Goal: Task Accomplishment & Management: Manage account settings

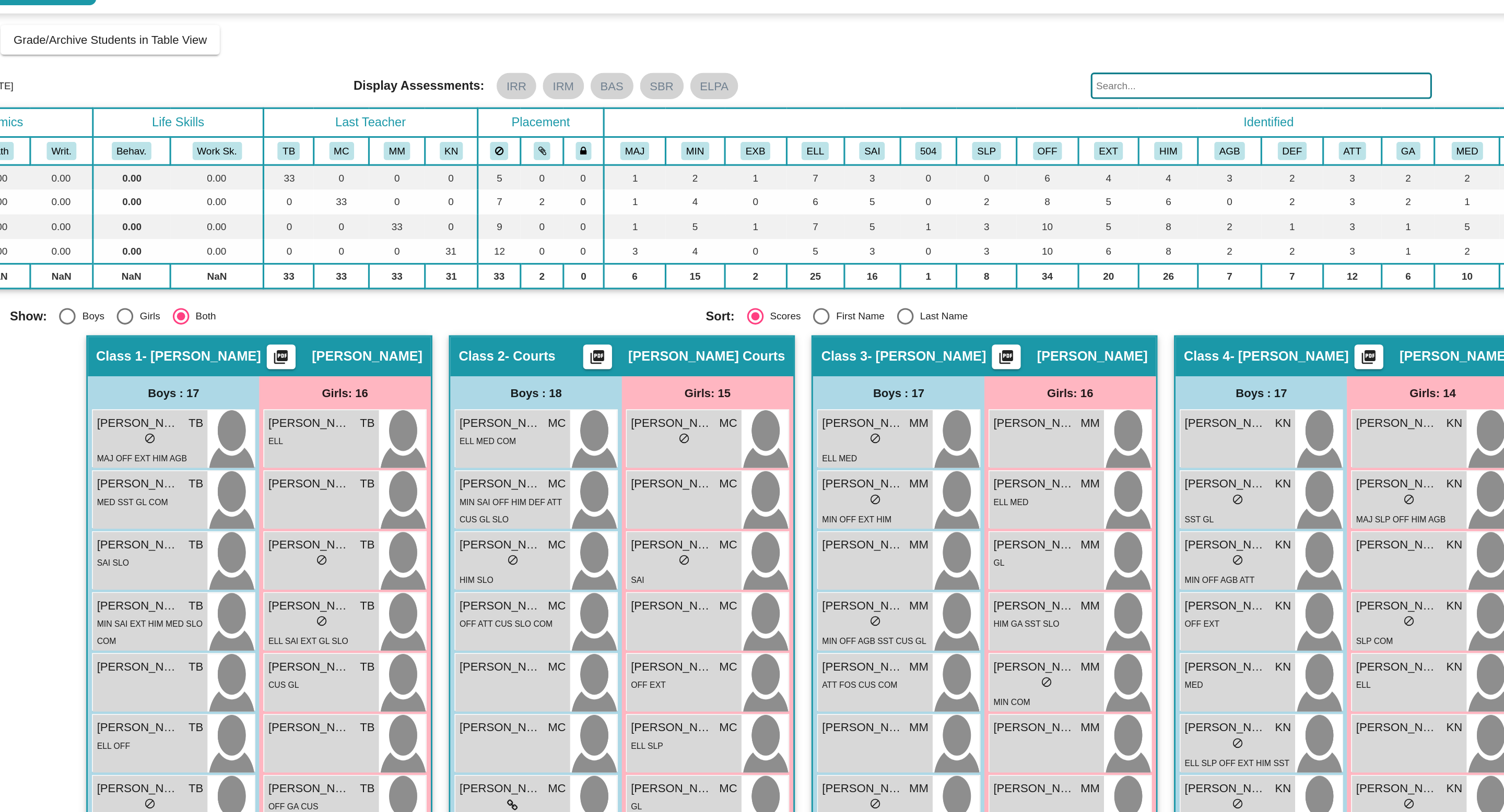
drag, startPoint x: 639, startPoint y: 121, endPoint x: 633, endPoint y: 121, distance: 6.0
click at [638, 121] on div "Display Scores for Years: [DATE] - [DATE] [DATE] - [DATE] Grade/Archive Student…" at bounding box center [752, 166] width 1444 height 193
click at [633, 112] on mat-chip "BAS" at bounding box center [636, 110] width 27 height 17
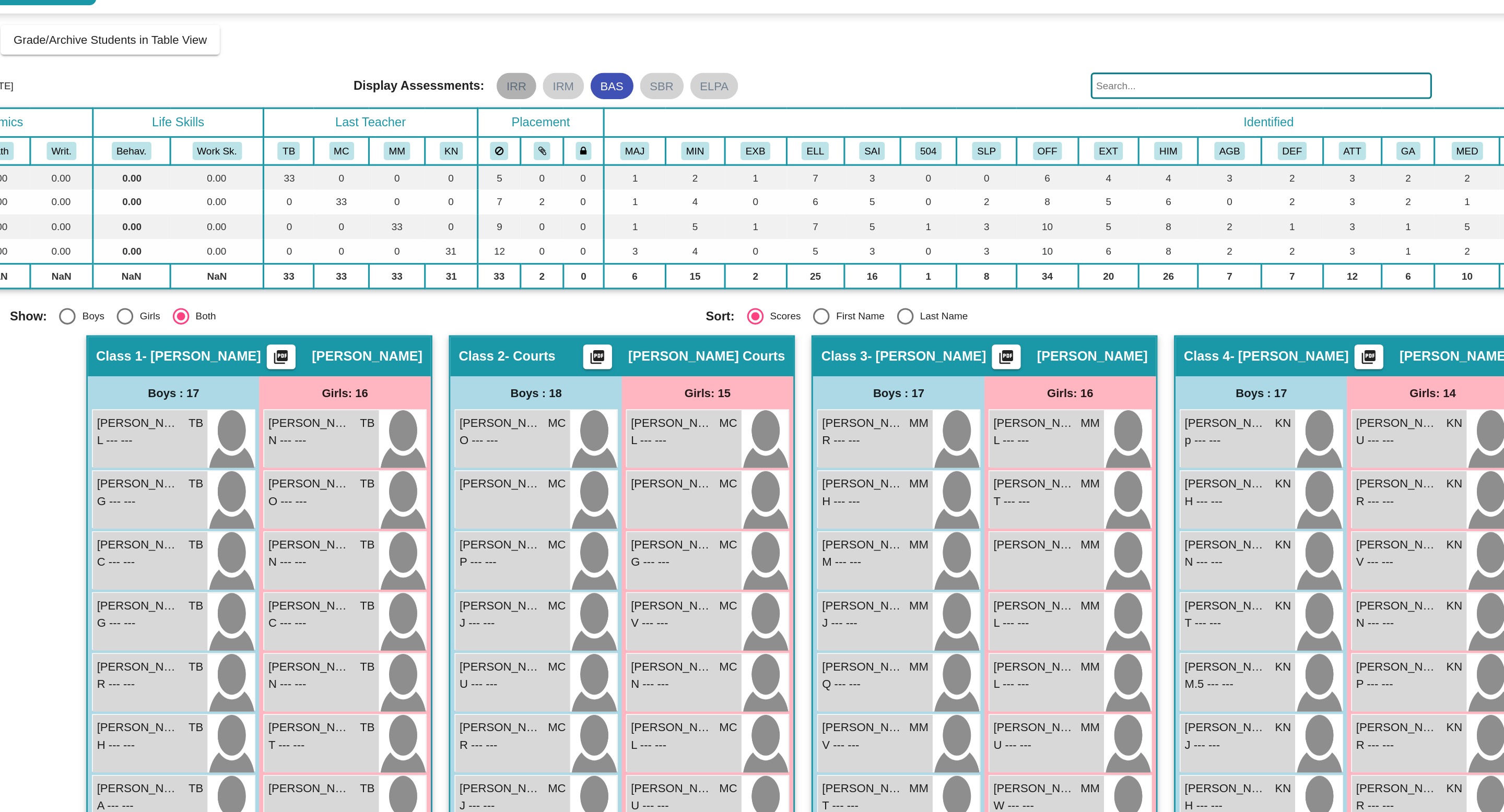
click at [564, 107] on mat-chip "IRR" at bounding box center [575, 110] width 25 height 17
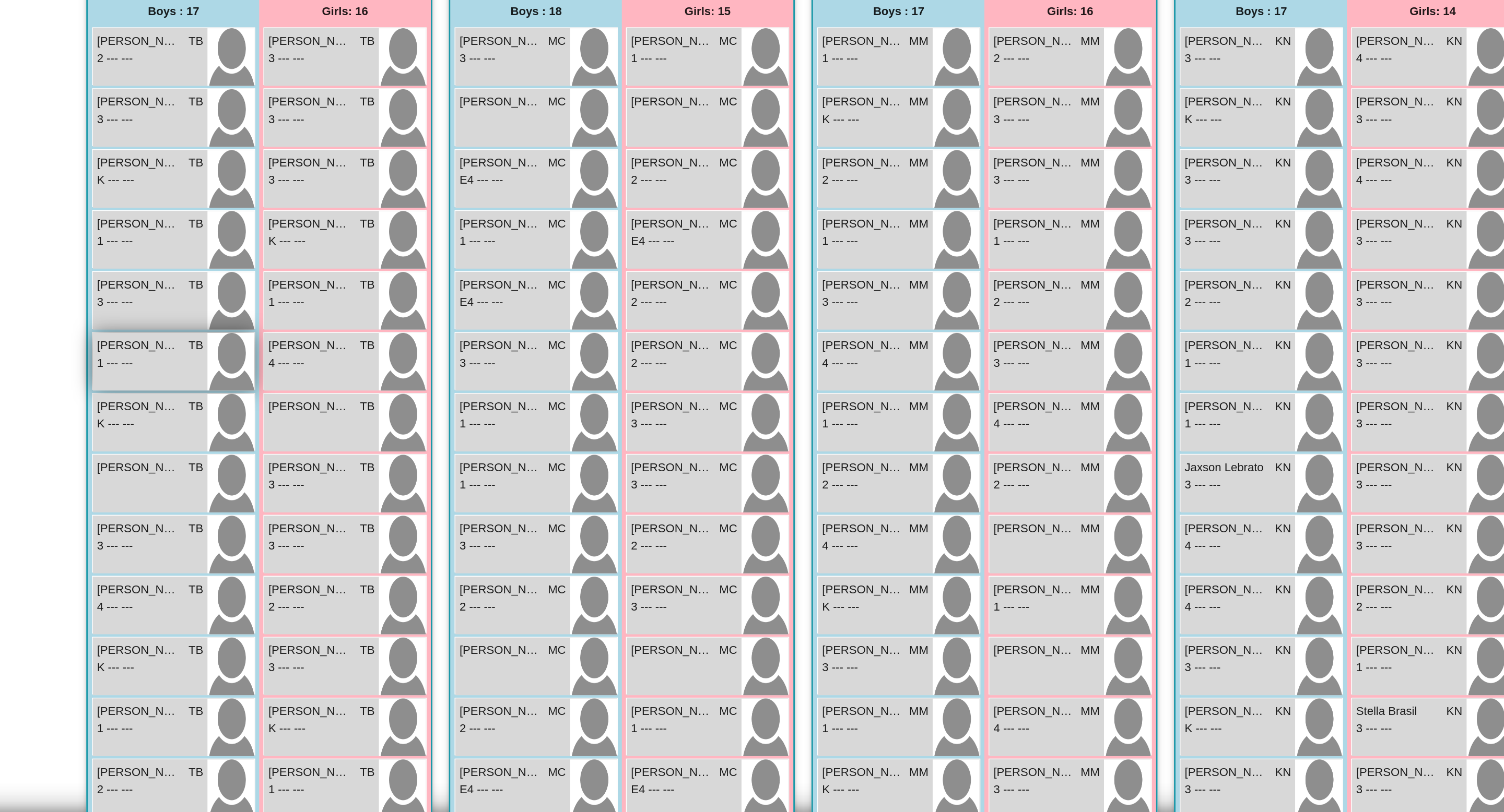
click at [325, 522] on span "1 --- ---" at bounding box center [321, 527] width 23 height 11
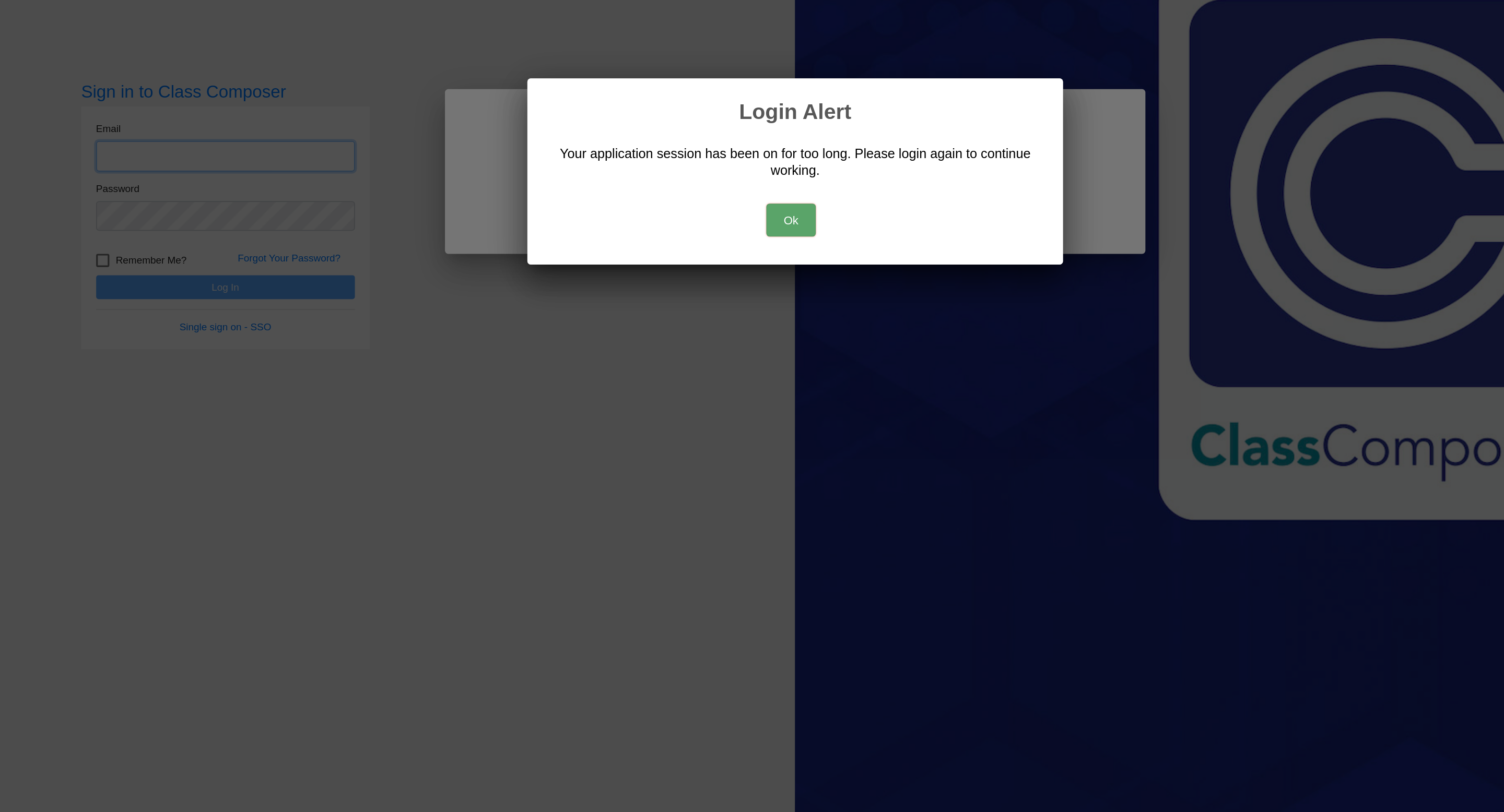
type input "[PERSON_NAME][EMAIL_ADDRESS][PERSON_NAME][DOMAIN_NAME]"
click at [745, 435] on button "Ok" at bounding box center [749, 437] width 31 height 21
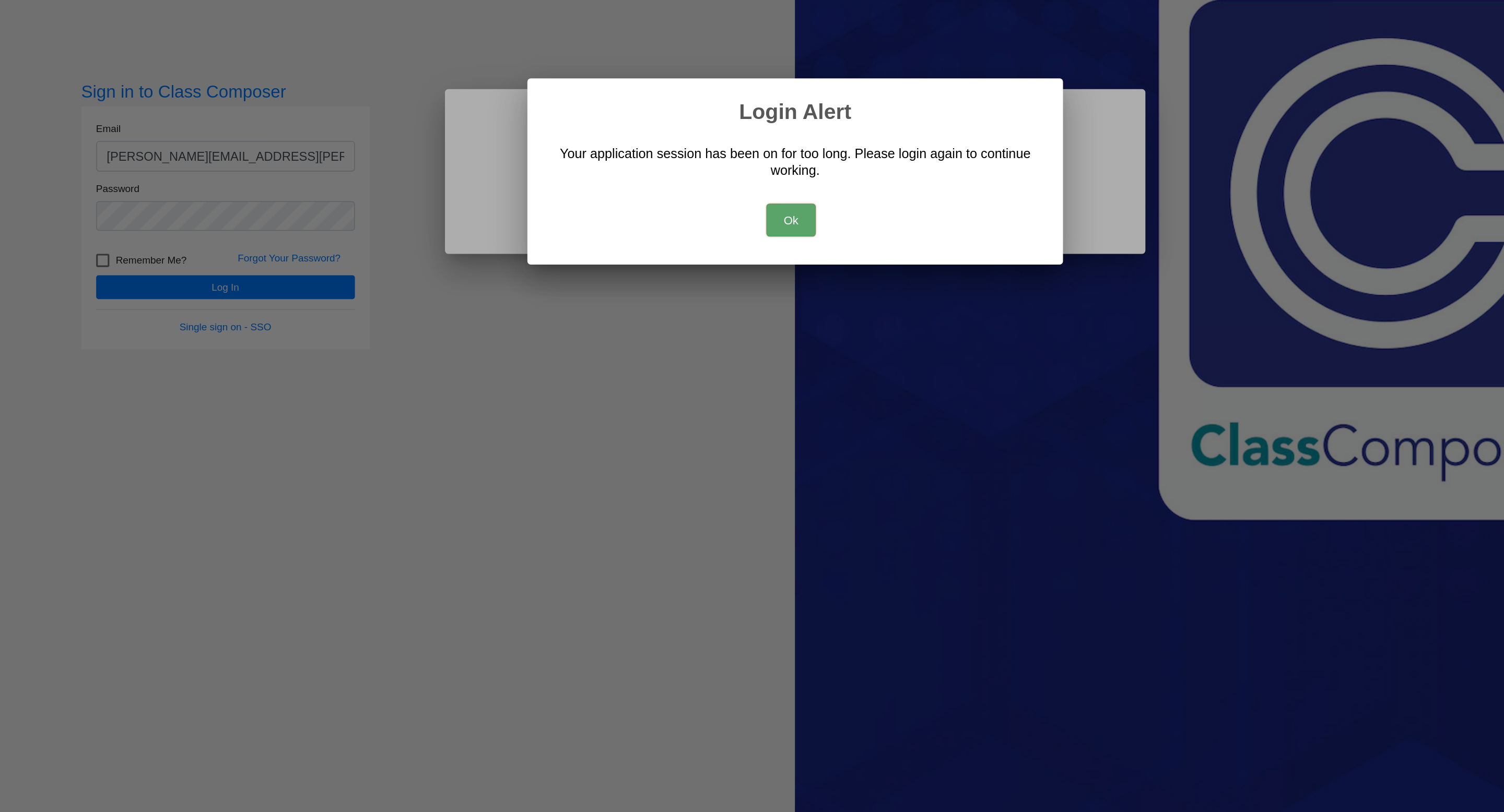
click at [754, 438] on button "Ok" at bounding box center [749, 437] width 31 height 21
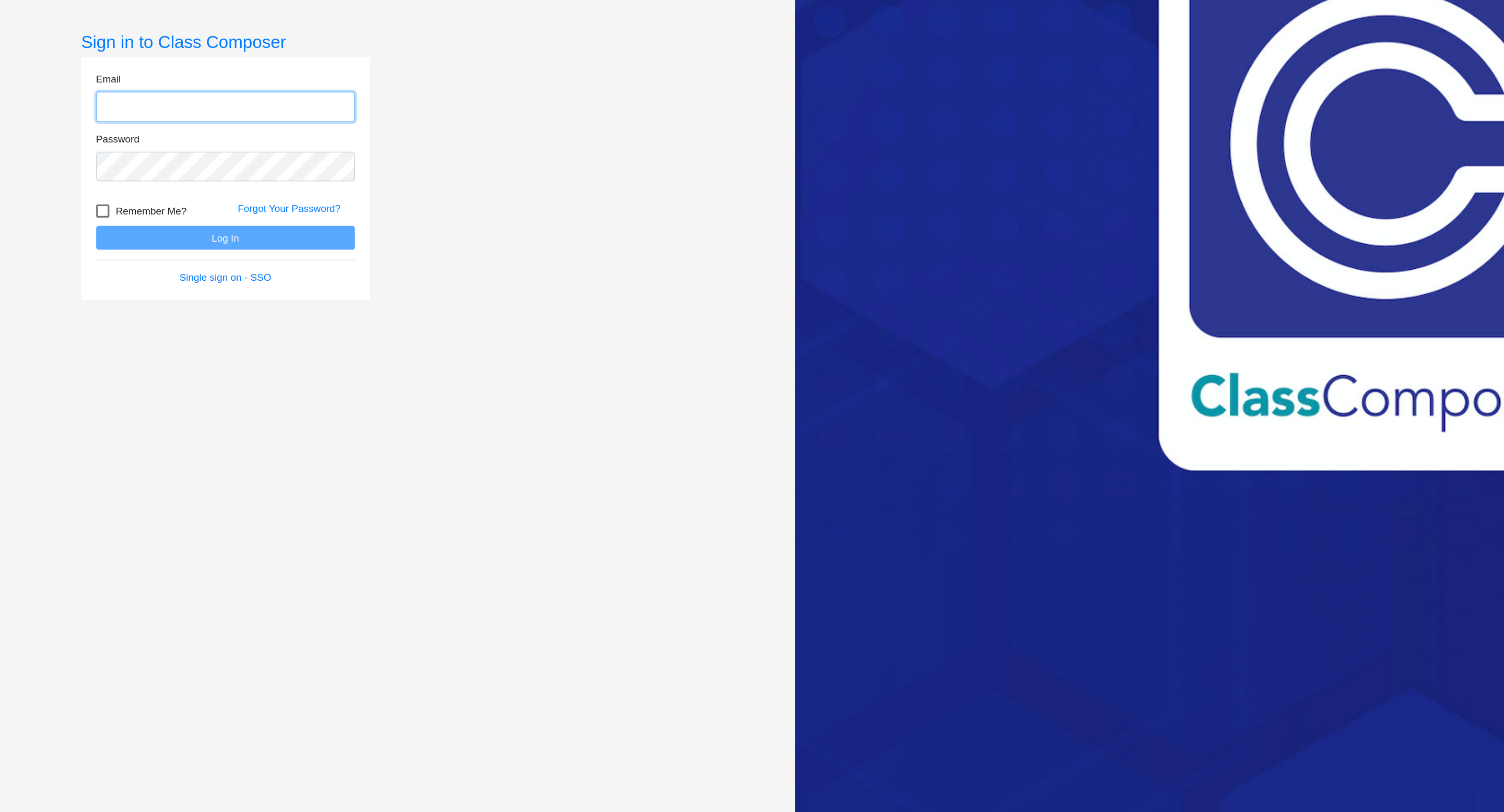
type input "erin.russell@hesperiausd.org"
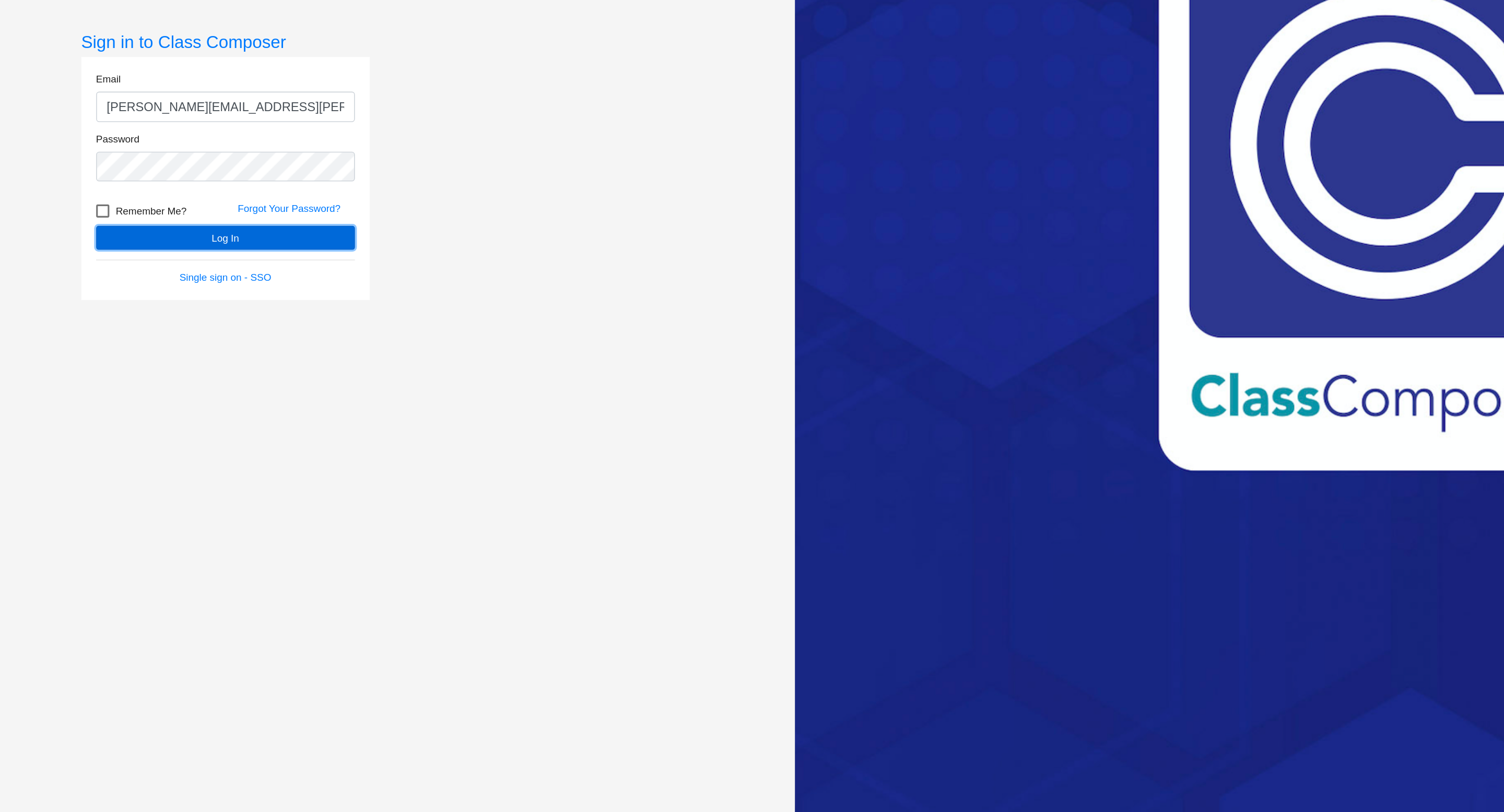
click at [379, 447] on button "Log In" at bounding box center [391, 448] width 164 height 15
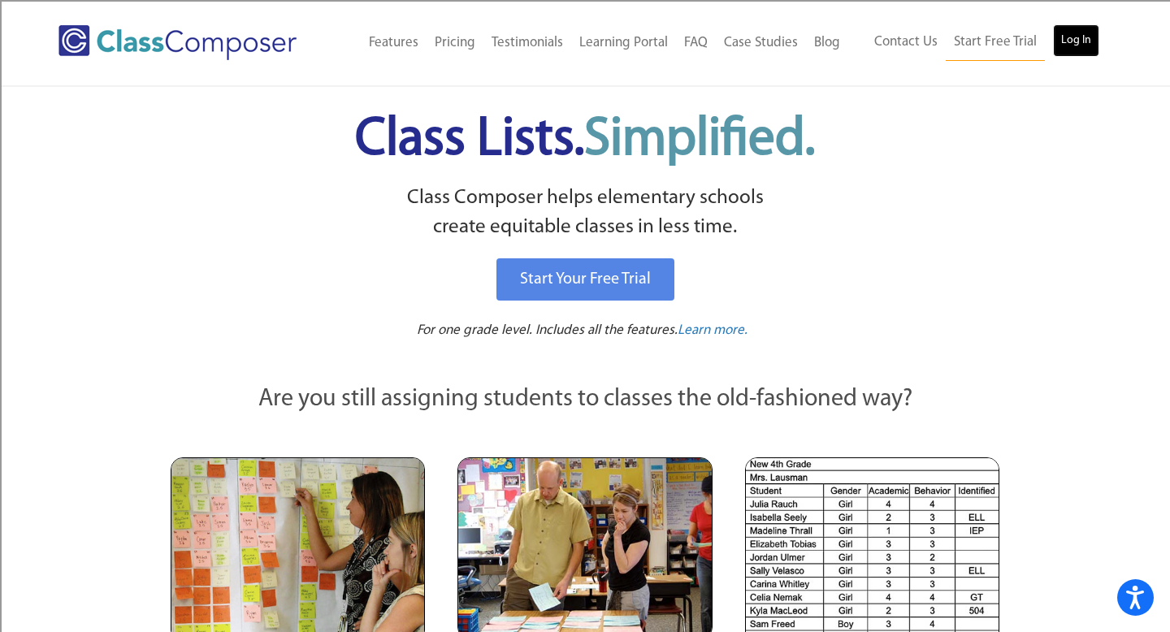
click at [1089, 42] on link "Log In" at bounding box center [1076, 40] width 46 height 33
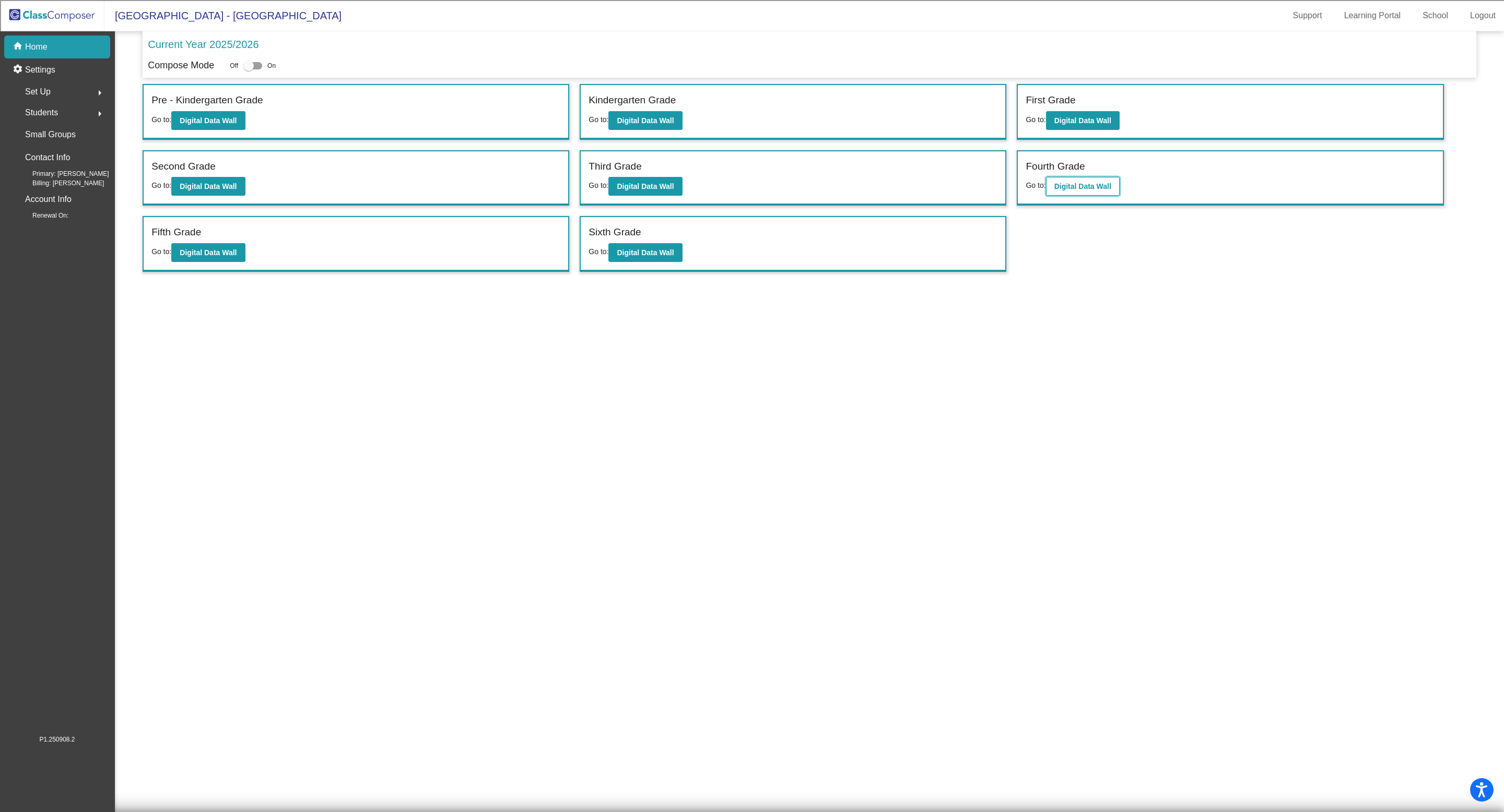
click at [1088, 188] on b "Digital Data Wall" at bounding box center [1083, 186] width 57 height 8
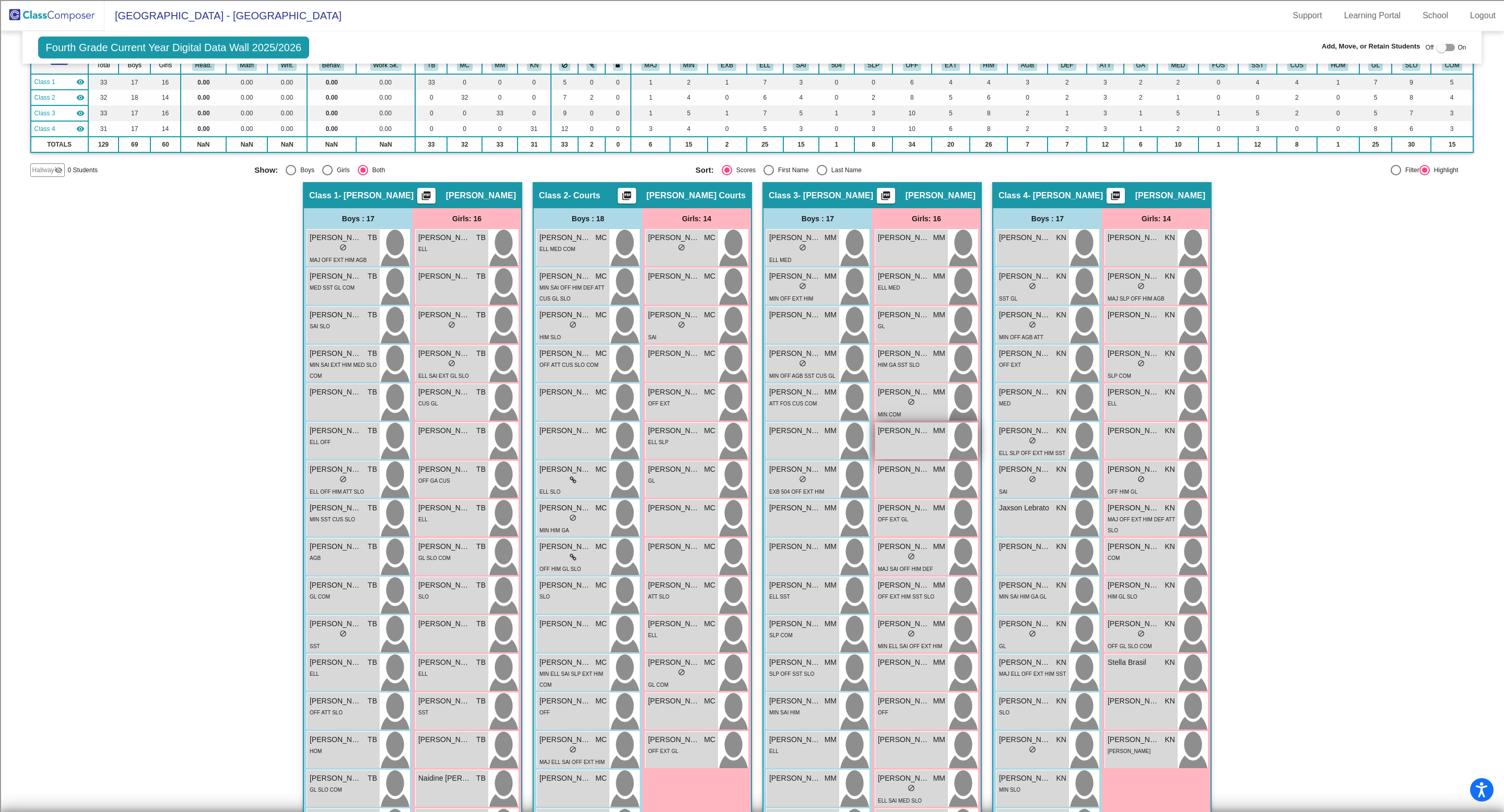
scroll to position [84, 0]
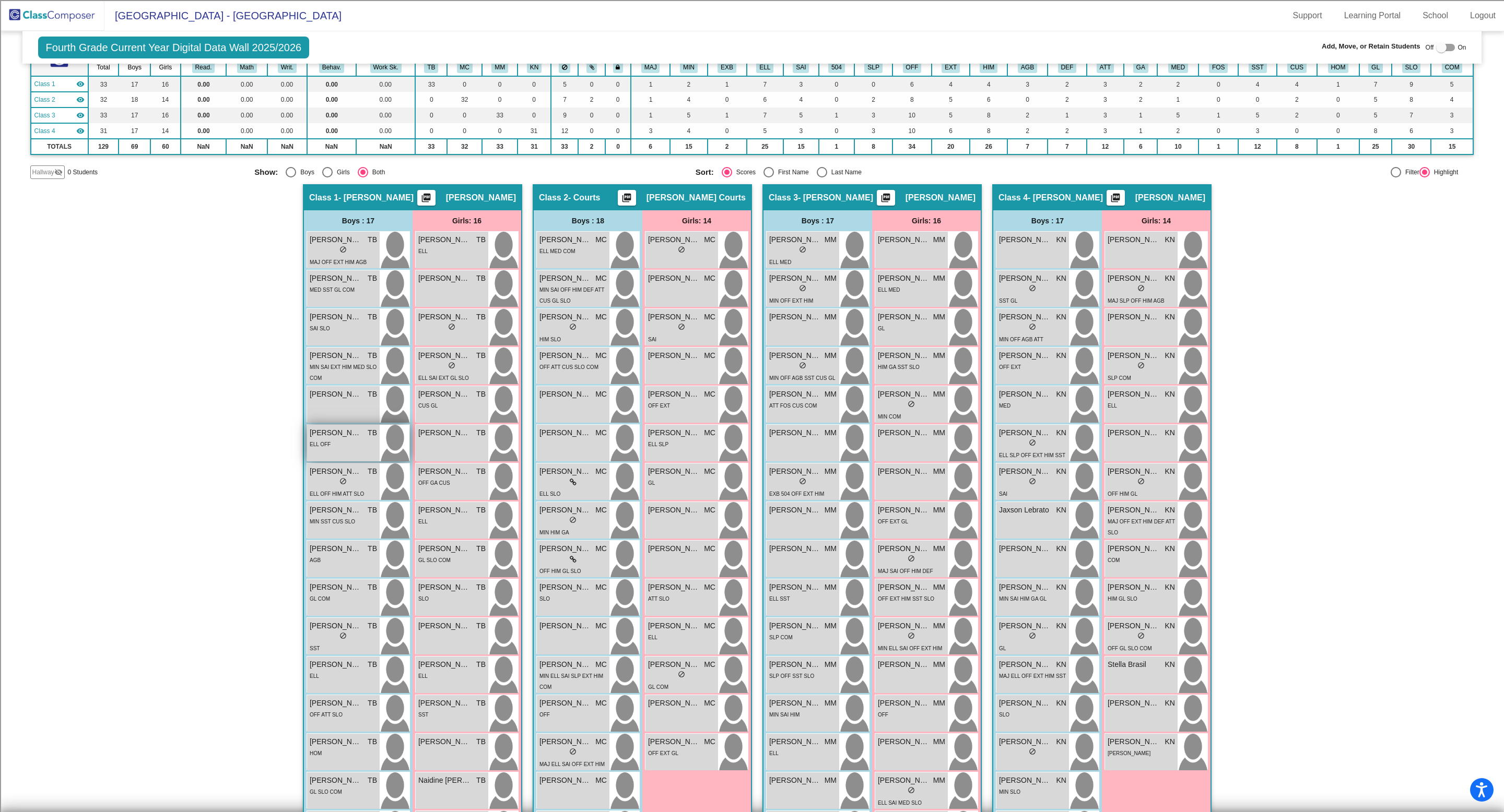
click at [343, 454] on div "[PERSON_NAME] TB lock do_not_disturb_alt ELL OFF" at bounding box center [343, 443] width 73 height 37
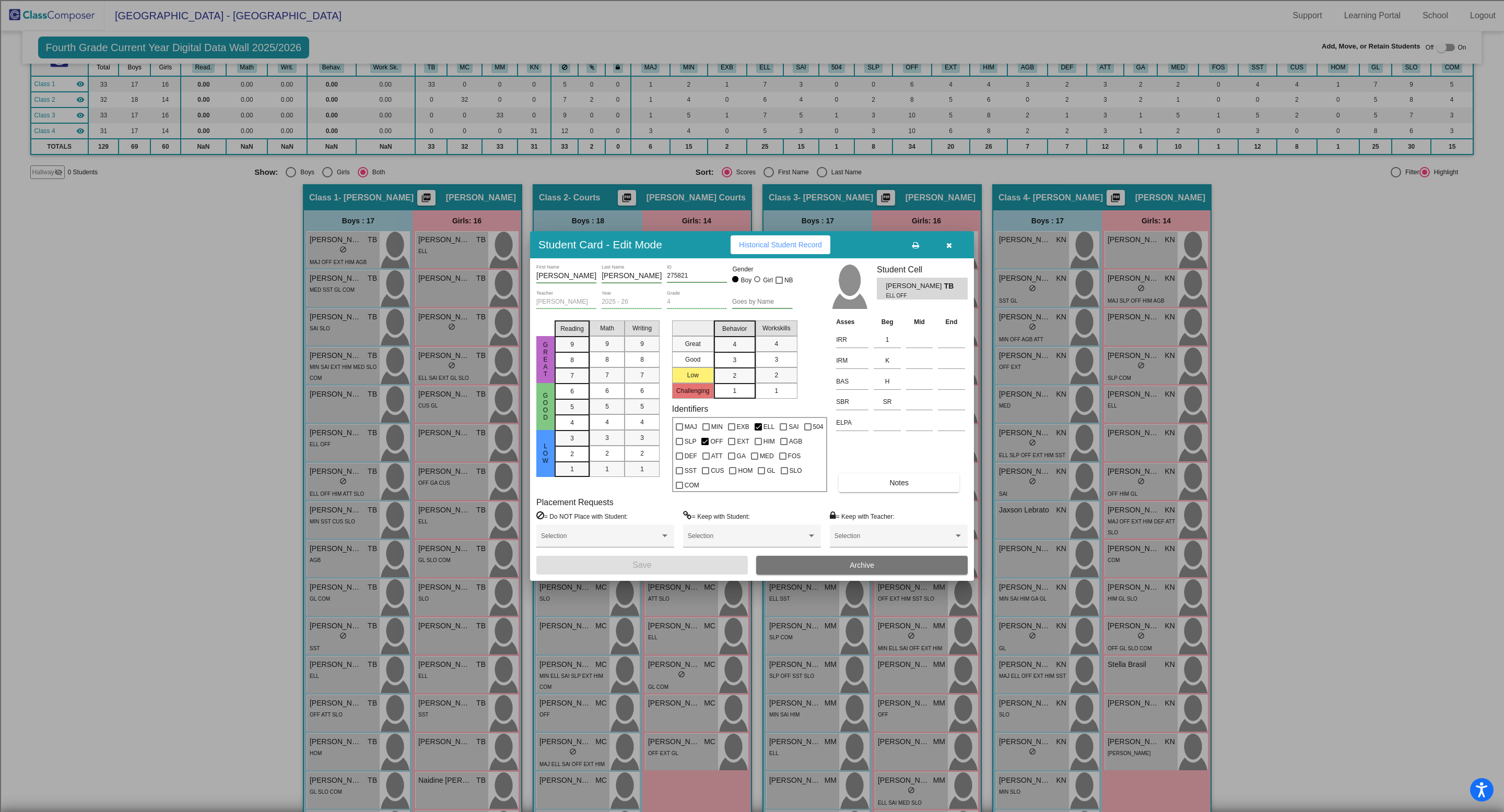
click at [785, 254] on button "Historical Student Record" at bounding box center [780, 244] width 100 height 19
click at [952, 249] on button "button" at bounding box center [949, 244] width 33 height 19
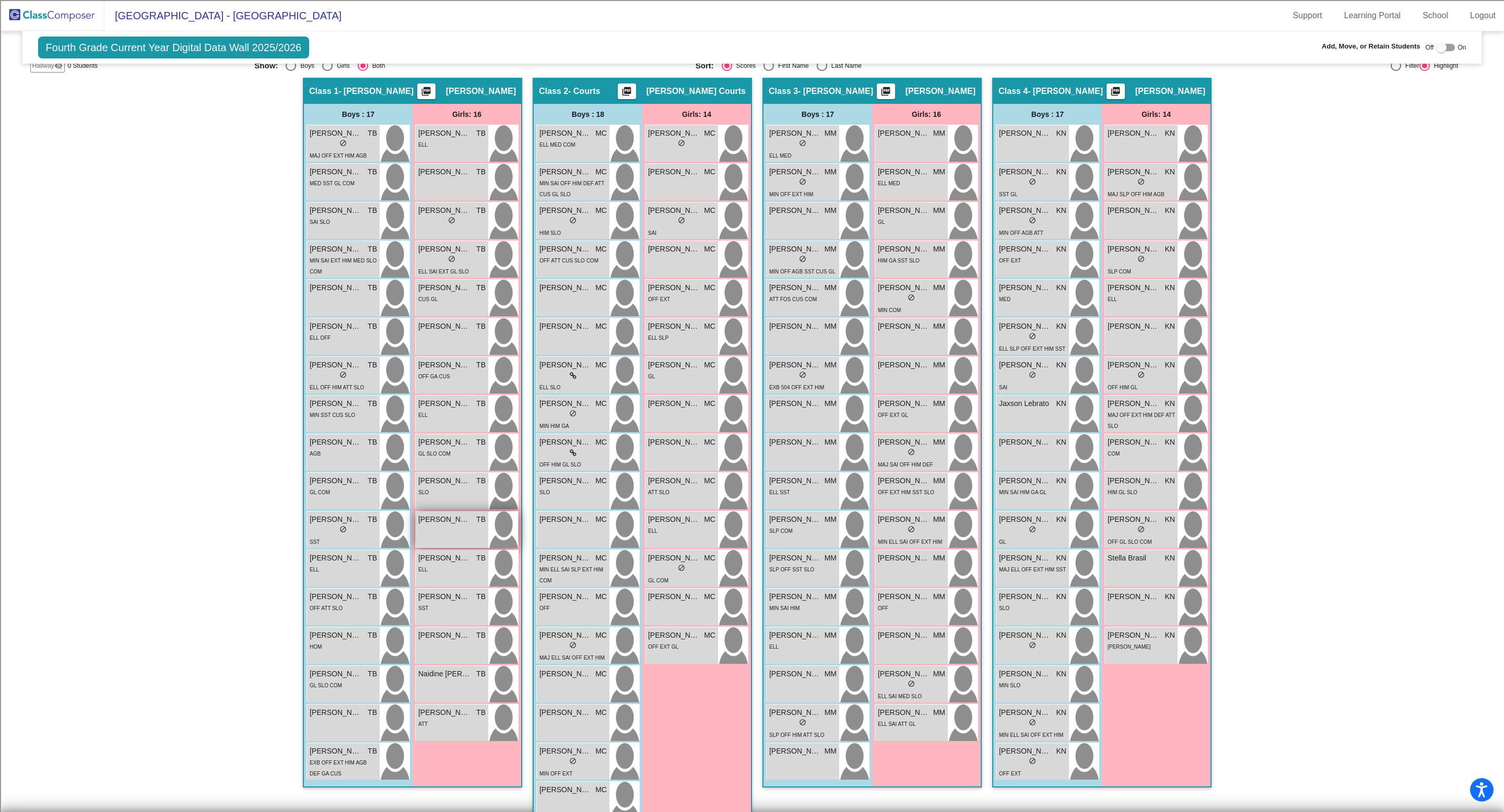
scroll to position [189, 0]
click at [345, 227] on div "SAI SLO" at bounding box center [343, 222] width 67 height 11
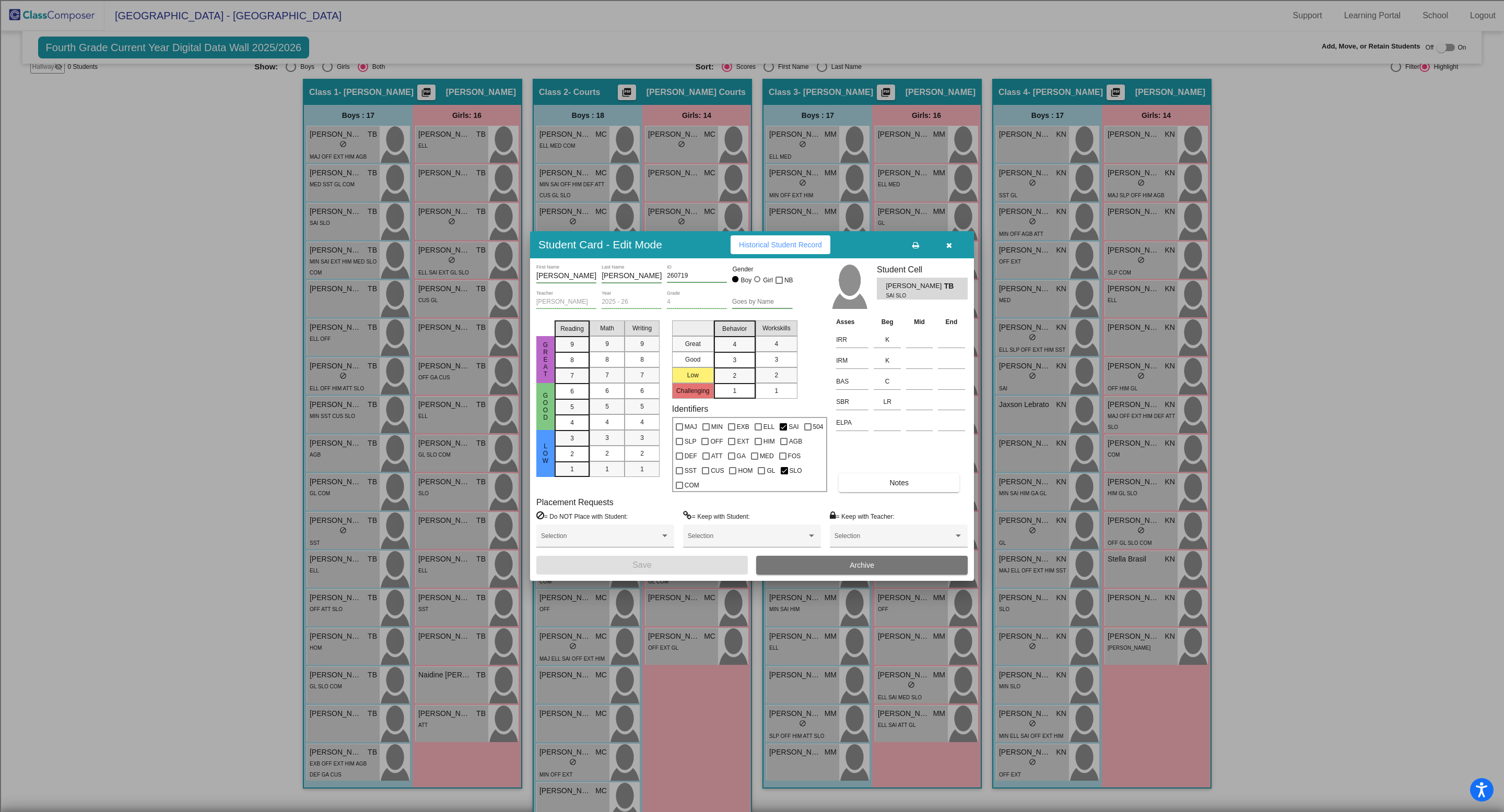
click at [788, 254] on button "Historical Student Record" at bounding box center [780, 244] width 100 height 19
click at [949, 249] on icon "button" at bounding box center [949, 245] width 6 height 7
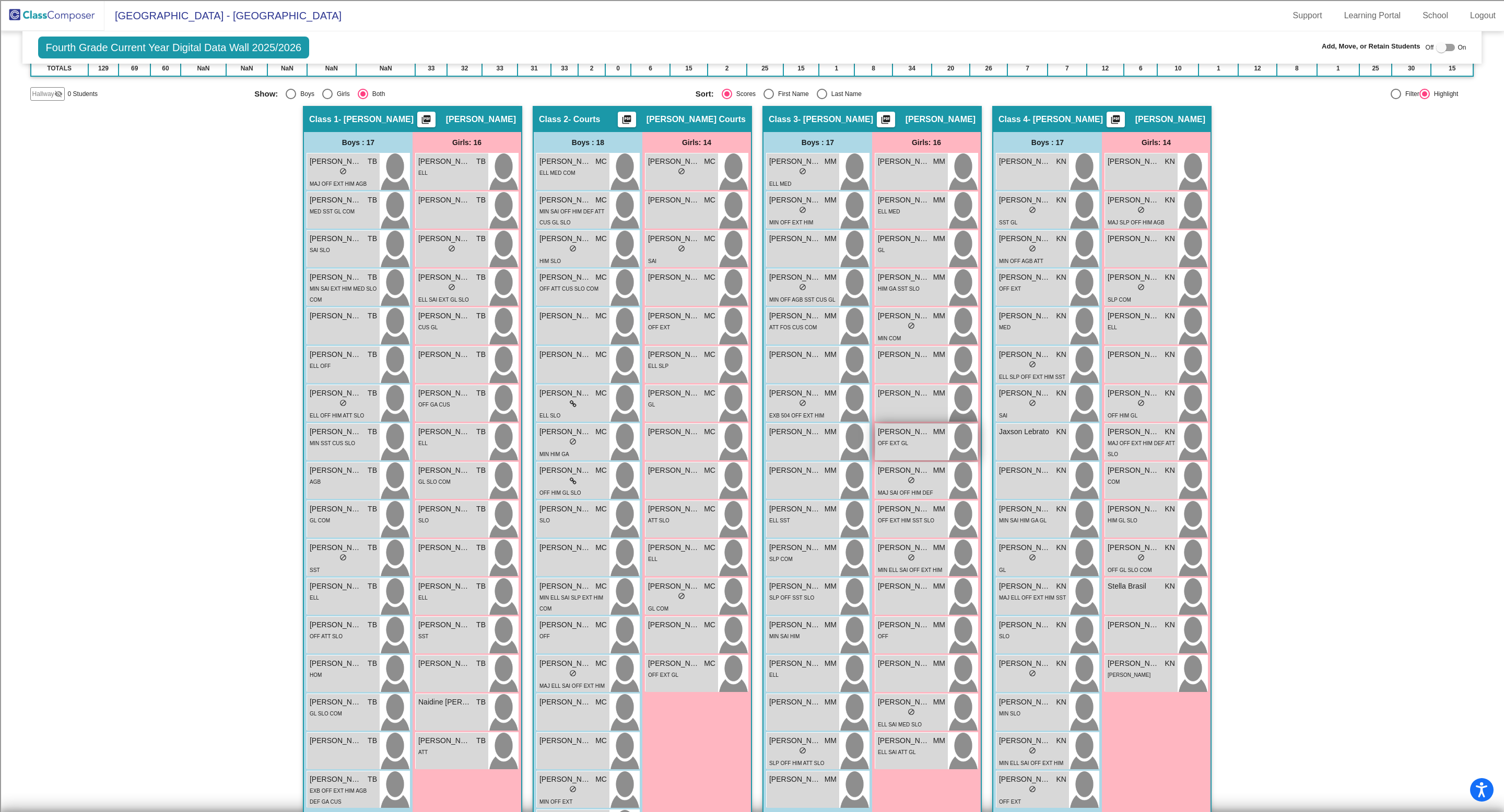
scroll to position [157, 0]
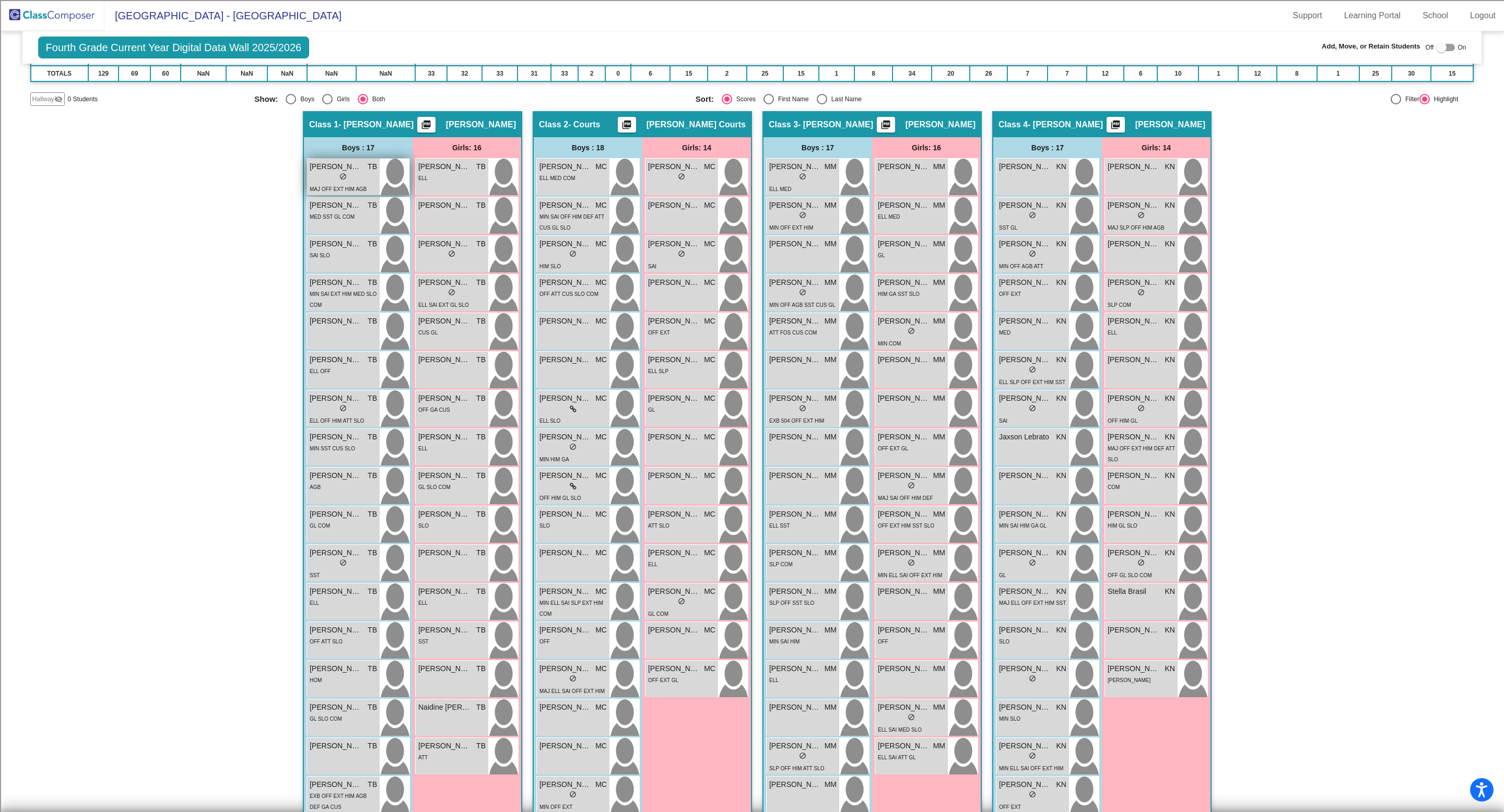
click at [342, 170] on span "[PERSON_NAME]" at bounding box center [336, 166] width 52 height 11
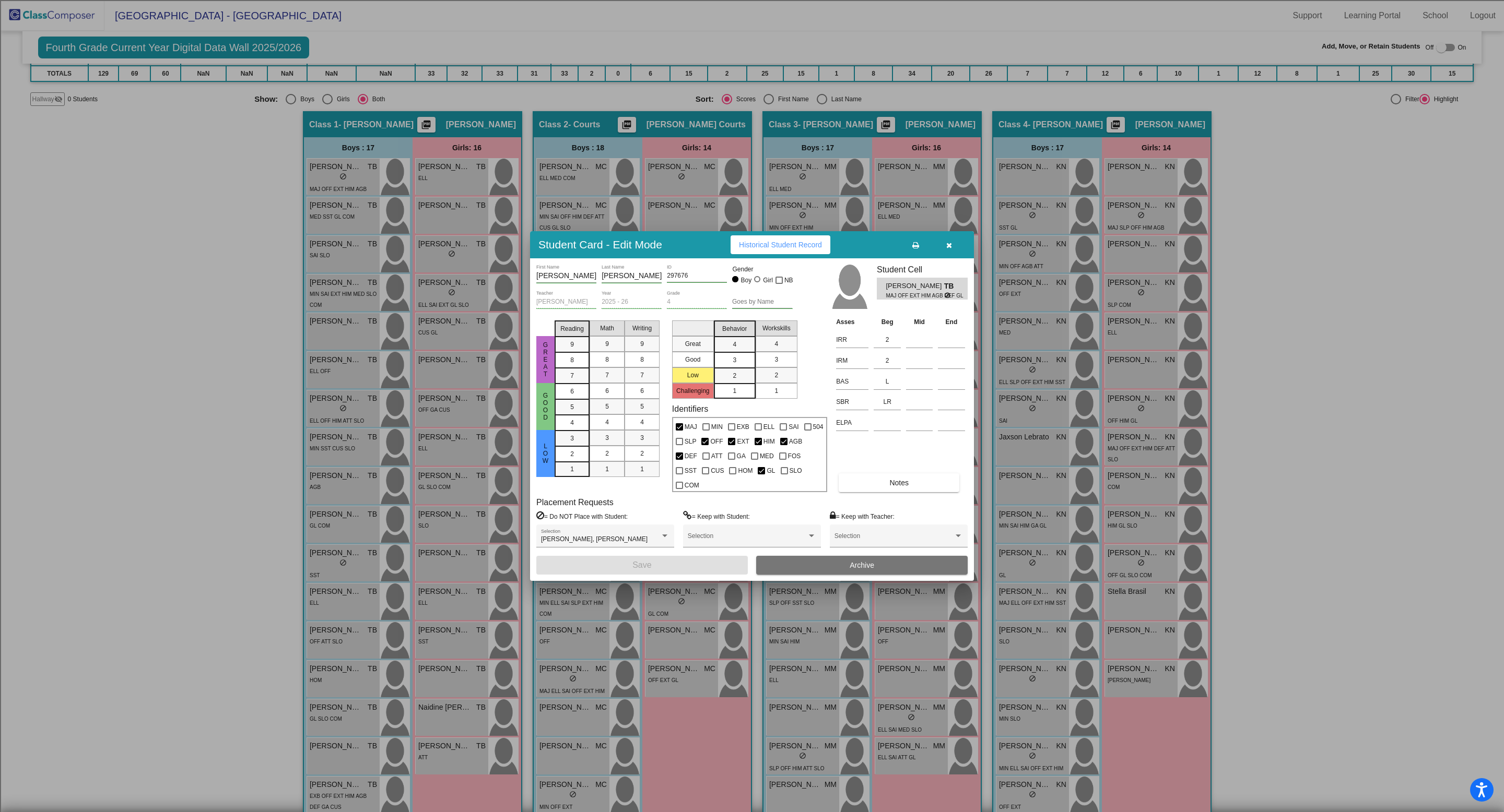
click at [789, 249] on span "Historical Student Record" at bounding box center [780, 245] width 83 height 8
click at [949, 249] on icon "button" at bounding box center [949, 245] width 6 height 7
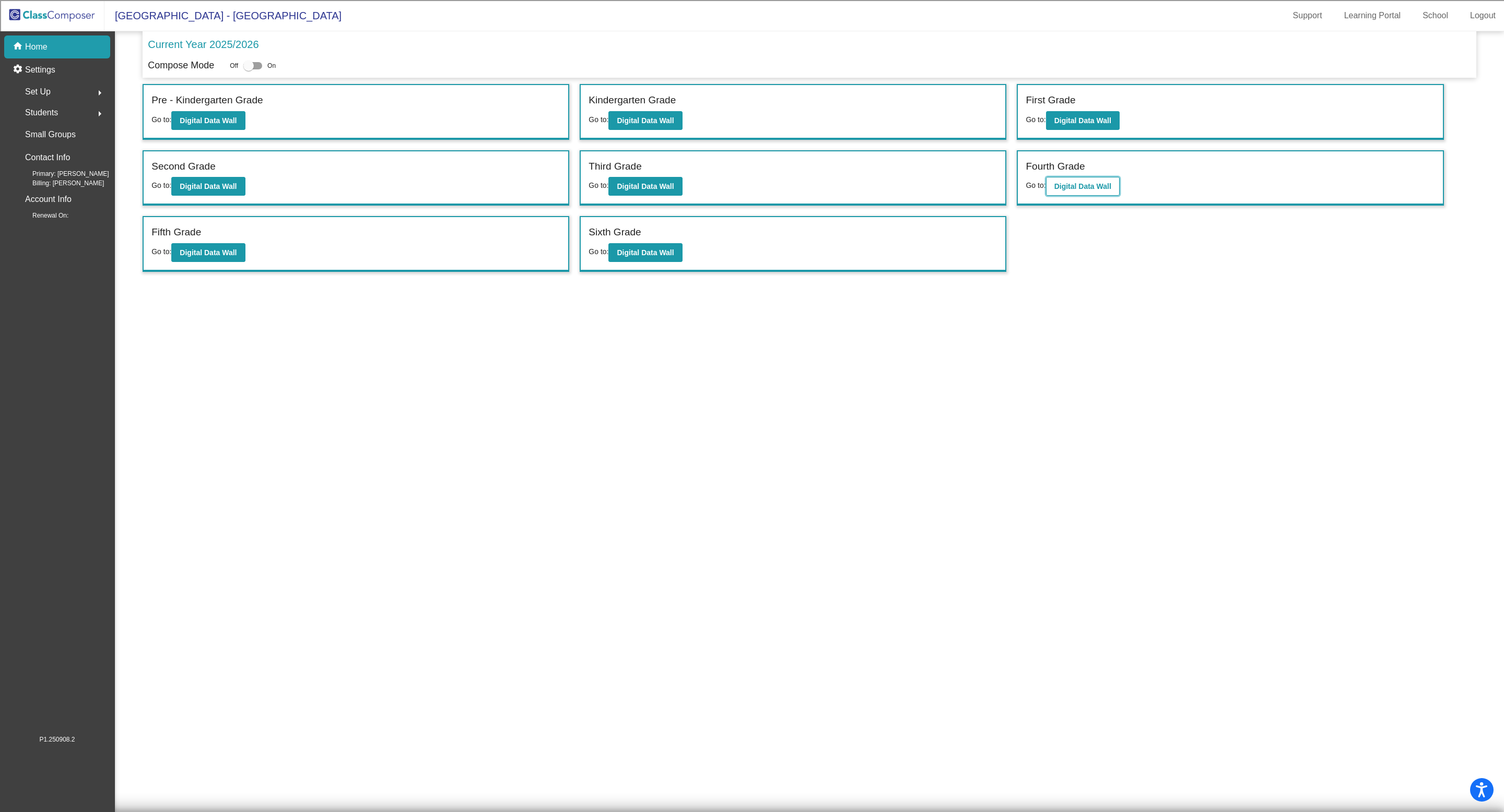
click at [1073, 184] on b "Digital Data Wall" at bounding box center [1083, 186] width 57 height 8
click at [669, 184] on b "Digital Data Wall" at bounding box center [645, 186] width 57 height 8
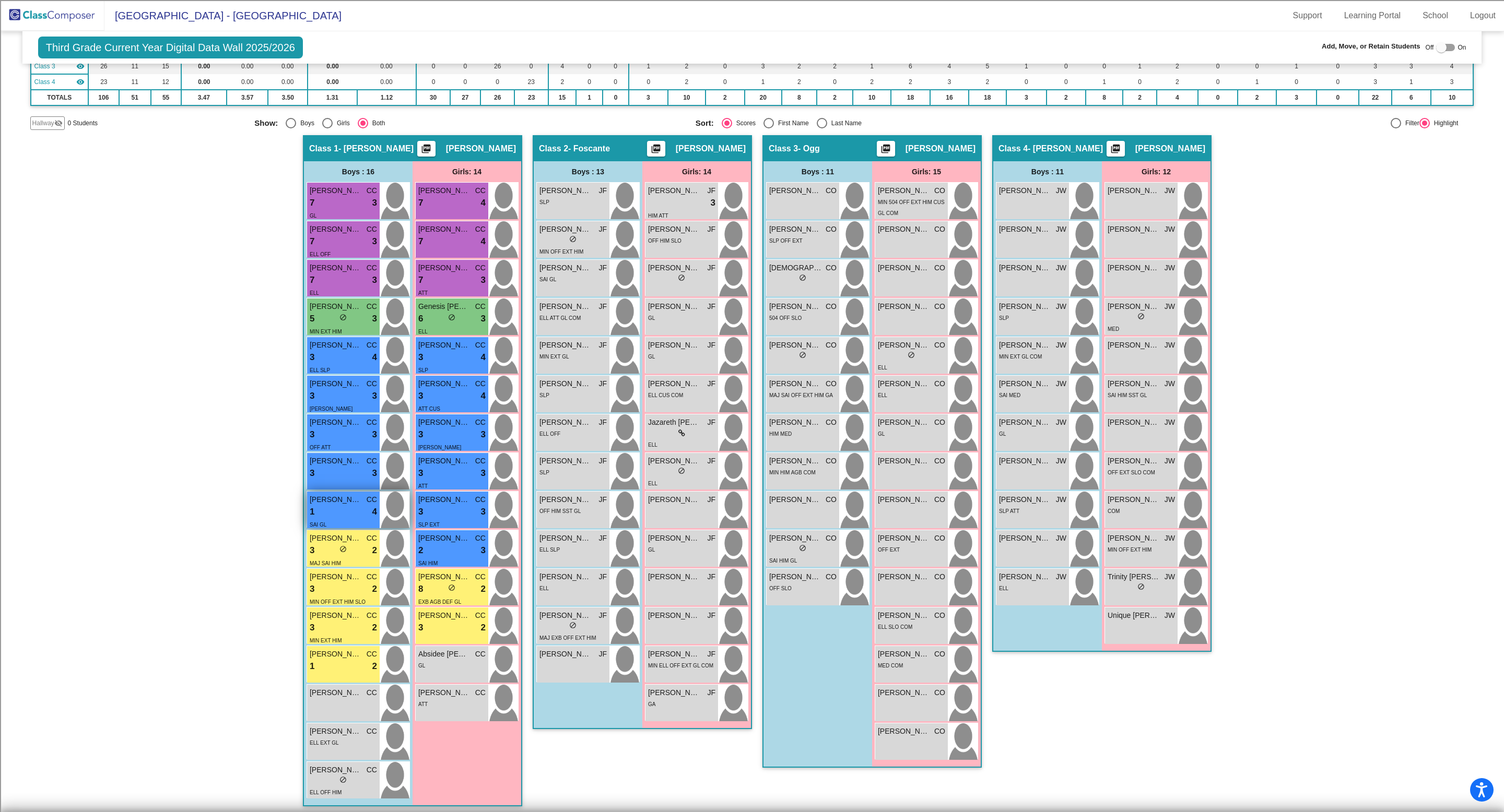
scroll to position [137, 0]
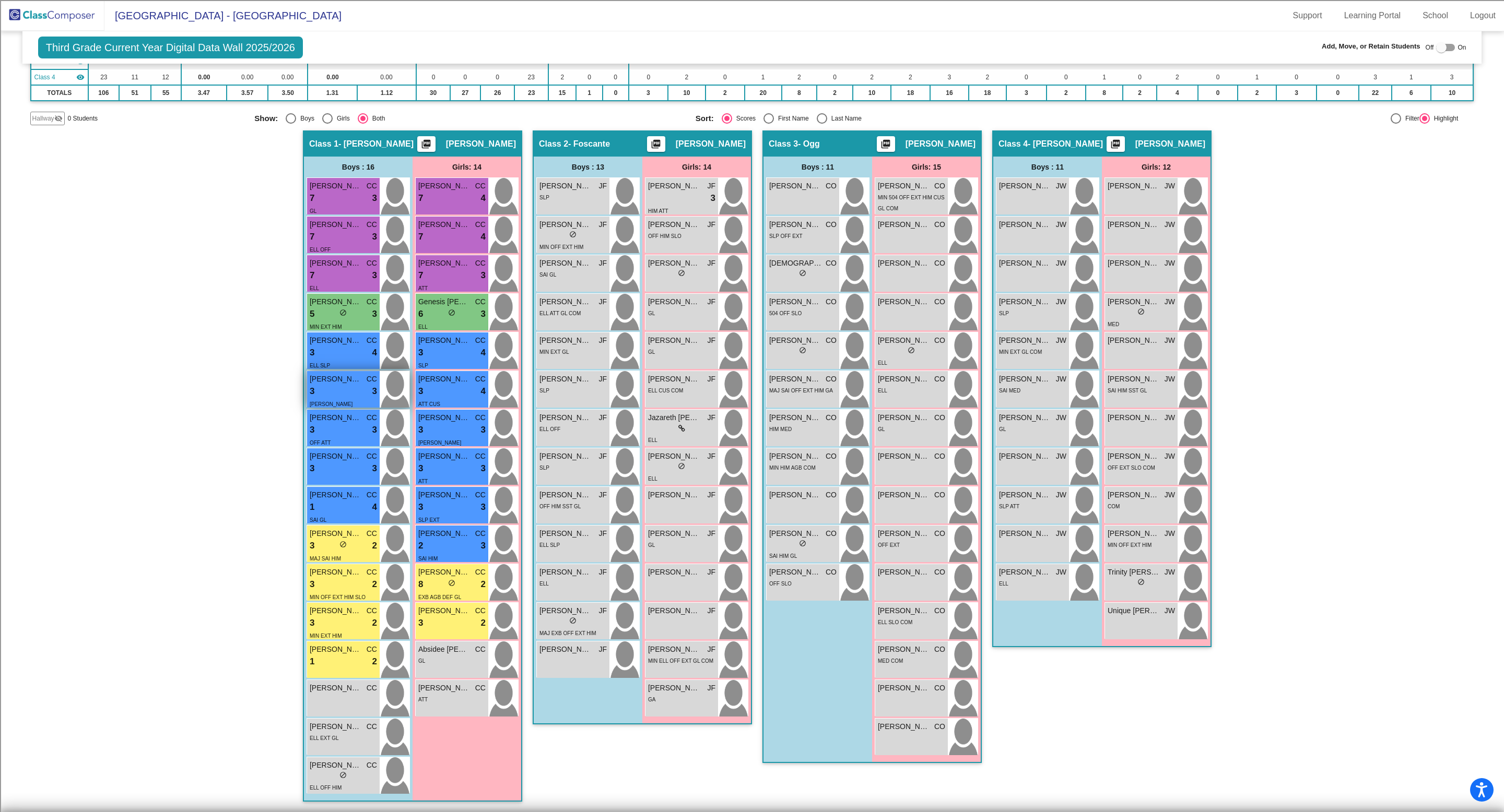
click at [351, 376] on span "Manuel Cervantes Carrillo" at bounding box center [336, 379] width 52 height 11
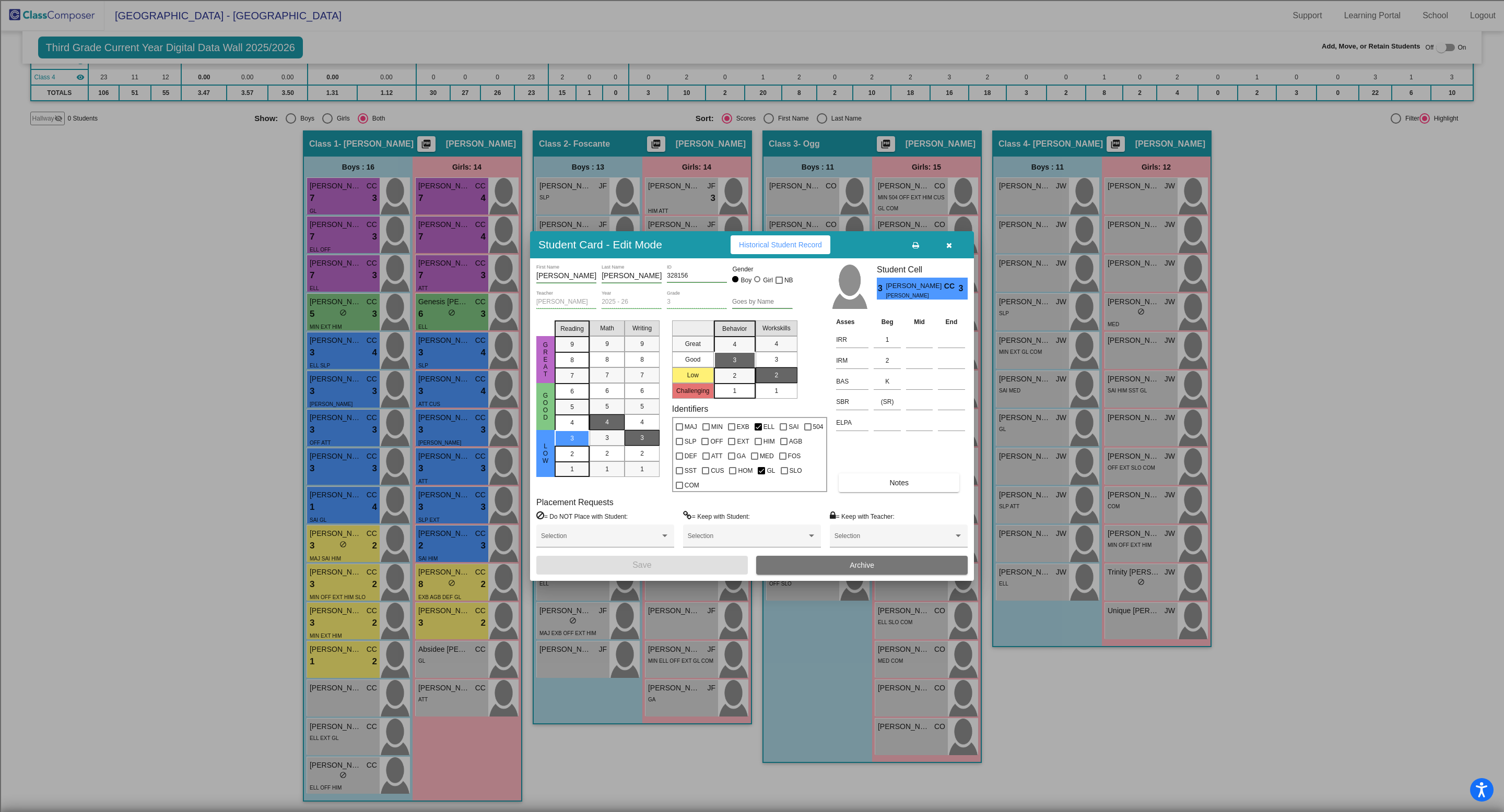
click at [774, 249] on span "Historical Student Record" at bounding box center [780, 245] width 83 height 8
click at [950, 249] on icon "button" at bounding box center [949, 245] width 6 height 7
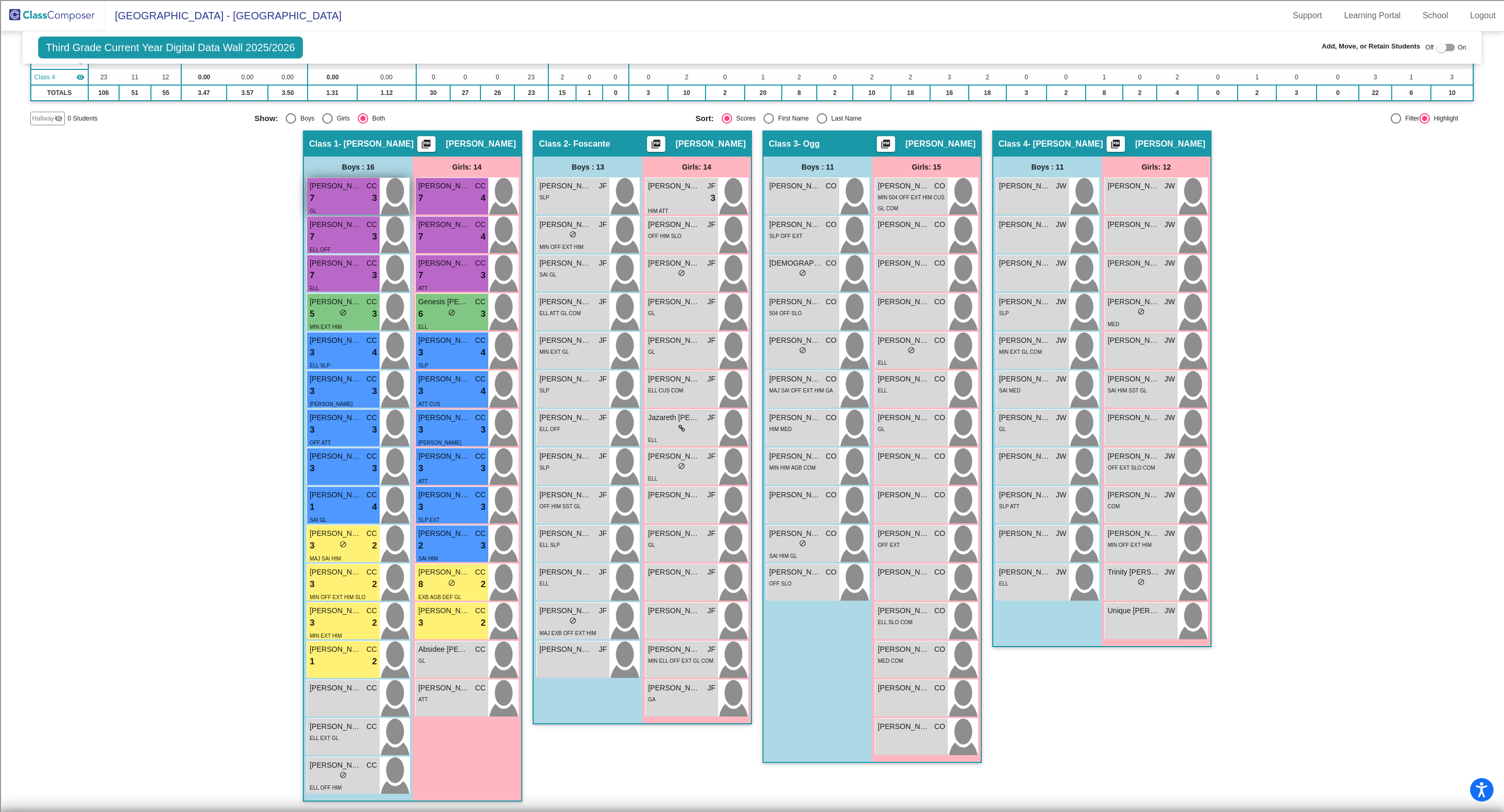
click at [341, 197] on div "7 lock do_not_disturb_alt 3" at bounding box center [343, 198] width 67 height 13
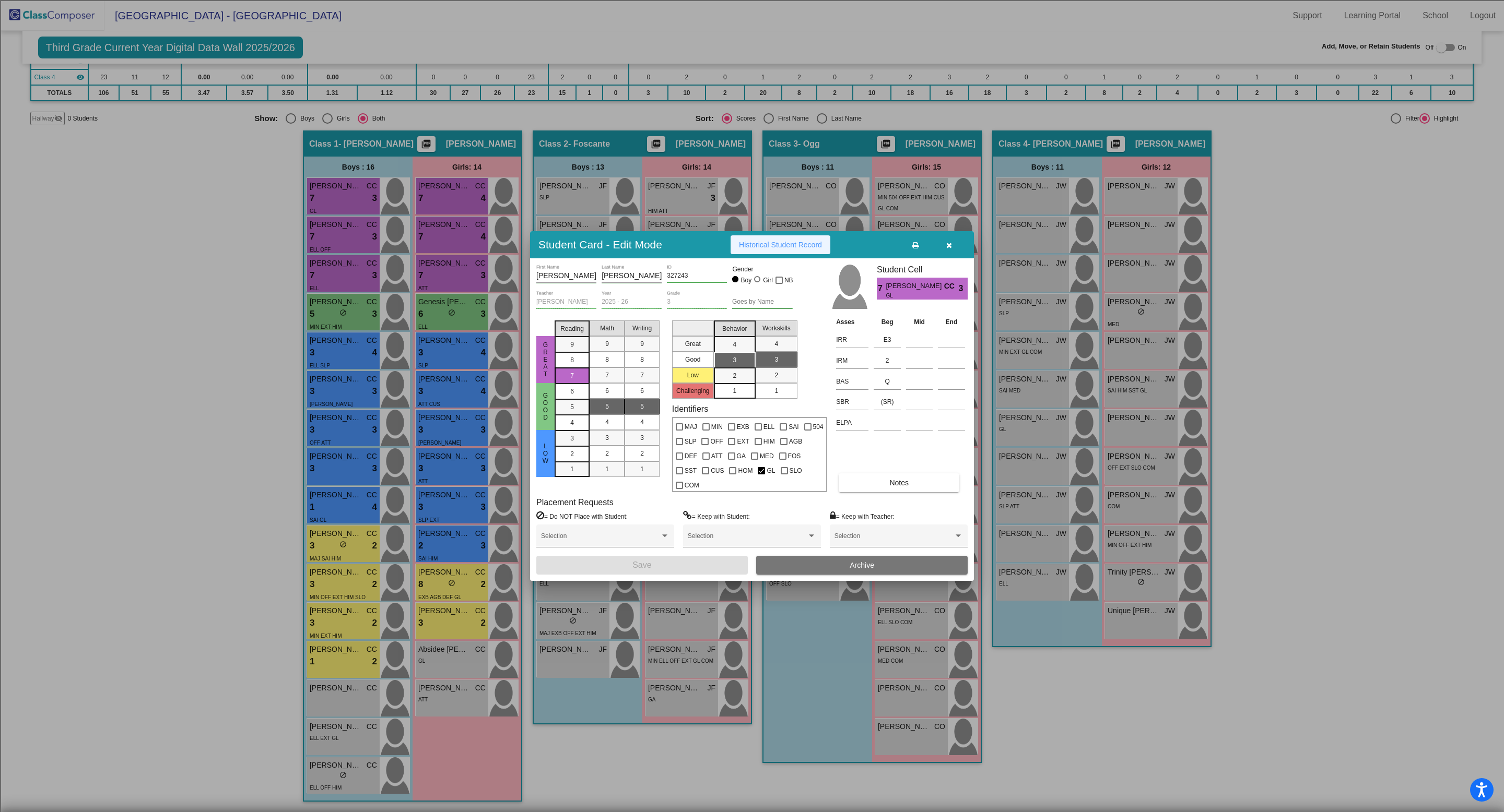
click at [776, 254] on button "Historical Student Record" at bounding box center [780, 244] width 100 height 19
click at [949, 249] on icon "button" at bounding box center [949, 245] width 6 height 7
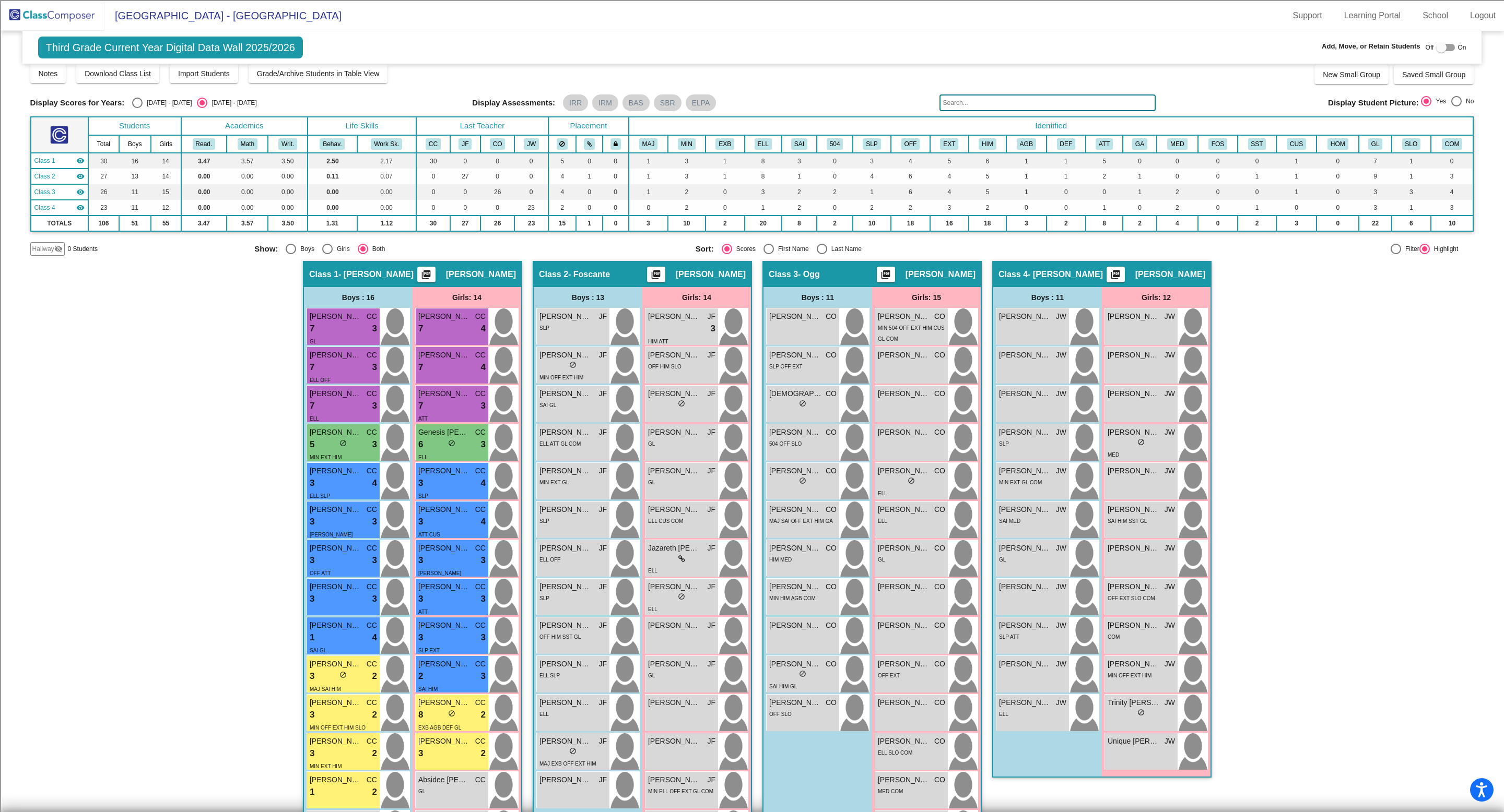
scroll to position [0, 0]
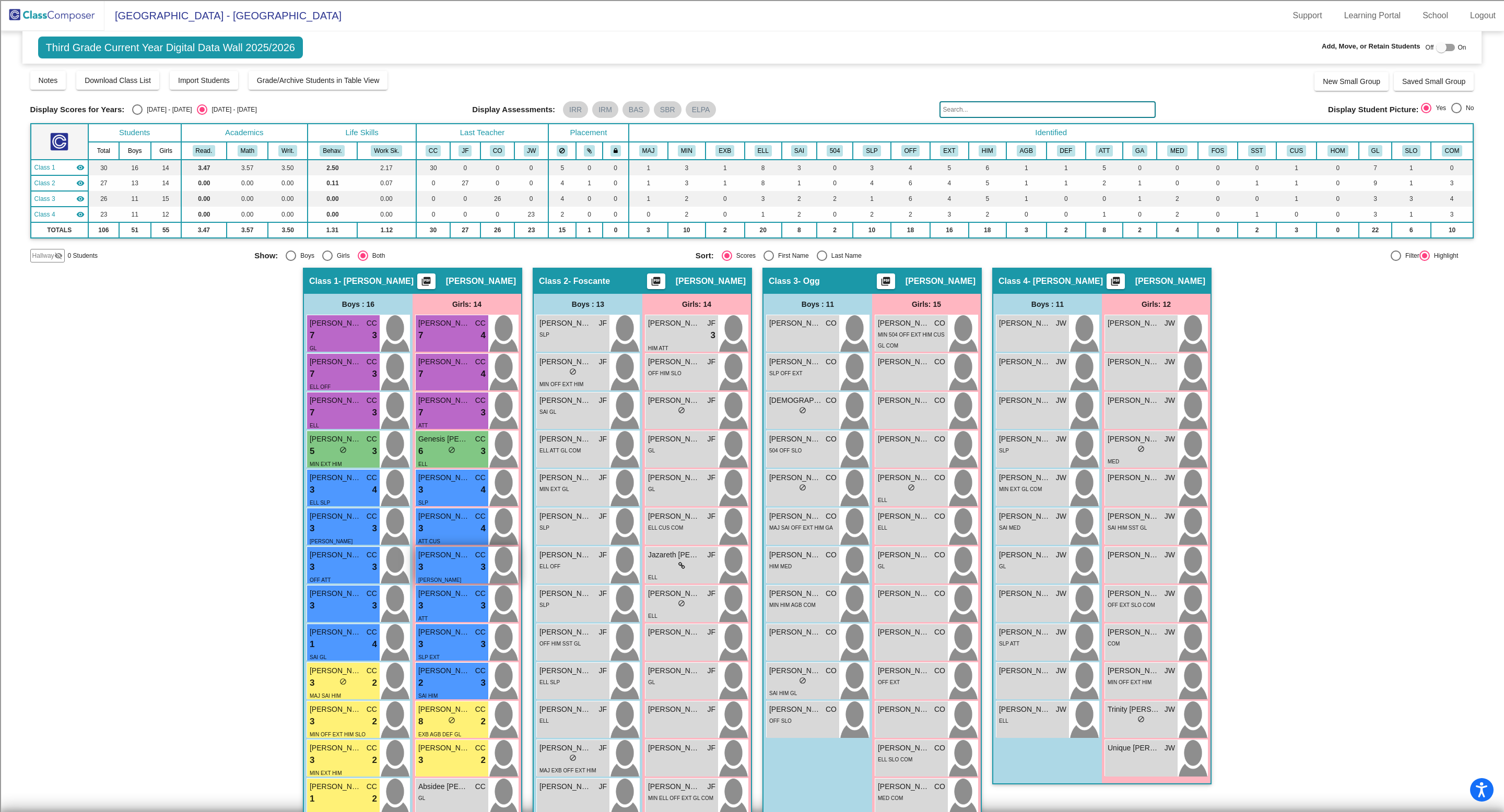
click at [449, 569] on div "3 lock do_not_disturb_alt 3" at bounding box center [452, 567] width 67 height 13
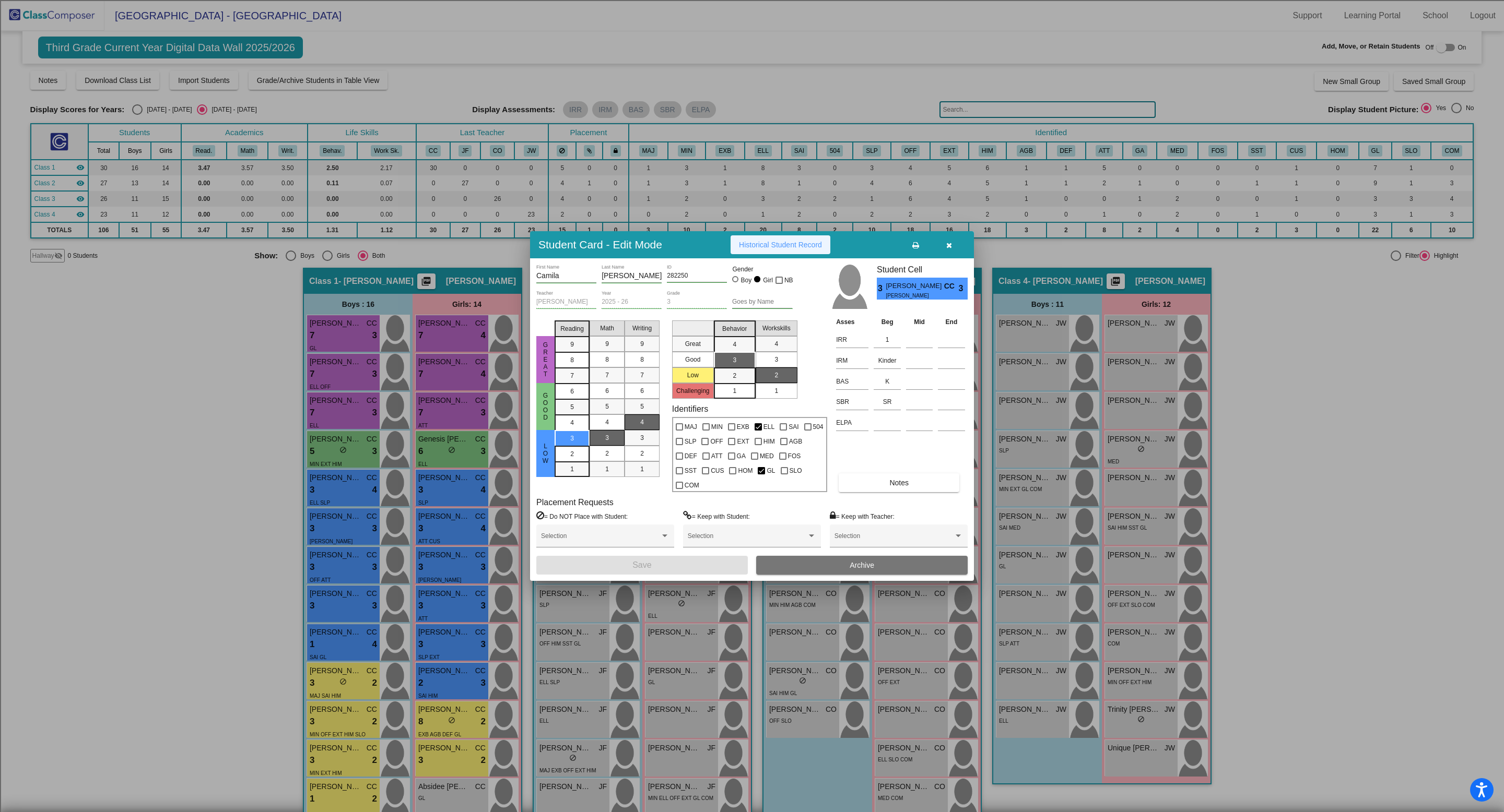
click at [799, 254] on button "Historical Student Record" at bounding box center [780, 244] width 100 height 19
click at [949, 249] on icon "button" at bounding box center [949, 245] width 6 height 7
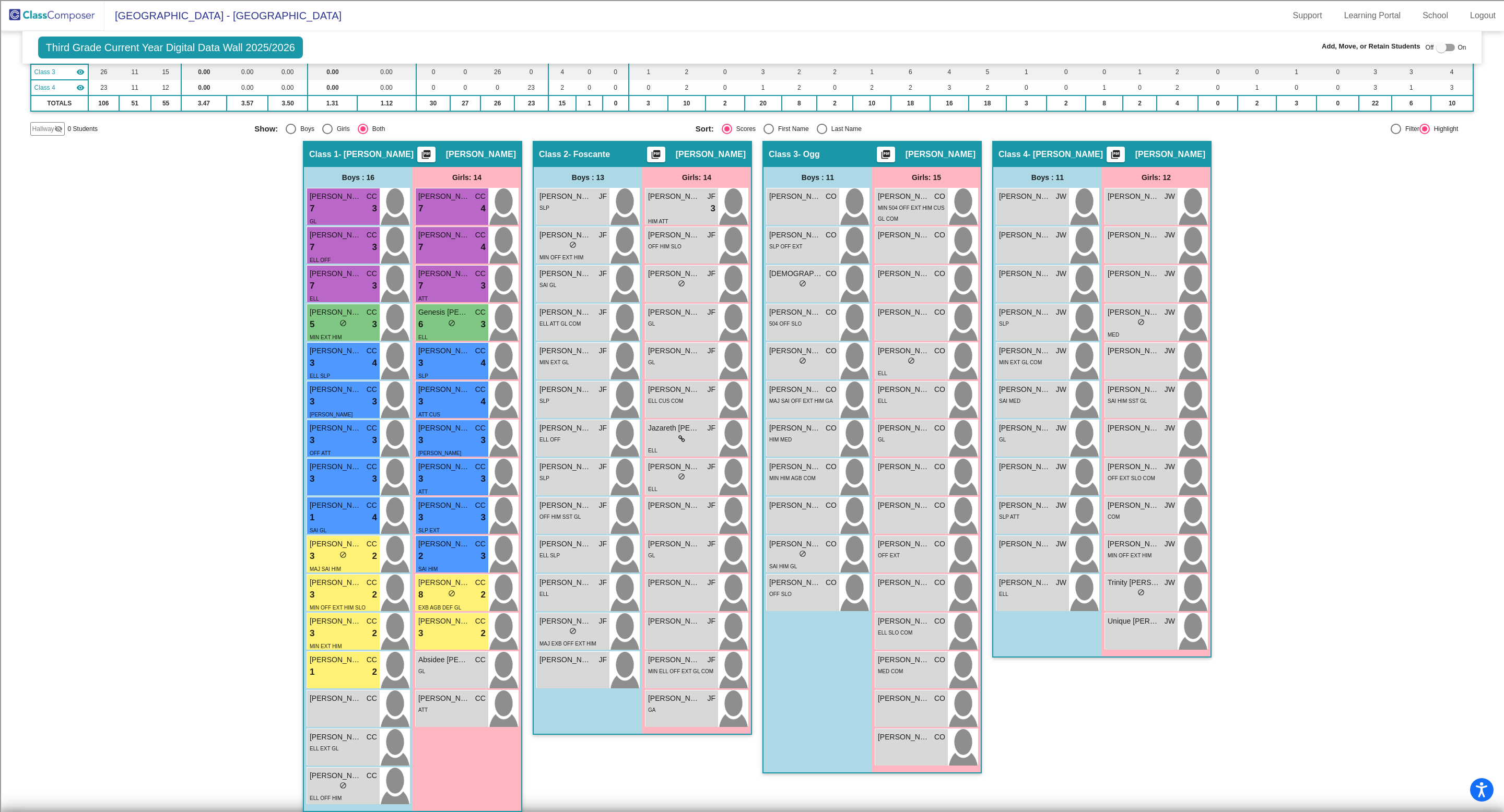
scroll to position [128, 0]
click at [465, 517] on div "3 lock do_not_disturb_alt 3" at bounding box center [452, 516] width 67 height 13
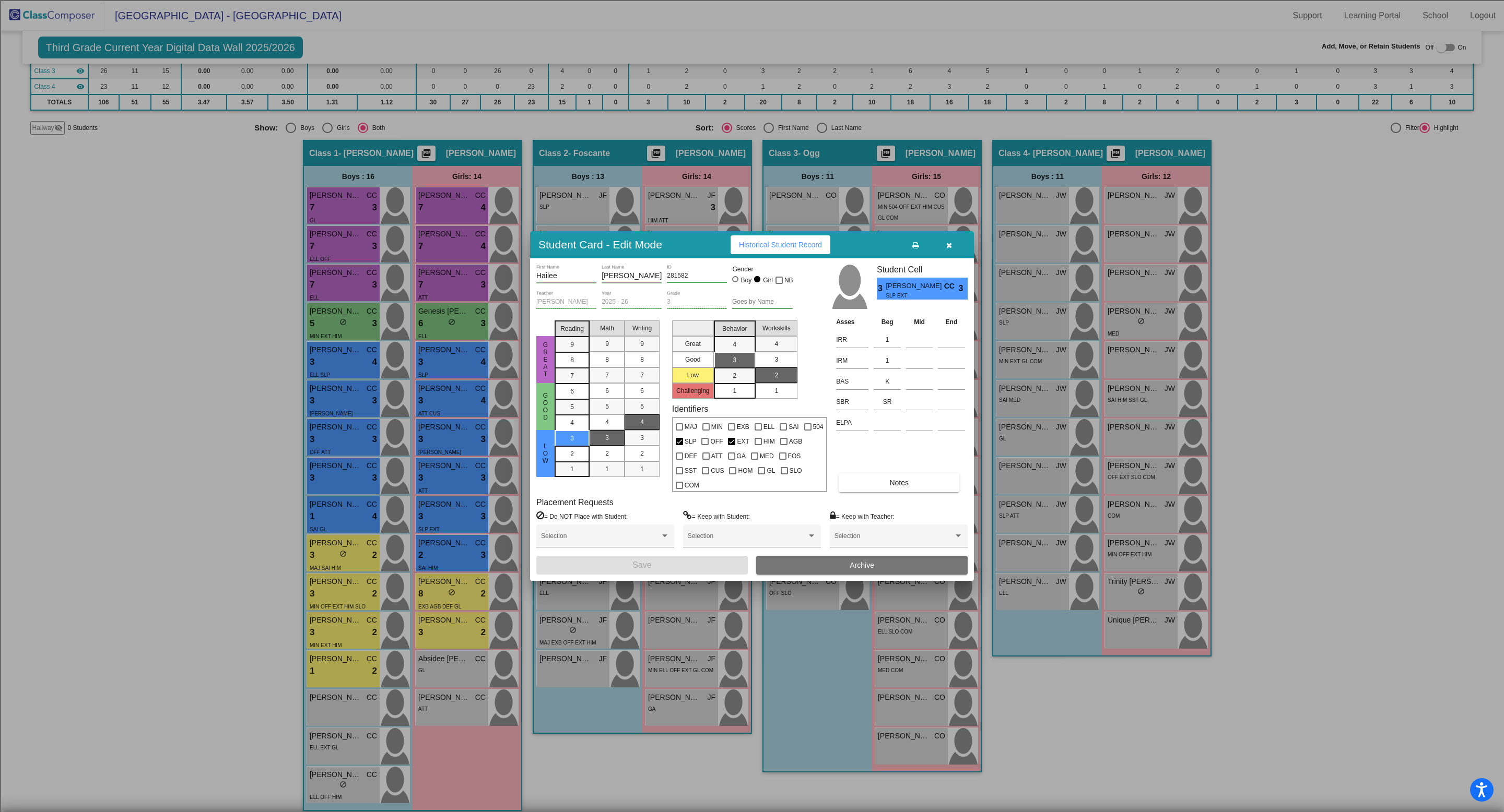
click at [789, 249] on span "Historical Student Record" at bounding box center [780, 245] width 83 height 8
click at [952, 248] on button "button" at bounding box center [949, 244] width 33 height 19
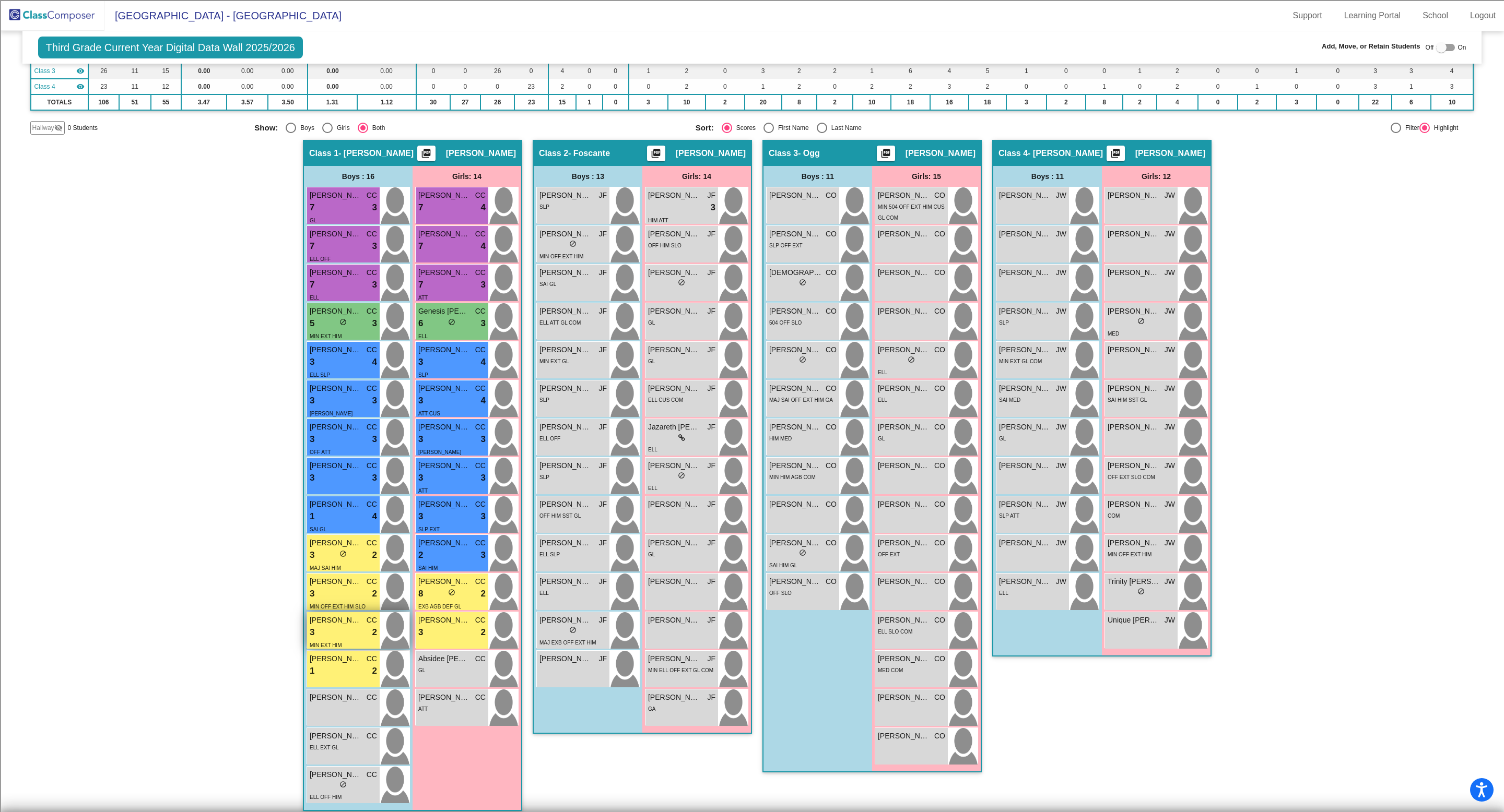
click at [352, 622] on span "Aiden Gonzalez" at bounding box center [336, 620] width 52 height 11
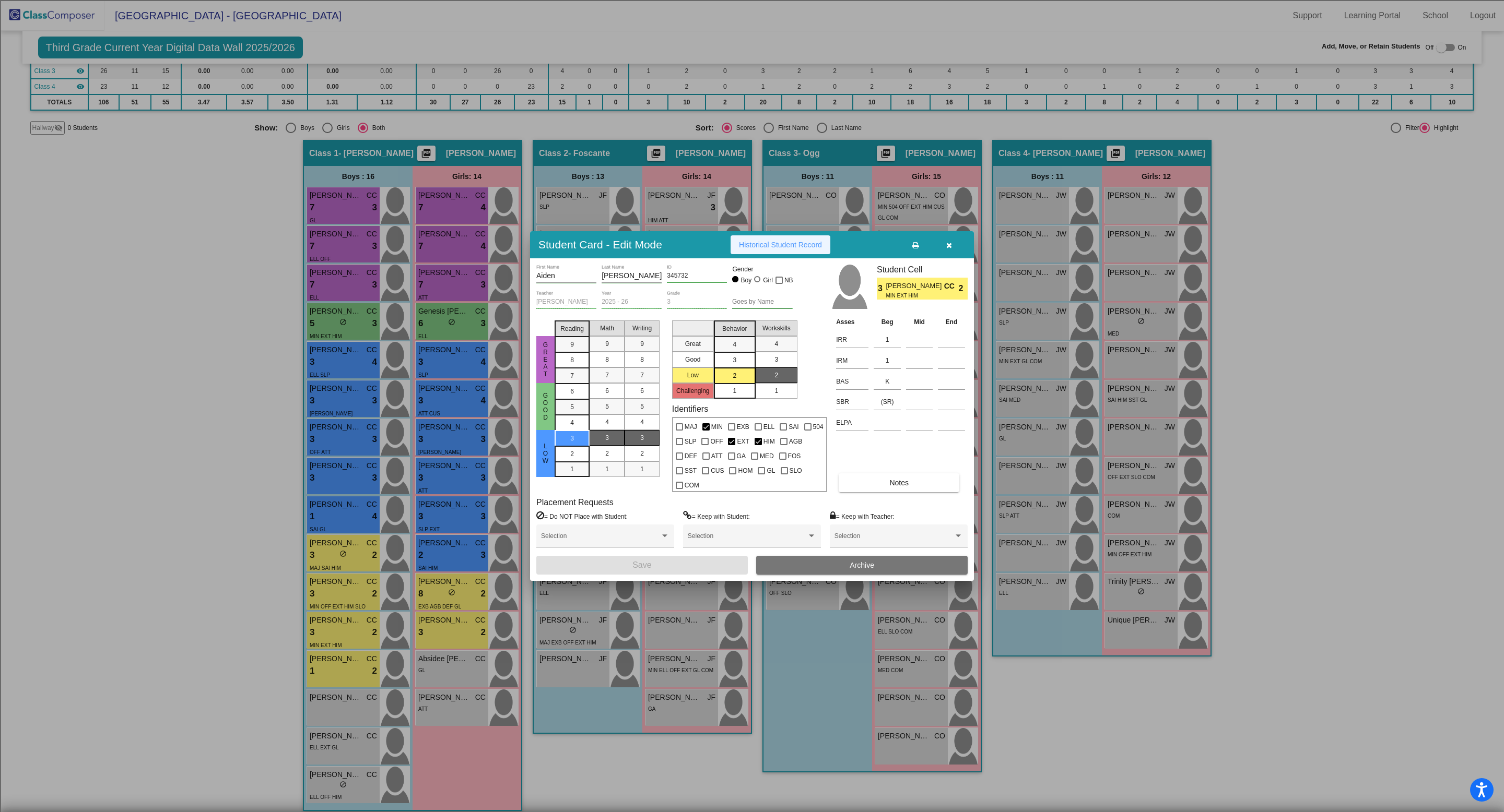
click at [803, 249] on span "Historical Student Record" at bounding box center [780, 245] width 83 height 8
click at [809, 249] on span "Historical Student Record" at bounding box center [780, 245] width 83 height 8
click at [949, 249] on icon "button" at bounding box center [949, 245] width 6 height 7
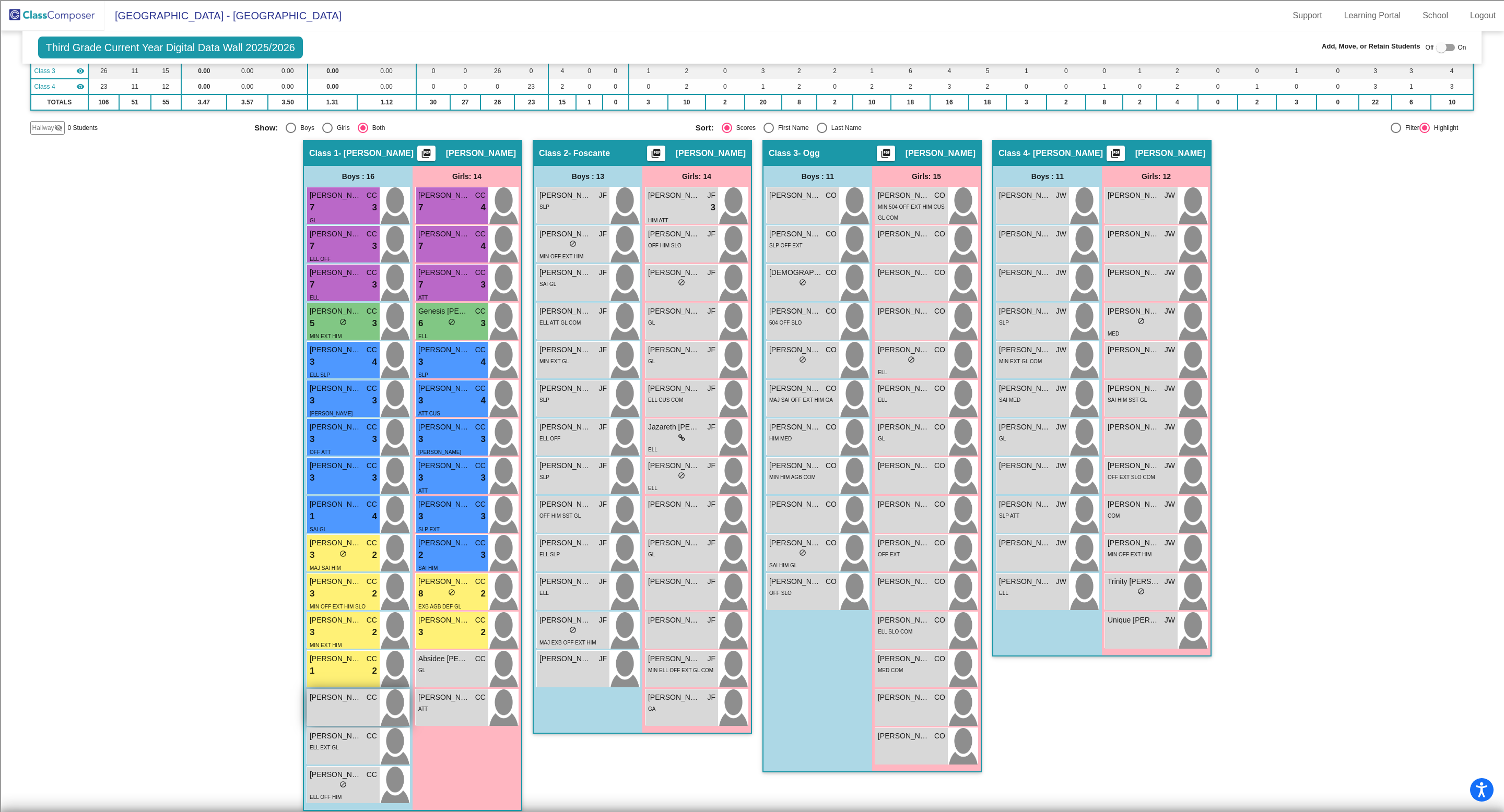
click at [369, 703] on span "CC" at bounding box center [372, 698] width 10 height 11
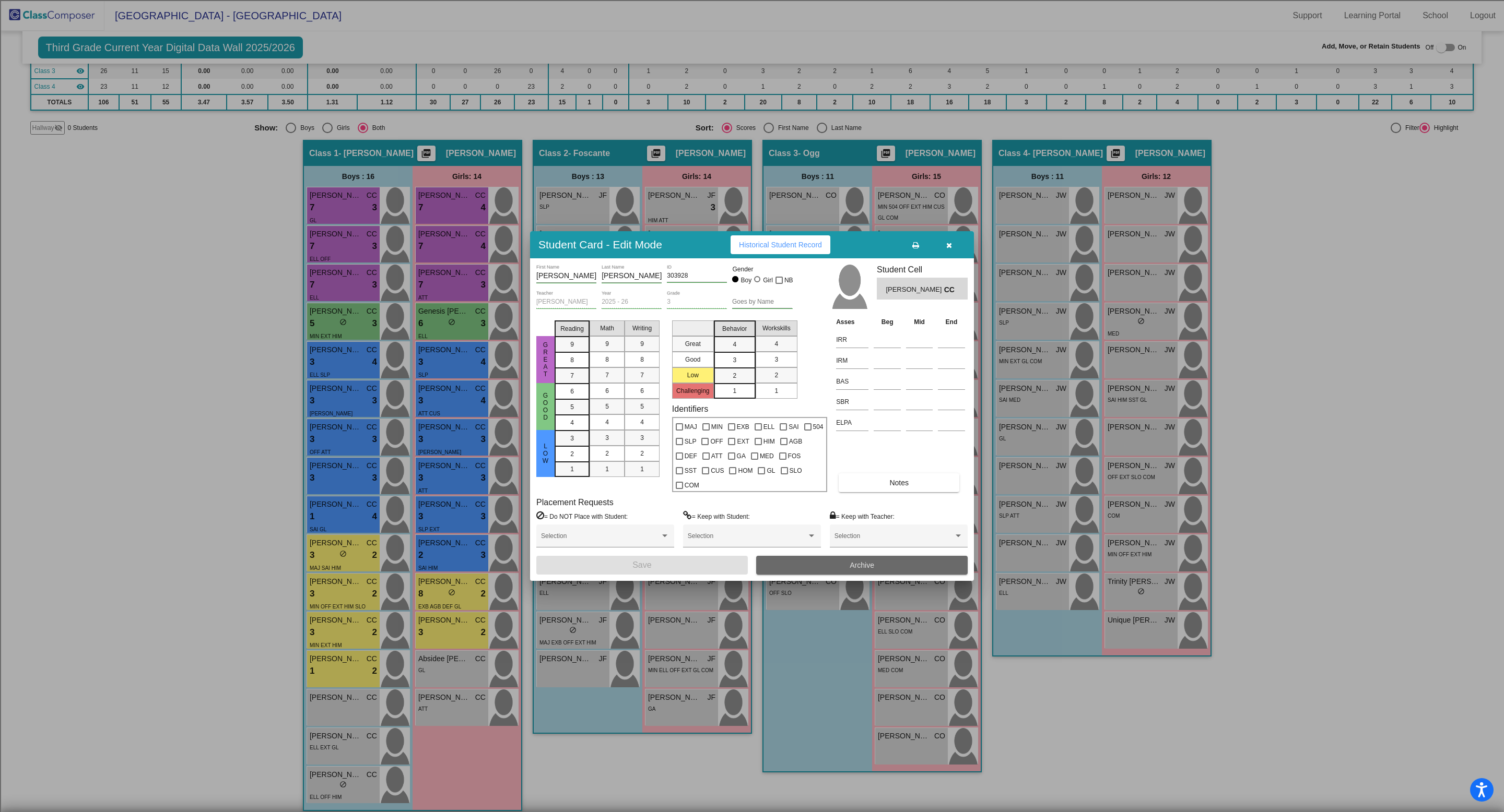
click at [848, 556] on button "Archive" at bounding box center [862, 565] width 211 height 19
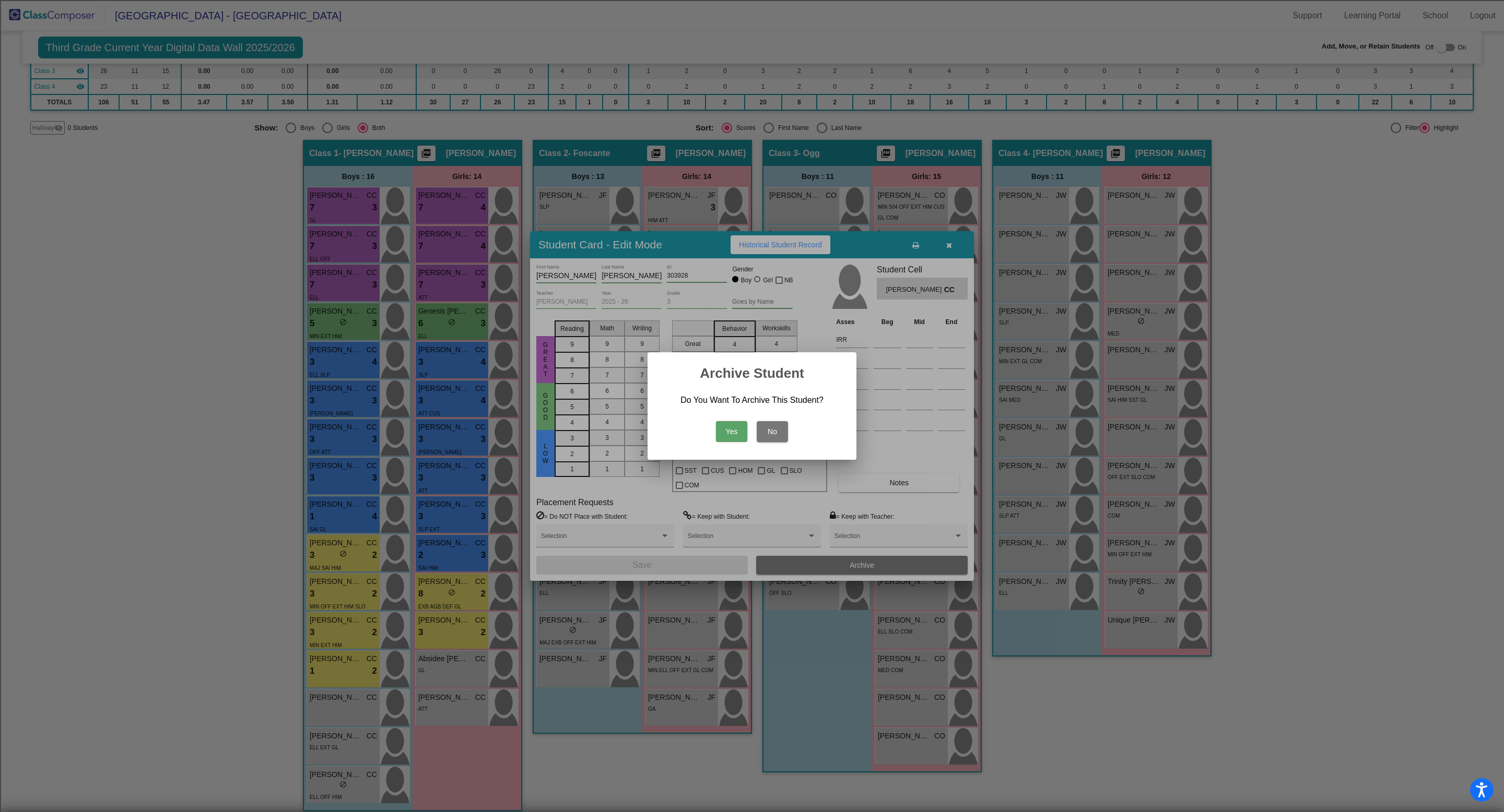
click at [739, 432] on button "Yes" at bounding box center [731, 432] width 31 height 21
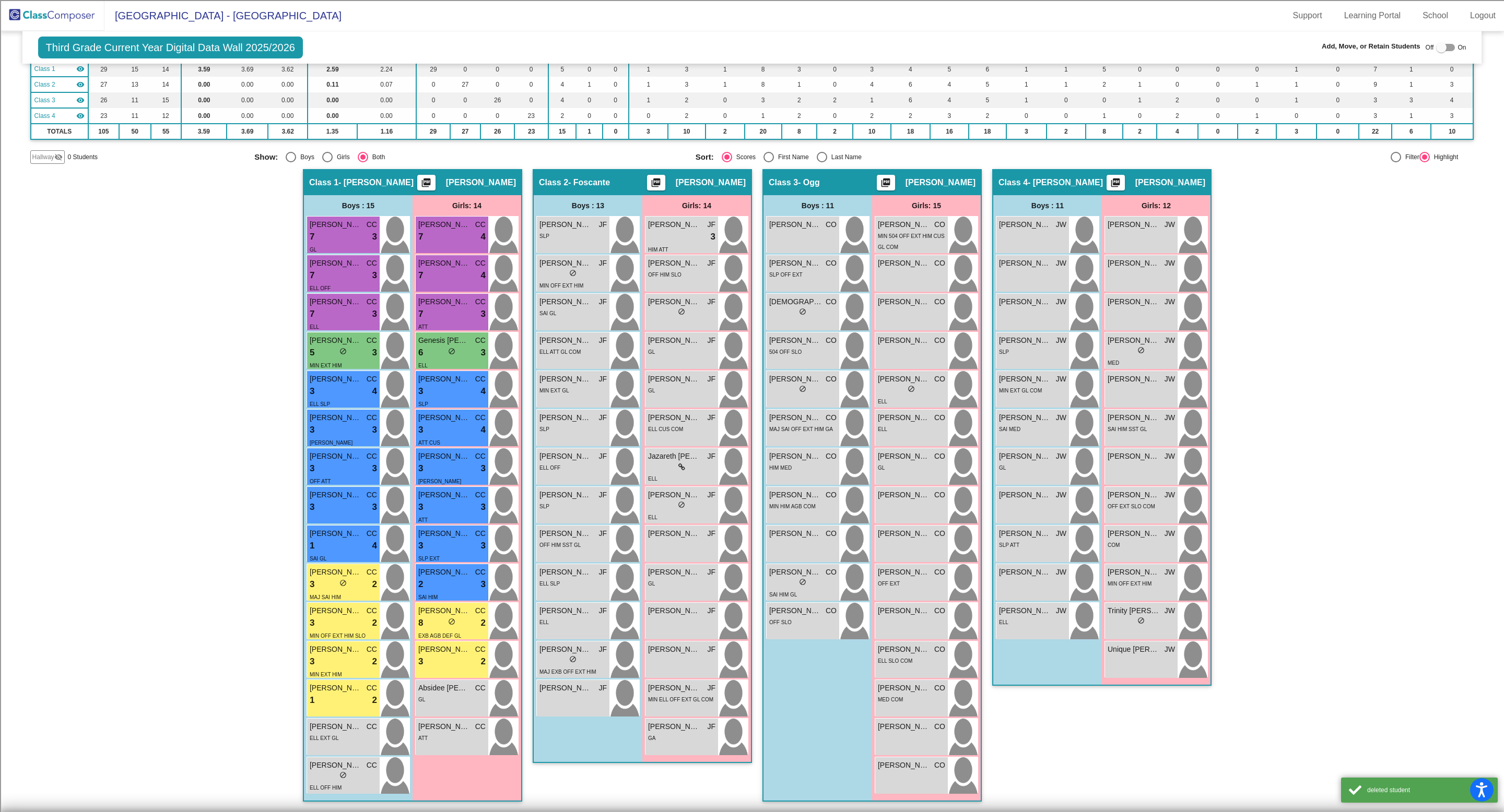
scroll to position [99, 0]
click at [353, 737] on div "ELL EXT GL" at bounding box center [343, 737] width 67 height 11
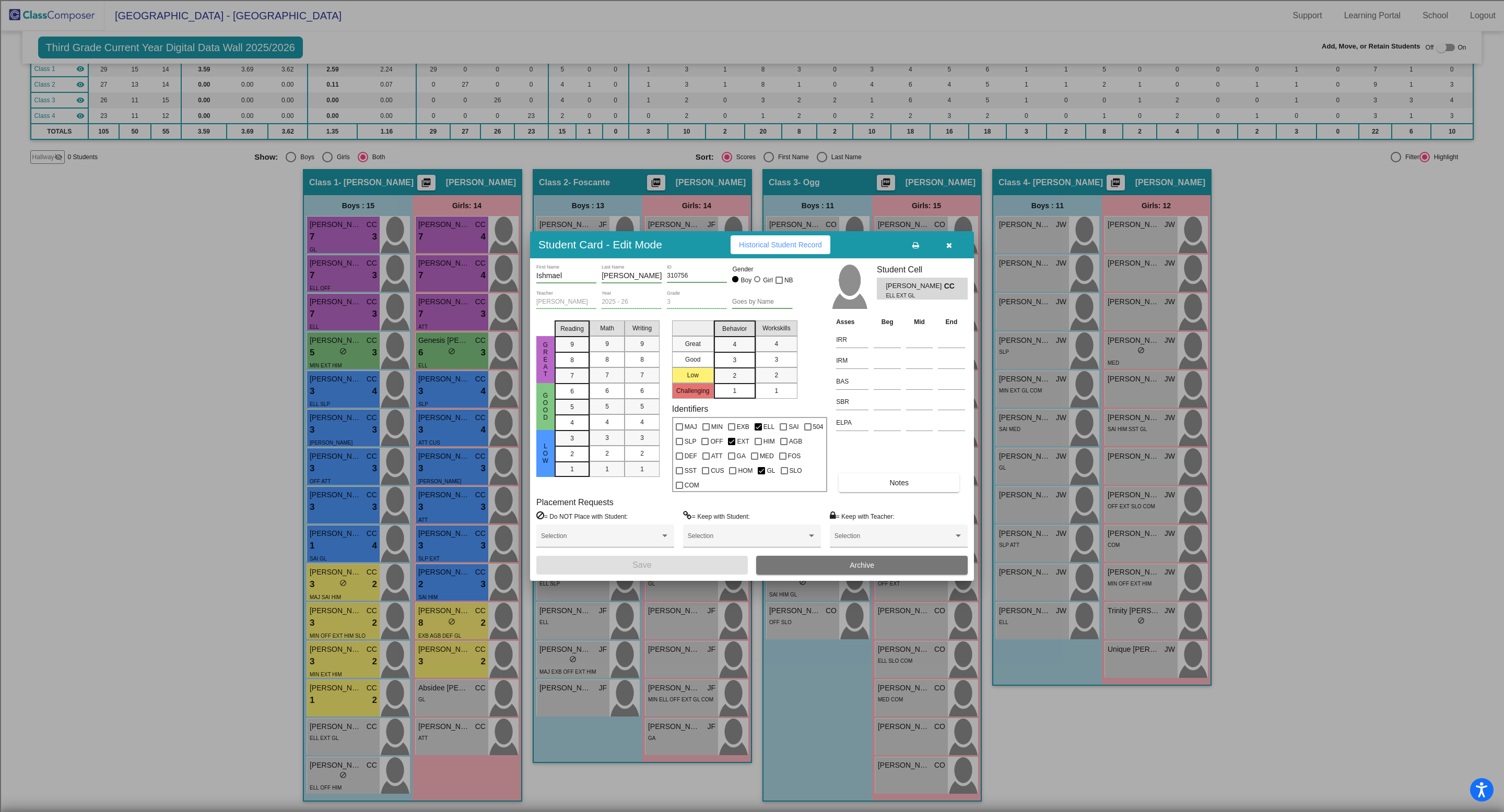
click at [784, 558] on button "Archive" at bounding box center [862, 565] width 211 height 19
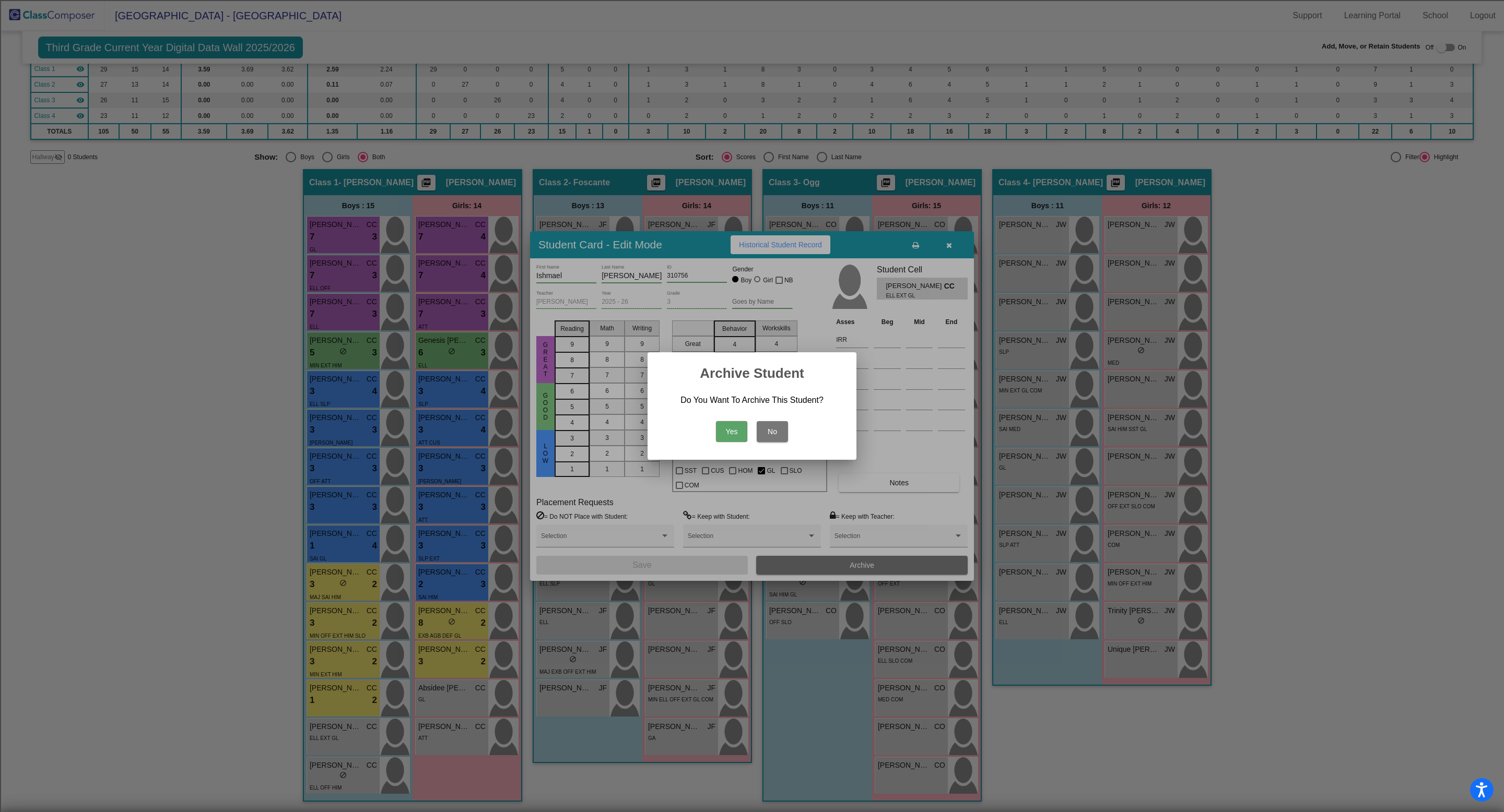
click at [728, 432] on button "Yes" at bounding box center [731, 432] width 31 height 21
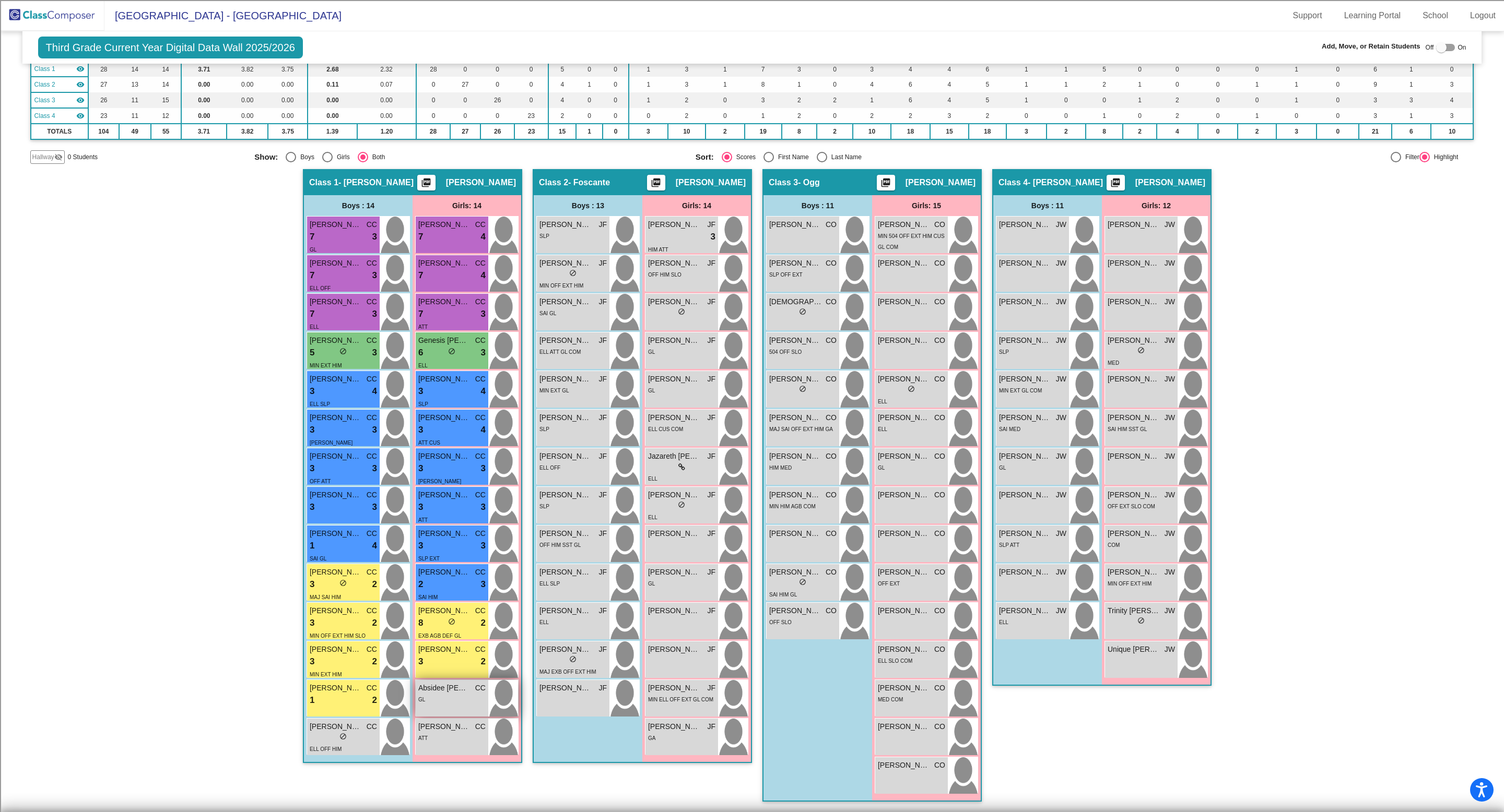
click at [423, 696] on div "GL" at bounding box center [452, 699] width 67 height 11
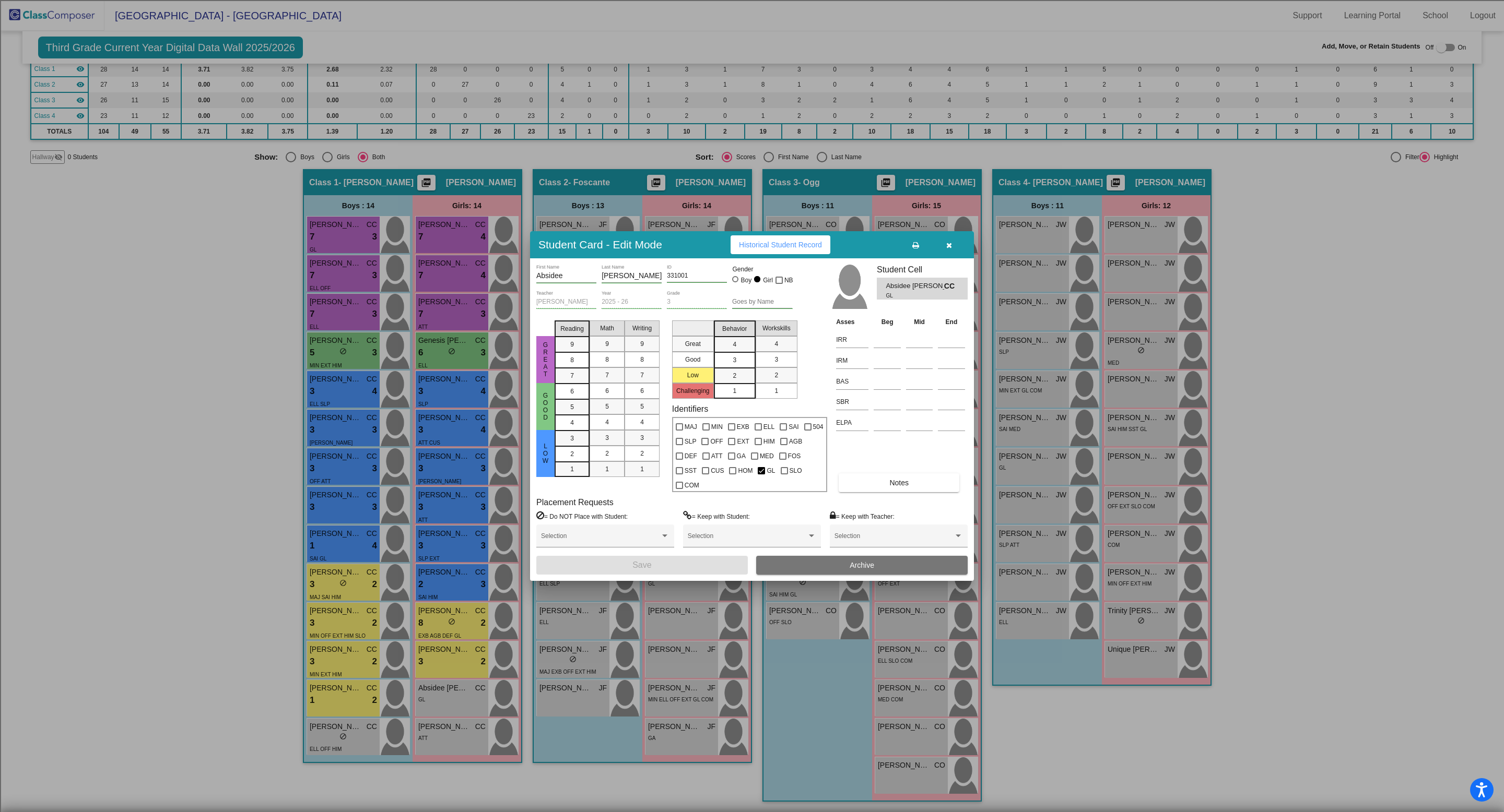
click at [788, 566] on button "Archive" at bounding box center [862, 565] width 211 height 19
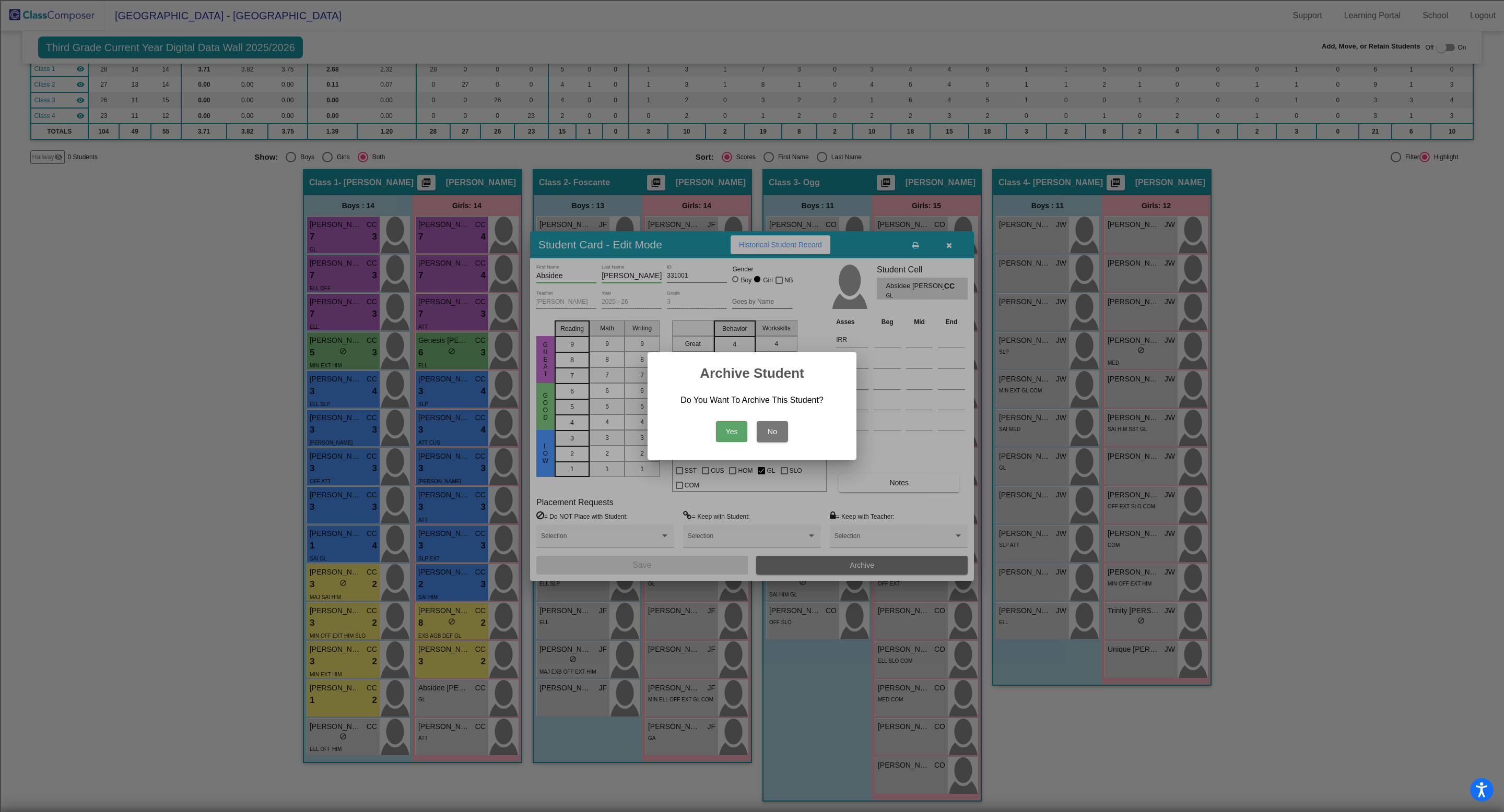
click at [731, 436] on button "Yes" at bounding box center [731, 432] width 31 height 21
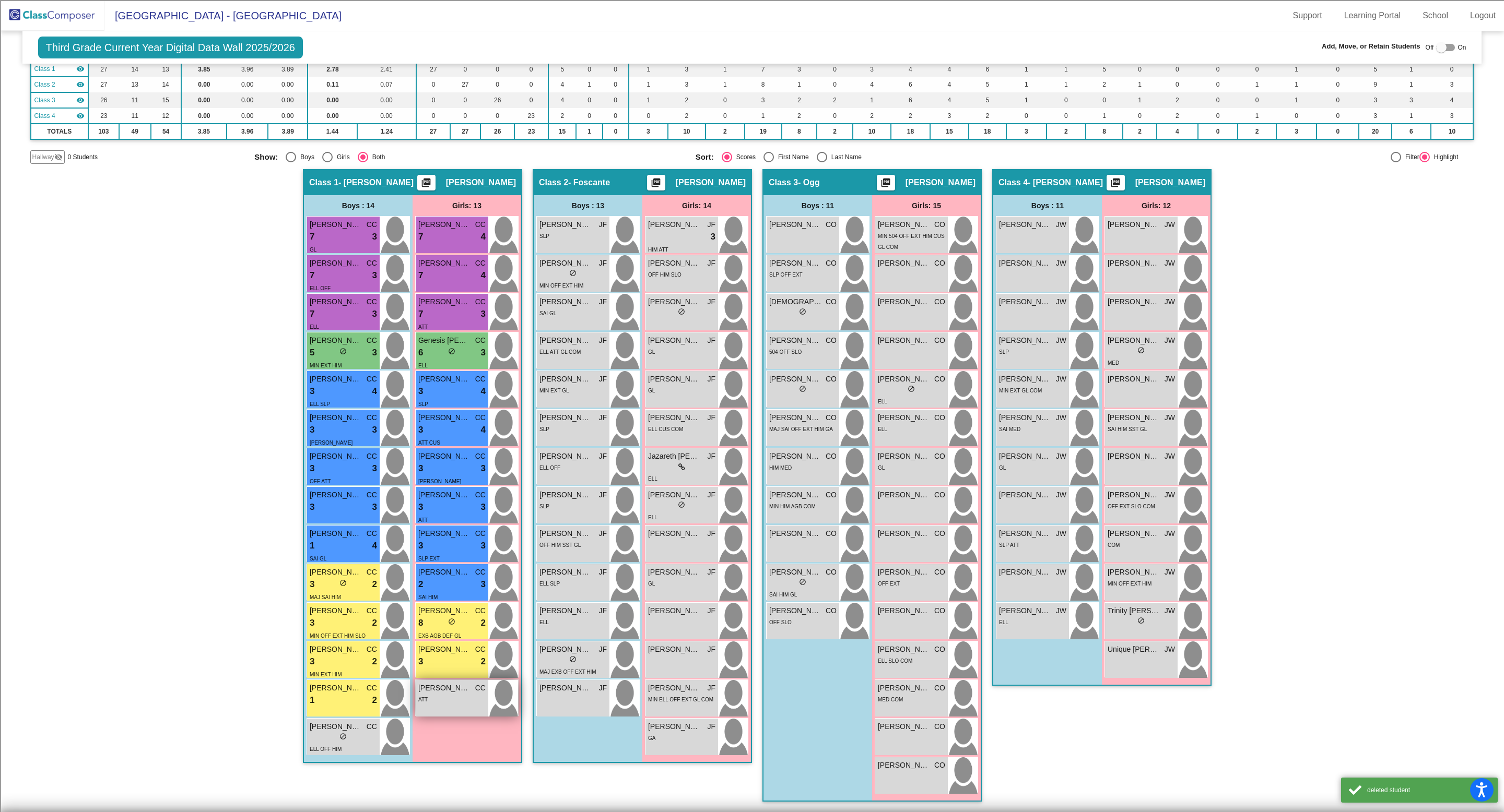
click at [448, 702] on div "ATT" at bounding box center [452, 699] width 67 height 11
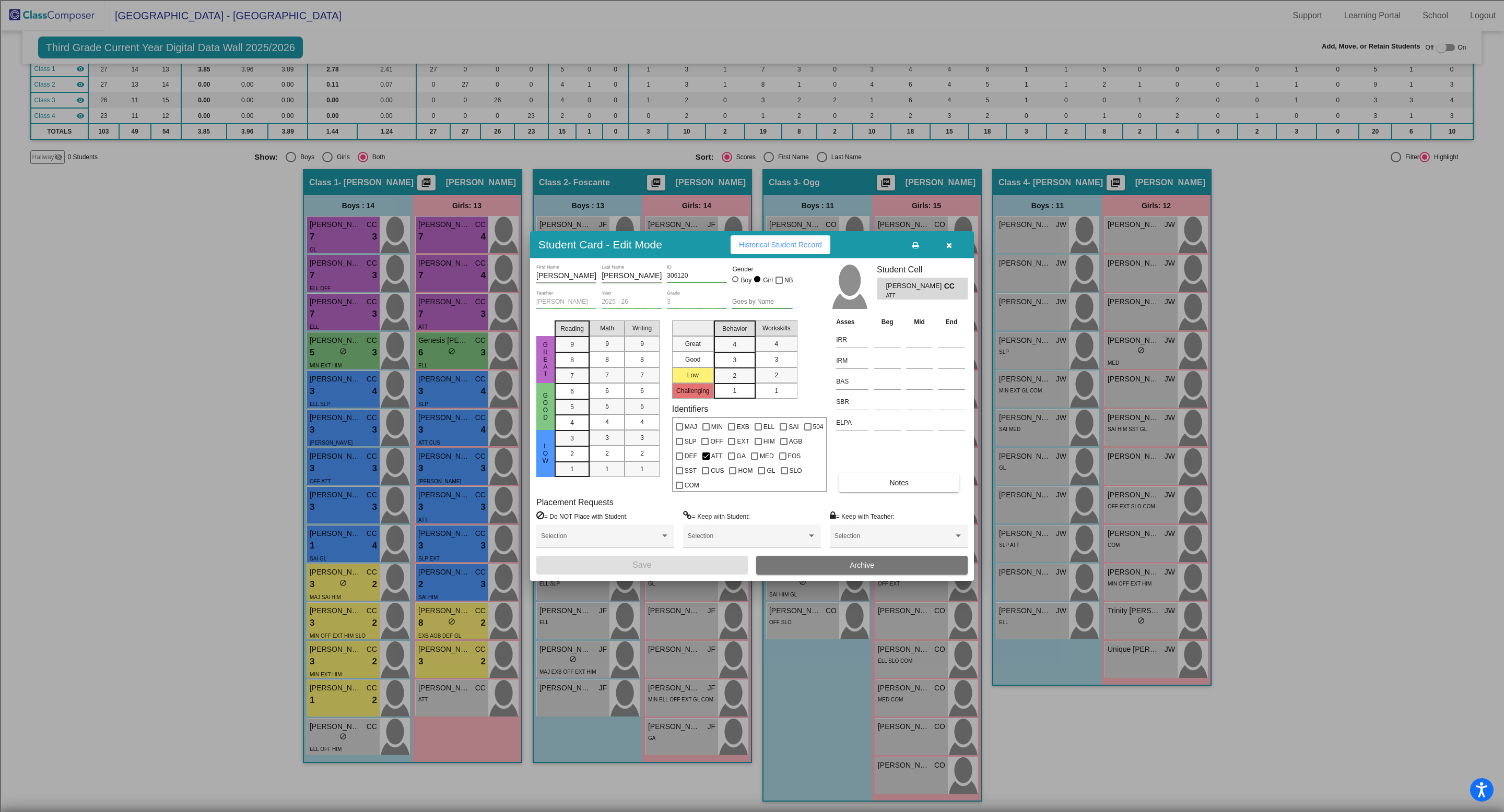
click at [846, 556] on button "Archive" at bounding box center [862, 565] width 211 height 19
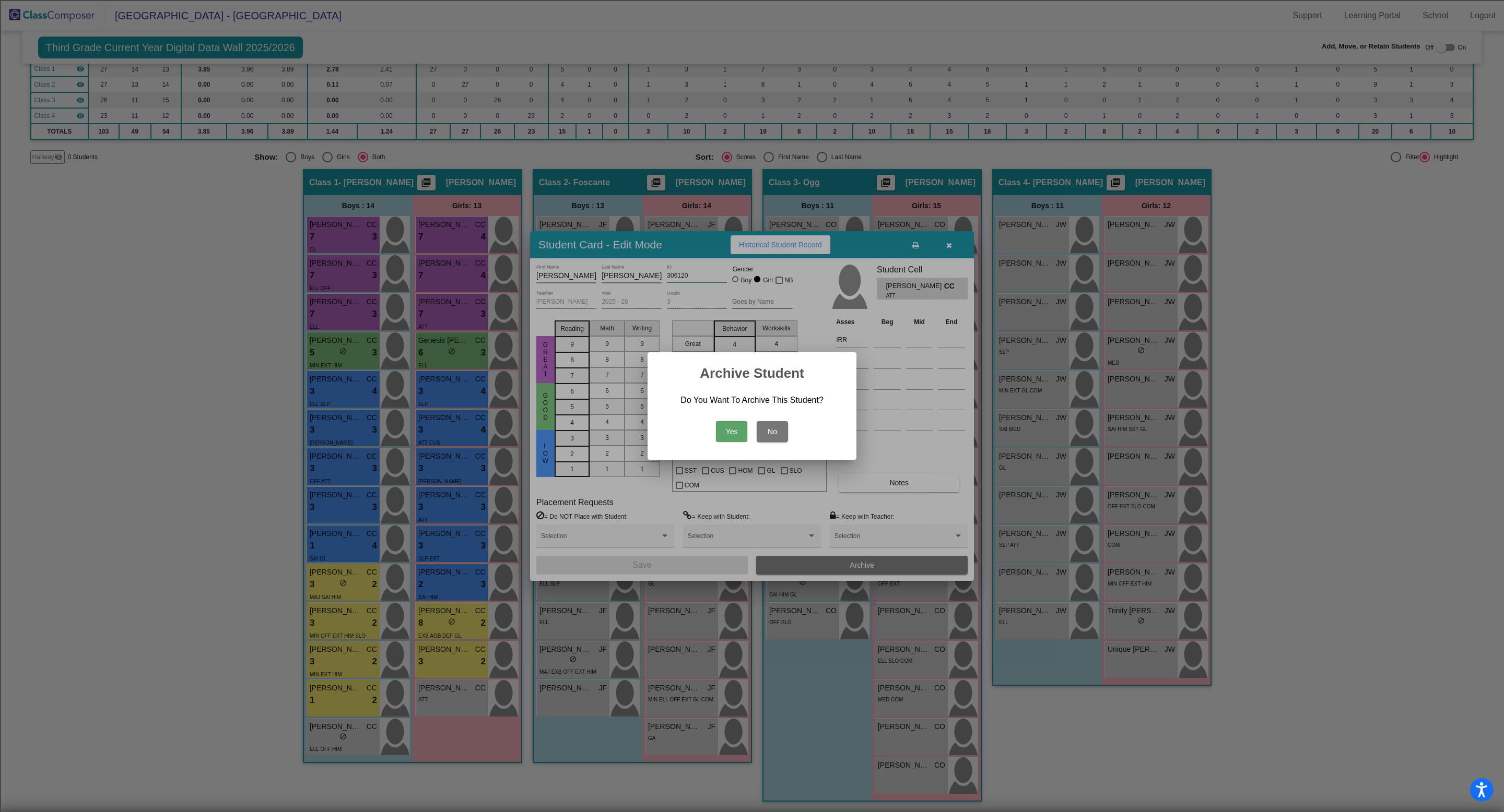
click at [729, 436] on button "Yes" at bounding box center [731, 432] width 31 height 21
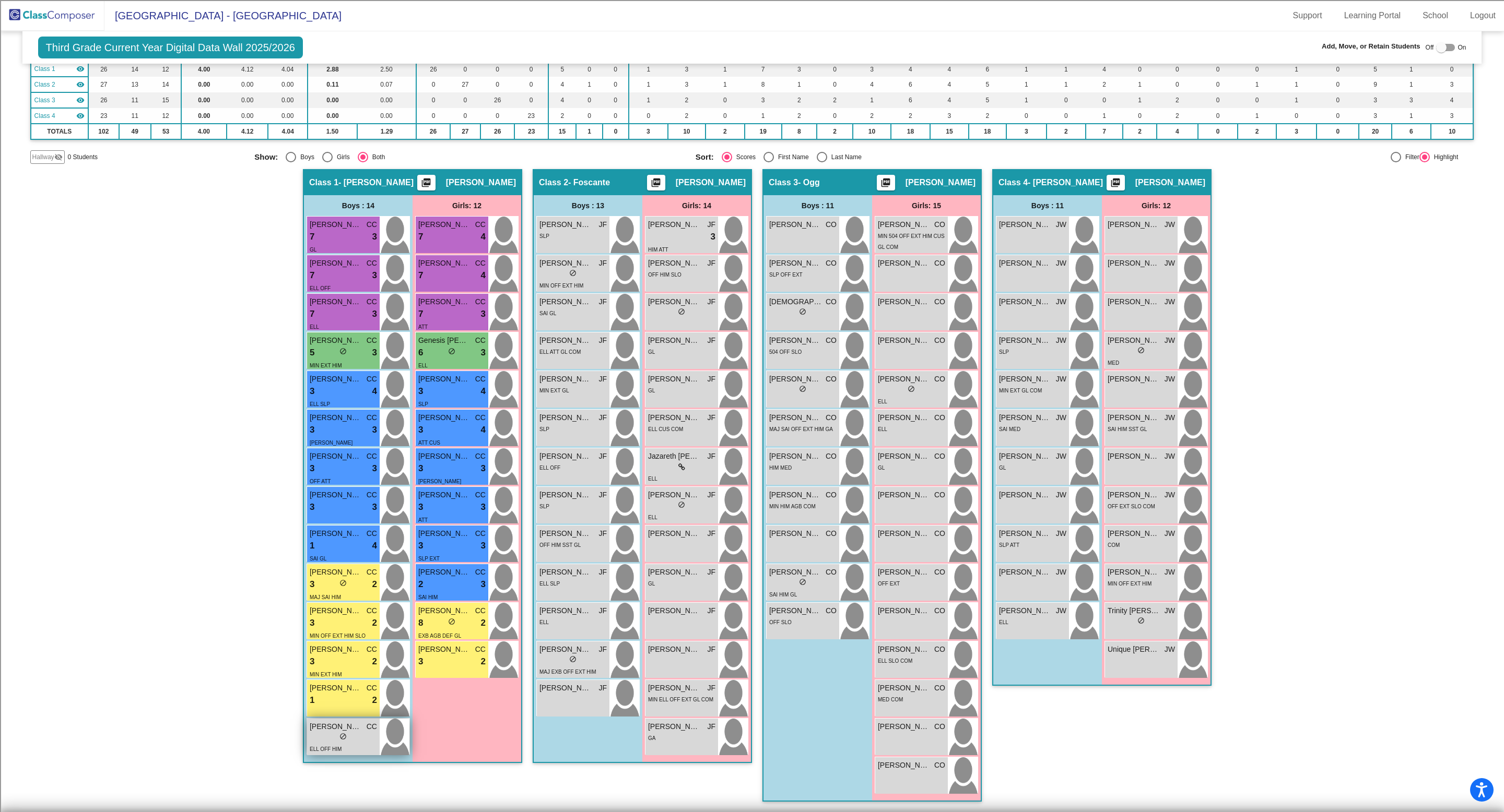
click at [341, 739] on span "do_not_disturb_alt" at bounding box center [343, 736] width 7 height 7
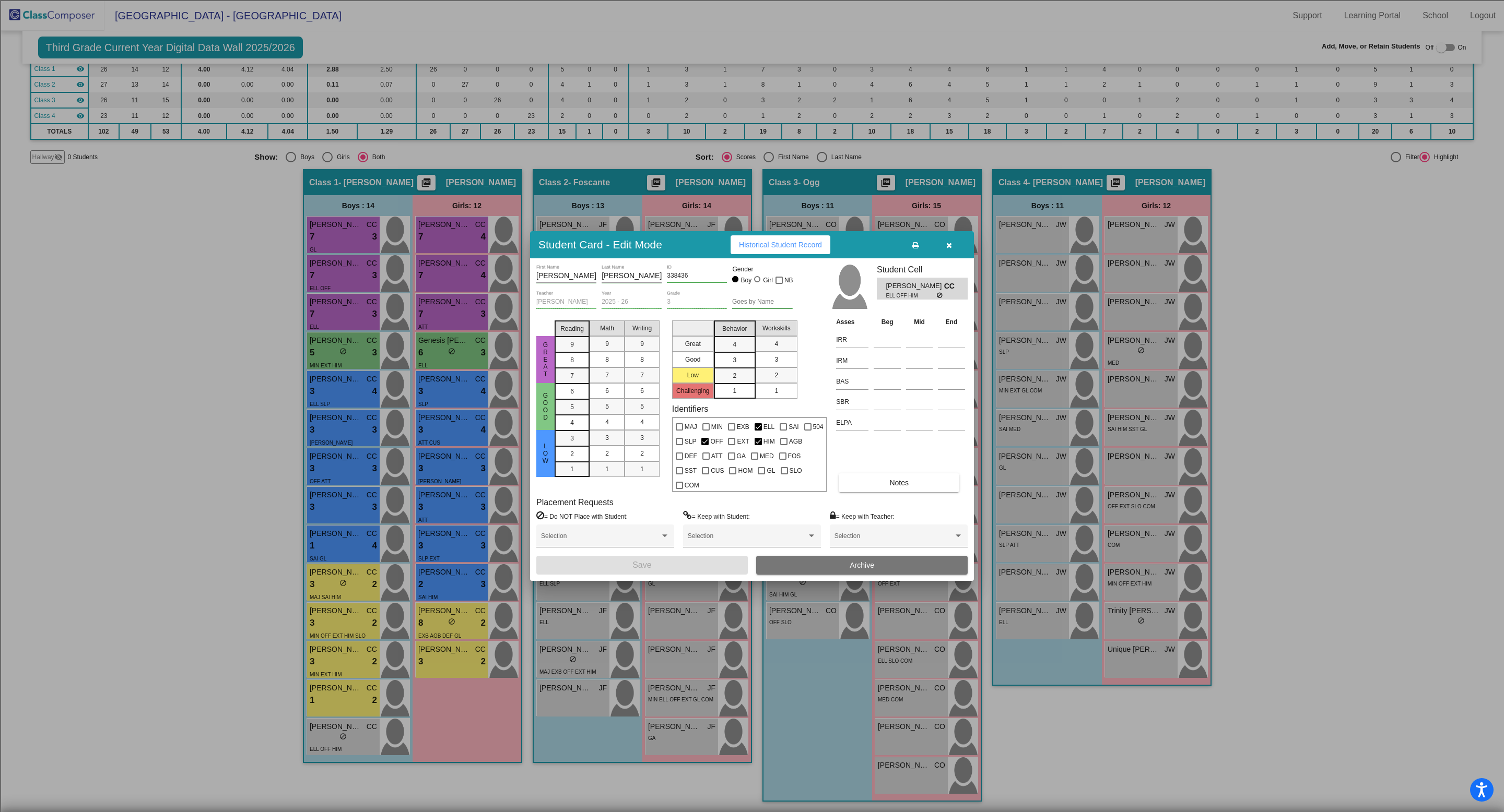
click at [854, 561] on span "Archive" at bounding box center [862, 565] width 24 height 8
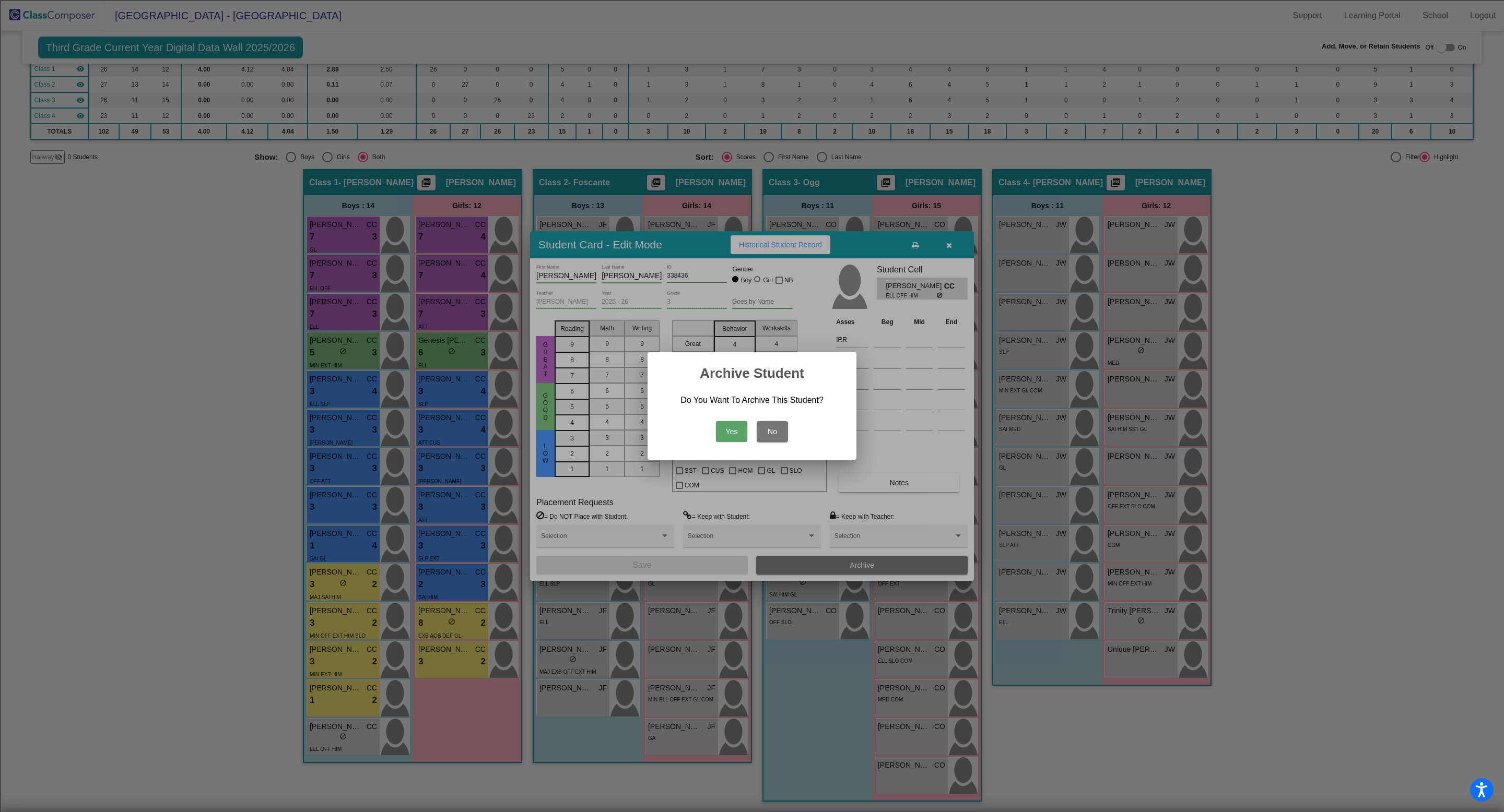
click at [724, 434] on button "Yes" at bounding box center [731, 432] width 31 height 21
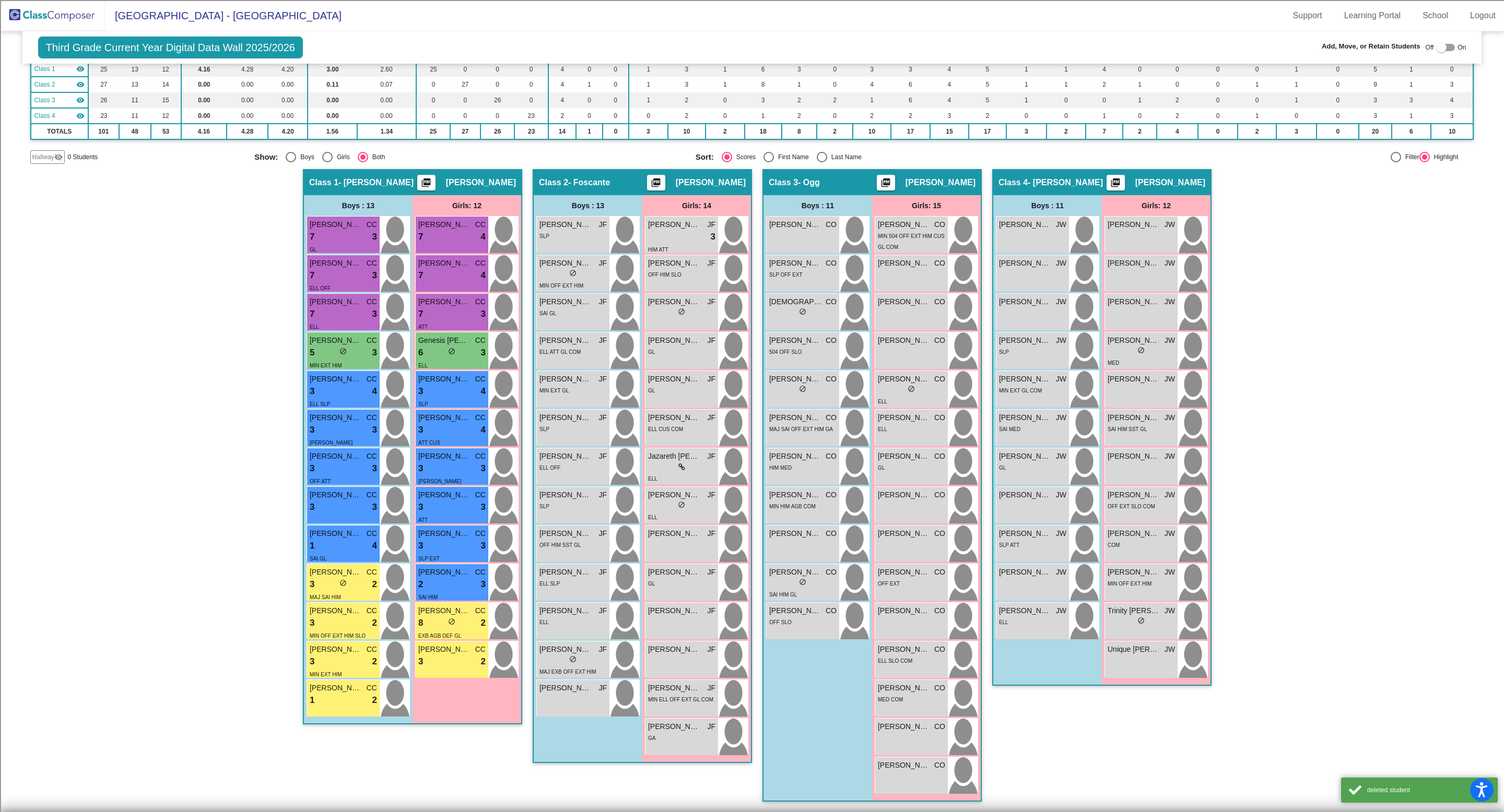
click at [227, 547] on div "Hallway - Hallway Class picture_as_pdf Add Student First Name Last Name Student…" at bounding box center [752, 490] width 1444 height 643
click at [361, 473] on div "3 lock do_not_disturb_alt 3" at bounding box center [343, 468] width 67 height 13
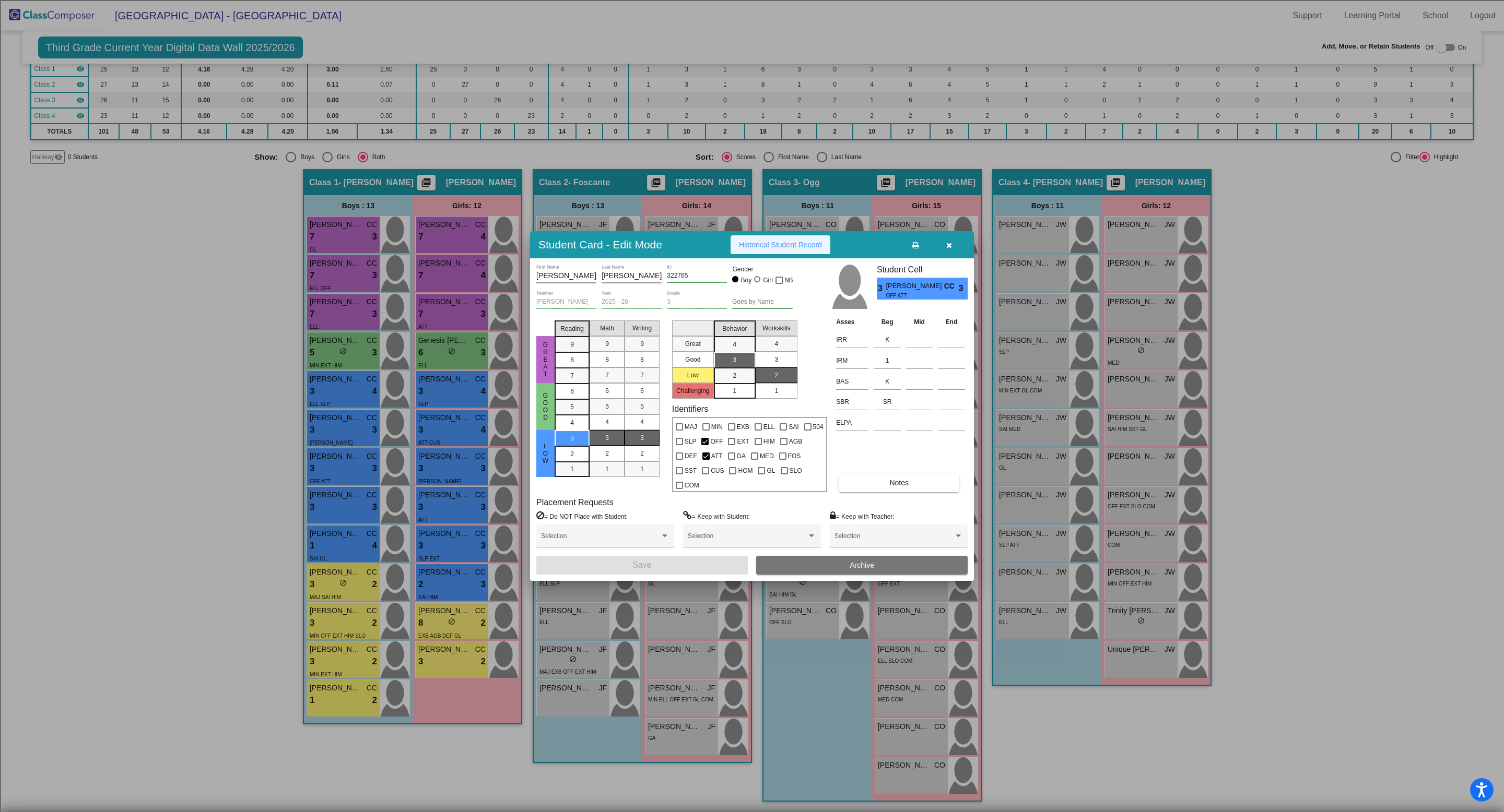
click at [774, 249] on span "Historical Student Record" at bounding box center [780, 245] width 83 height 8
click at [951, 249] on icon "button" at bounding box center [949, 245] width 6 height 7
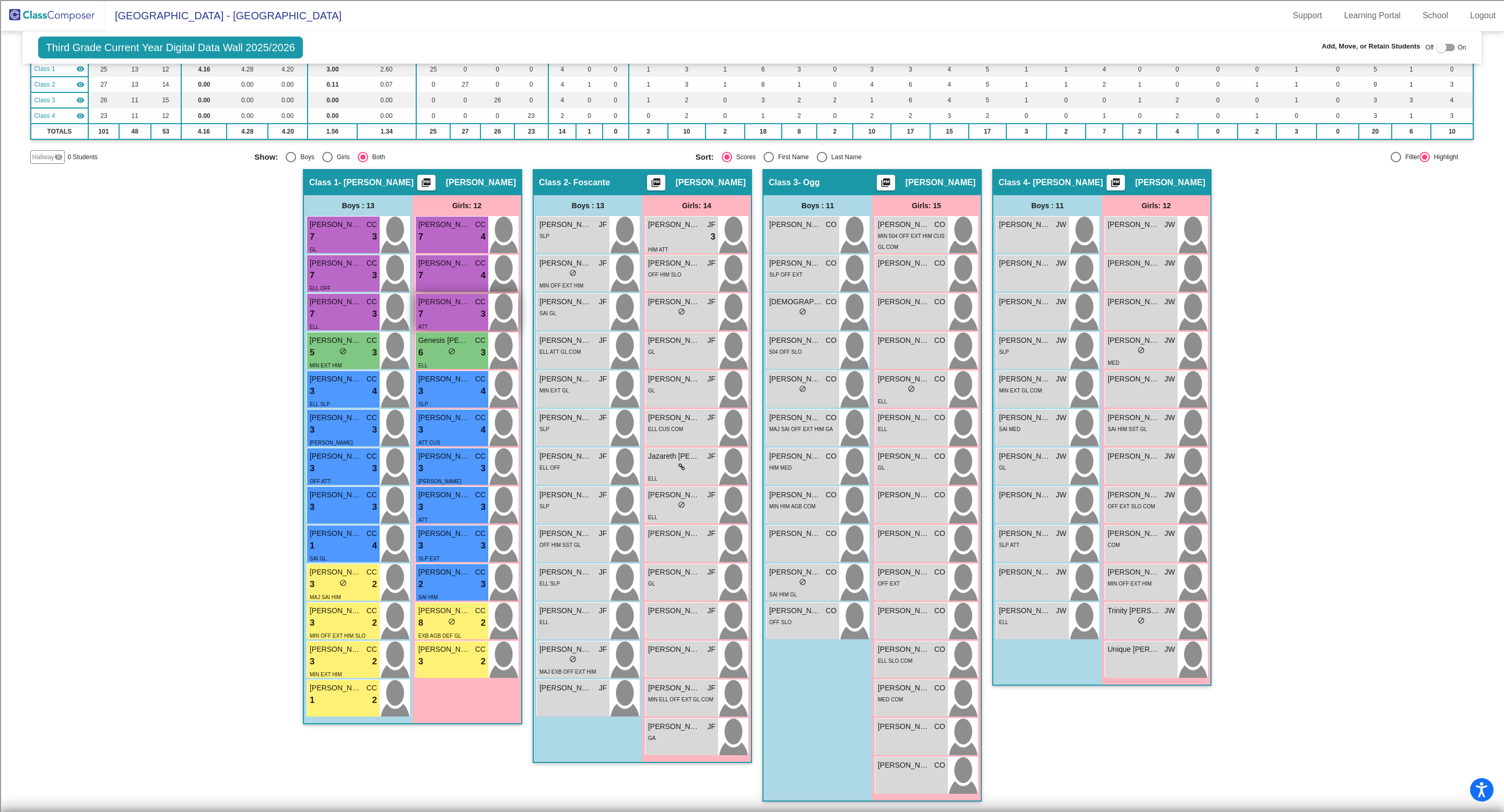
click at [467, 310] on div "7 lock do_not_disturb_alt 3" at bounding box center [452, 314] width 67 height 13
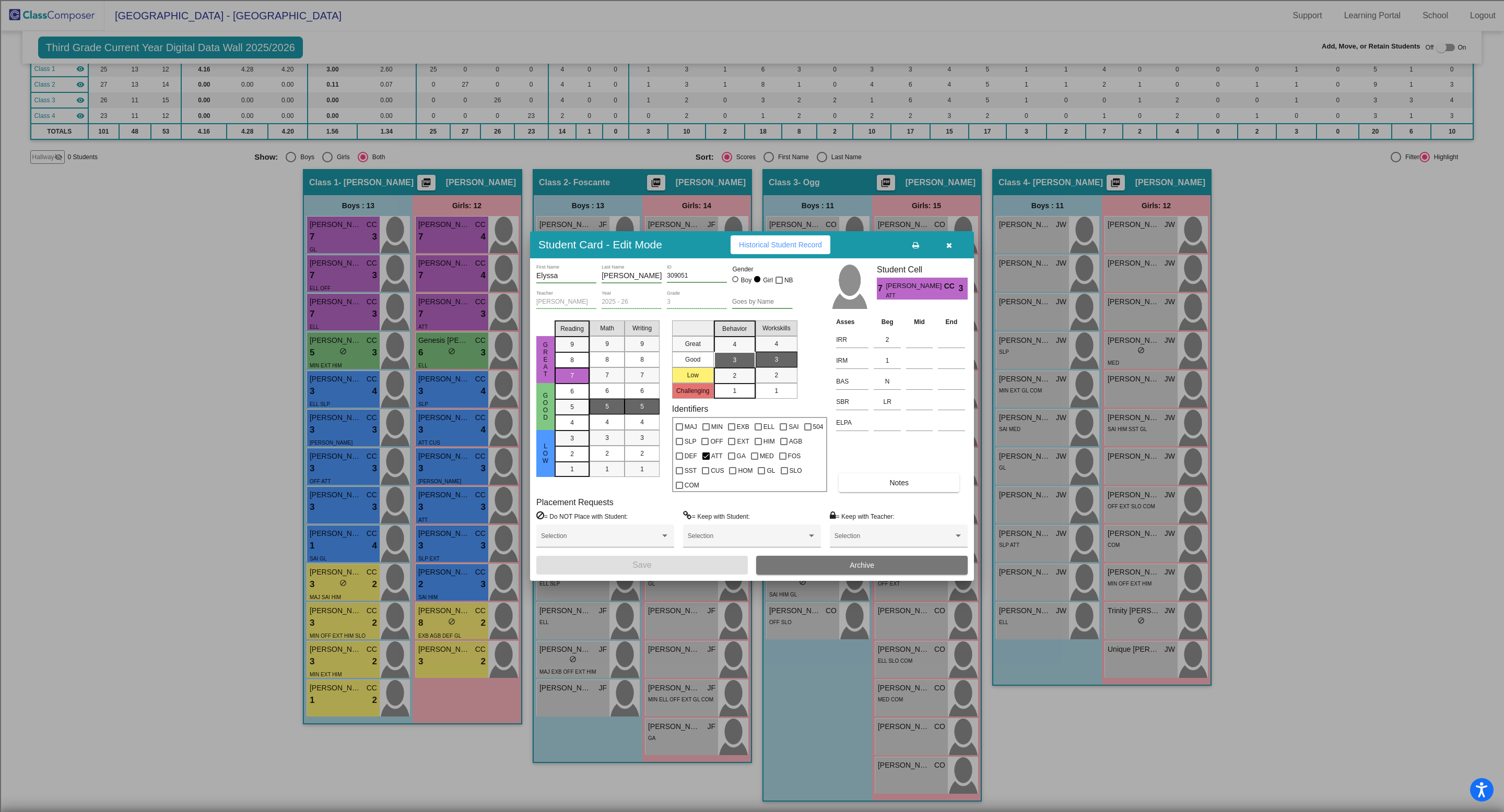
click at [820, 249] on span "Historical Student Record" at bounding box center [780, 245] width 83 height 8
click at [949, 249] on icon "button" at bounding box center [949, 245] width 6 height 7
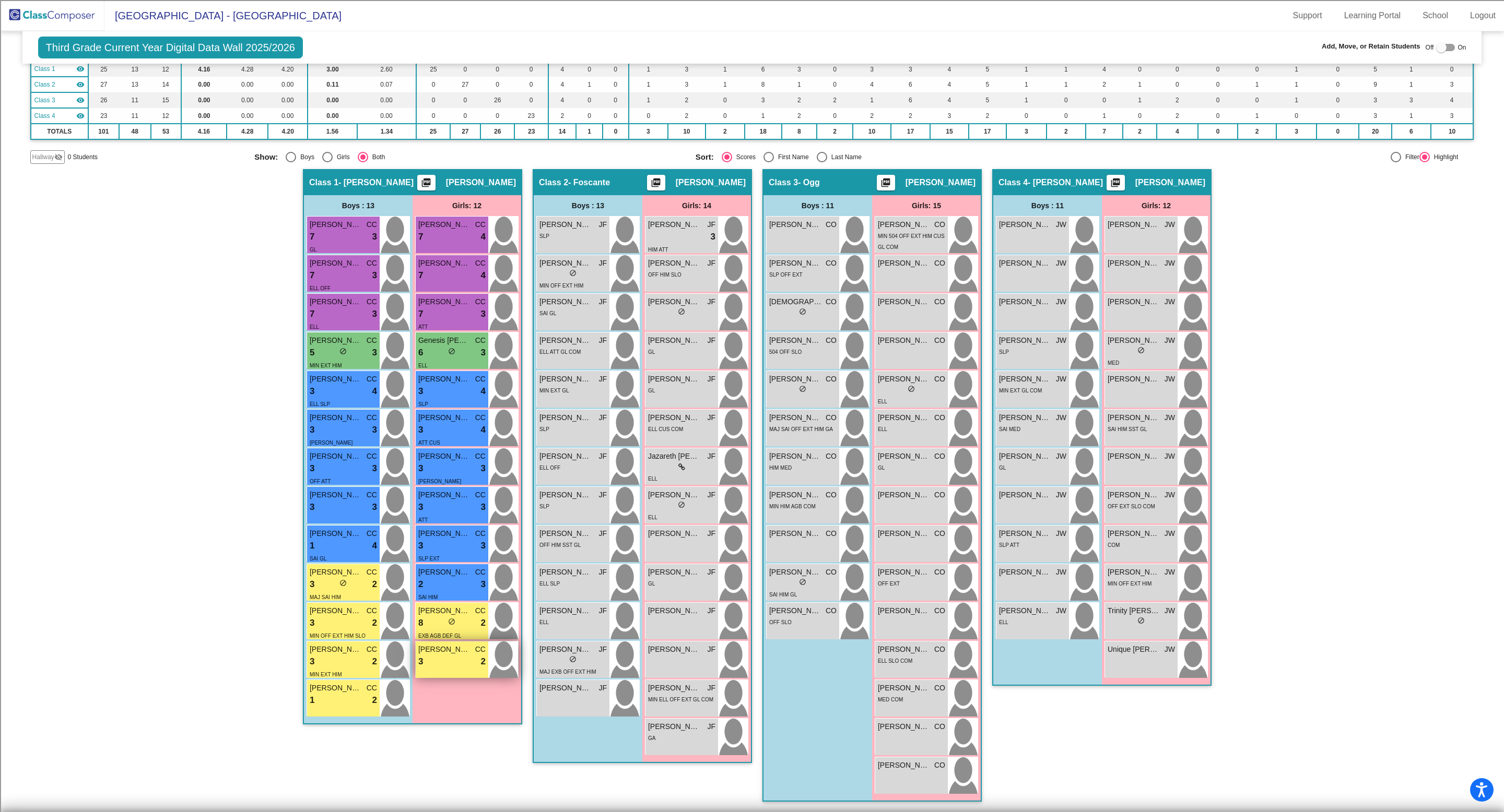
click at [442, 670] on div "Aminah Machain CC 3 lock do_not_disturb_alt 2" at bounding box center [452, 660] width 73 height 37
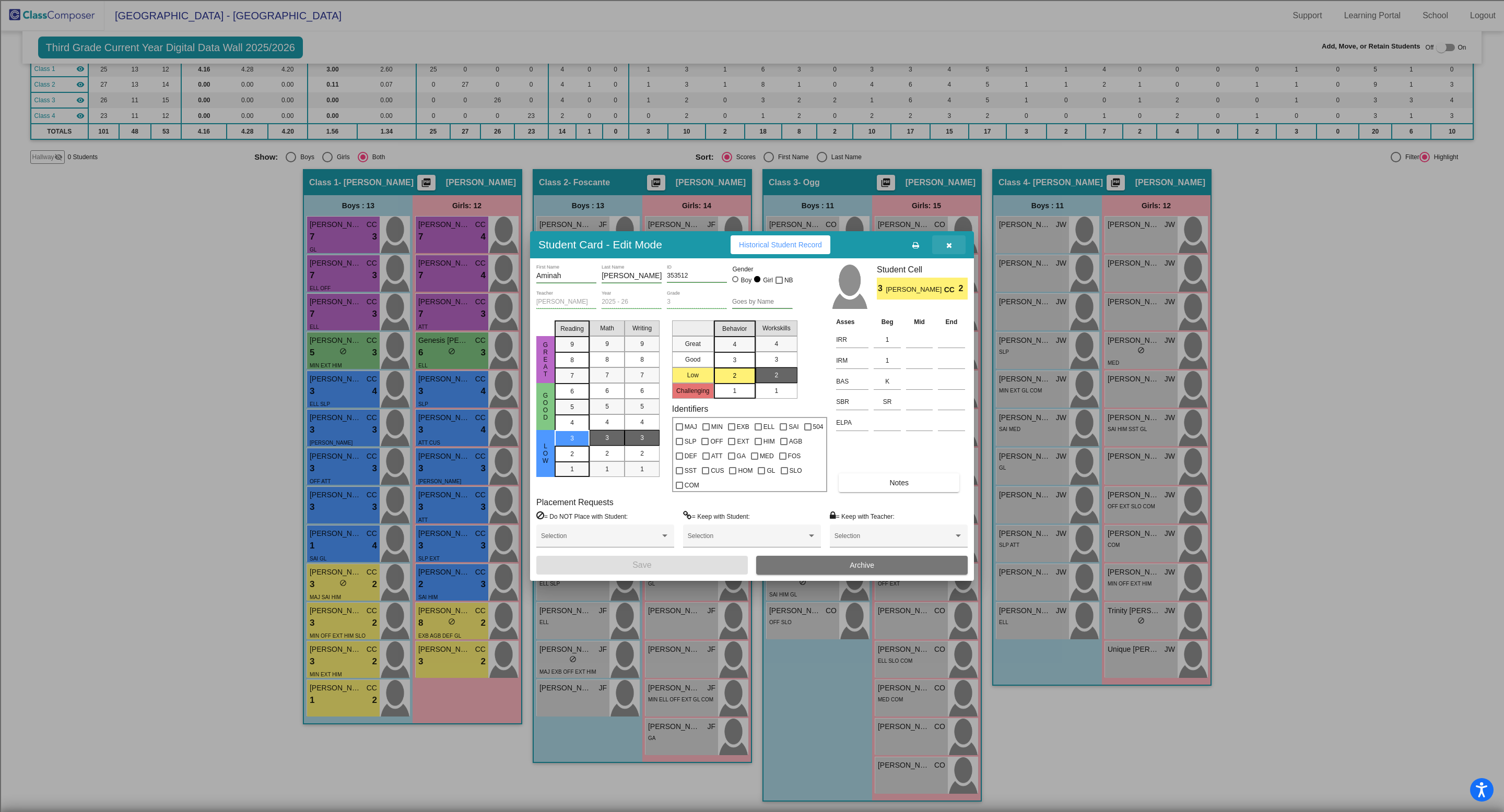
click at [949, 249] on icon "button" at bounding box center [949, 245] width 6 height 7
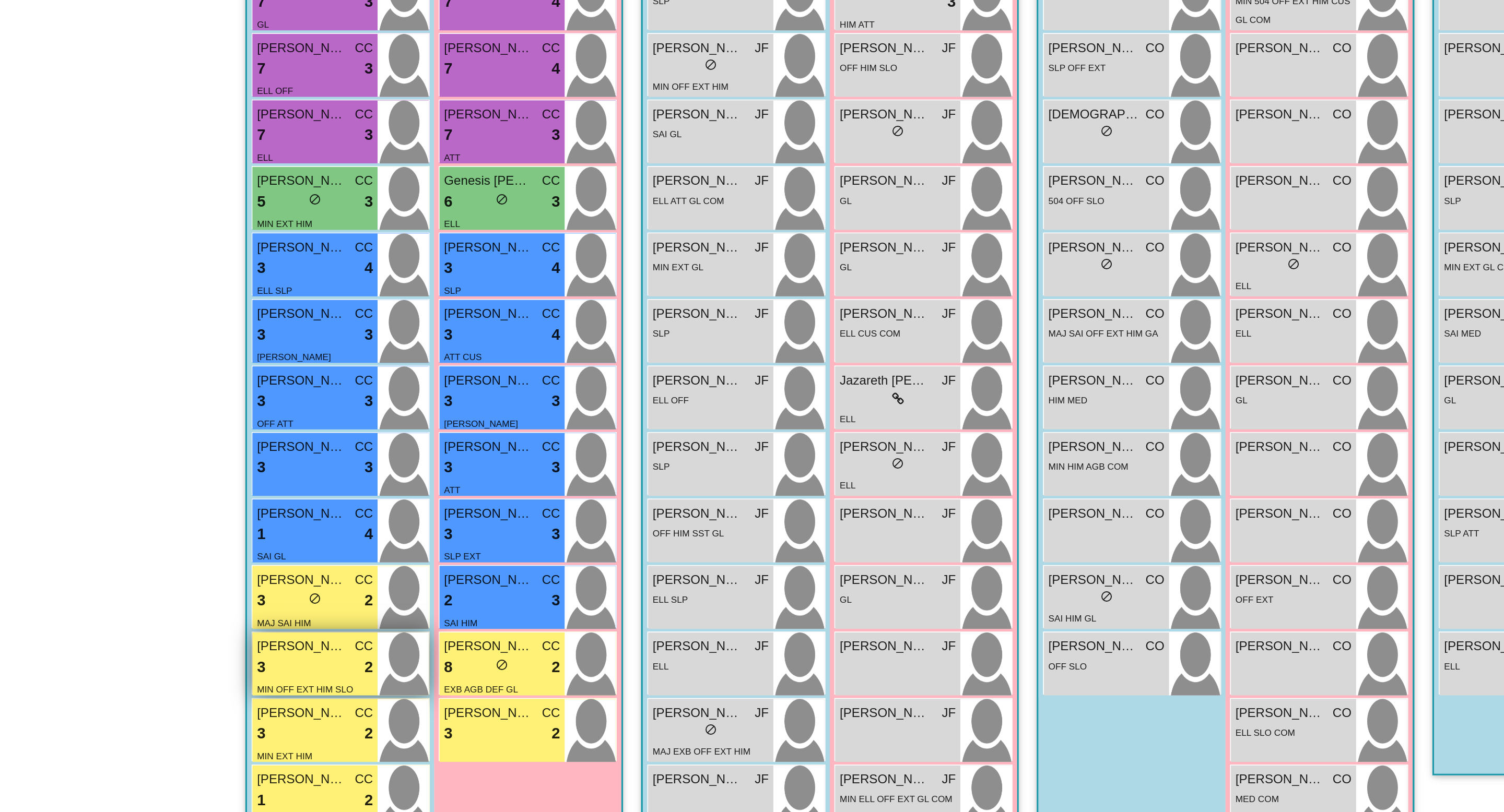
click at [345, 617] on div "3 lock do_not_disturb_alt 2" at bounding box center [343, 623] width 67 height 13
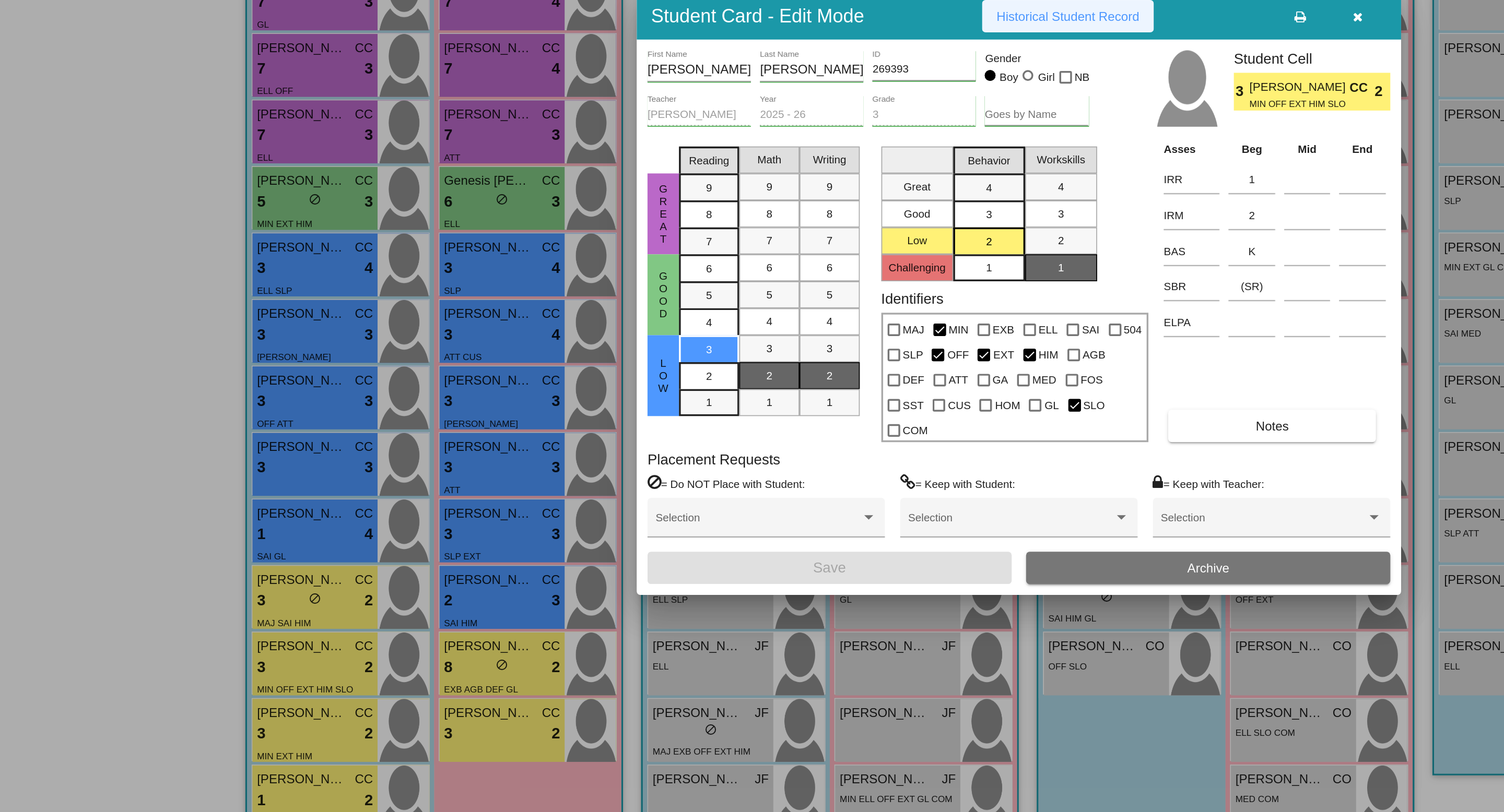
click at [792, 249] on span "Historical Student Record" at bounding box center [780, 245] width 83 height 8
click at [949, 249] on icon "button" at bounding box center [949, 245] width 6 height 7
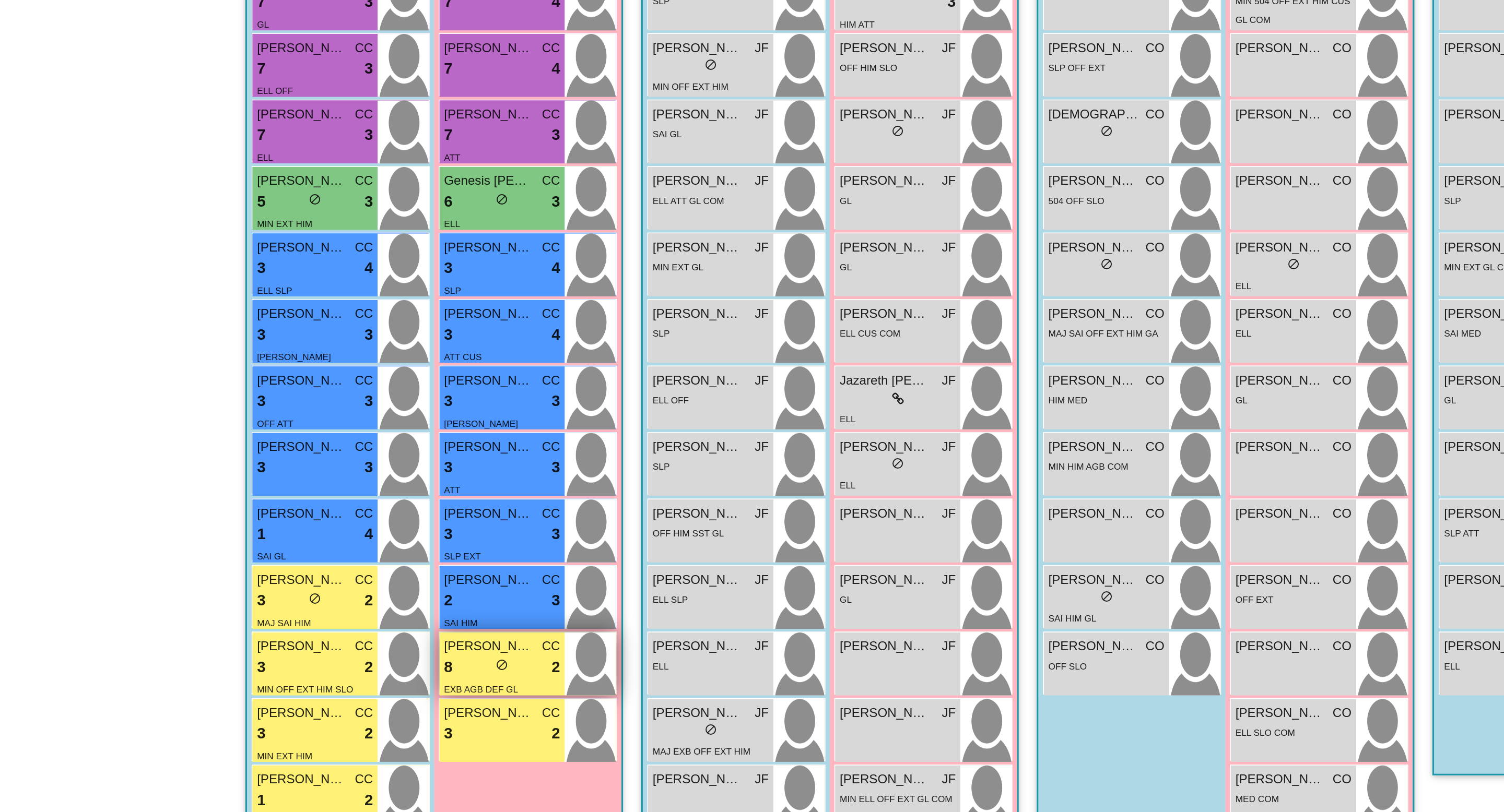
click at [442, 625] on div "8 lock do_not_disturb_alt 2" at bounding box center [452, 623] width 67 height 13
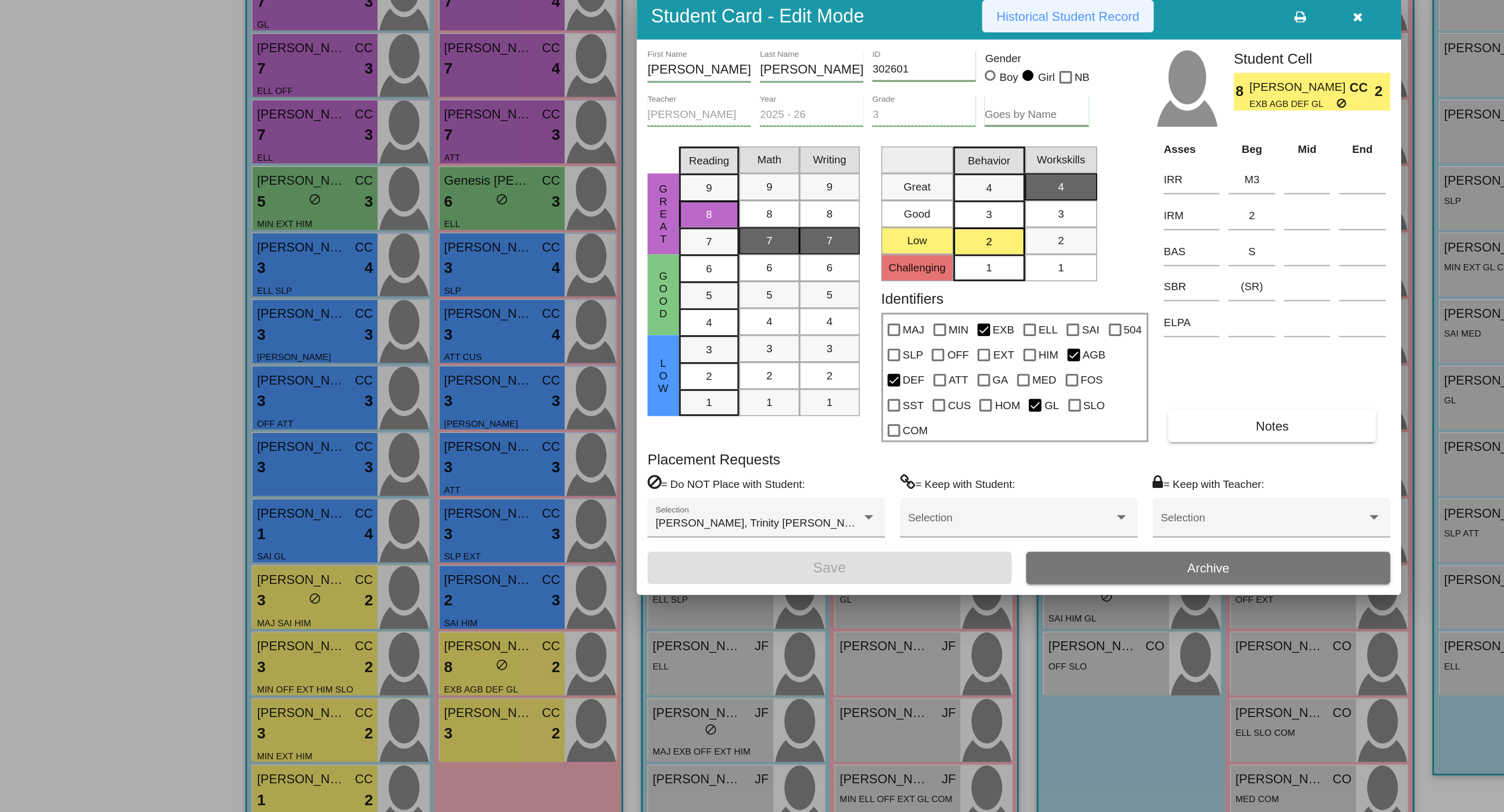
click at [788, 249] on span "Historical Student Record" at bounding box center [780, 245] width 83 height 8
click at [949, 249] on icon "button" at bounding box center [949, 245] width 6 height 7
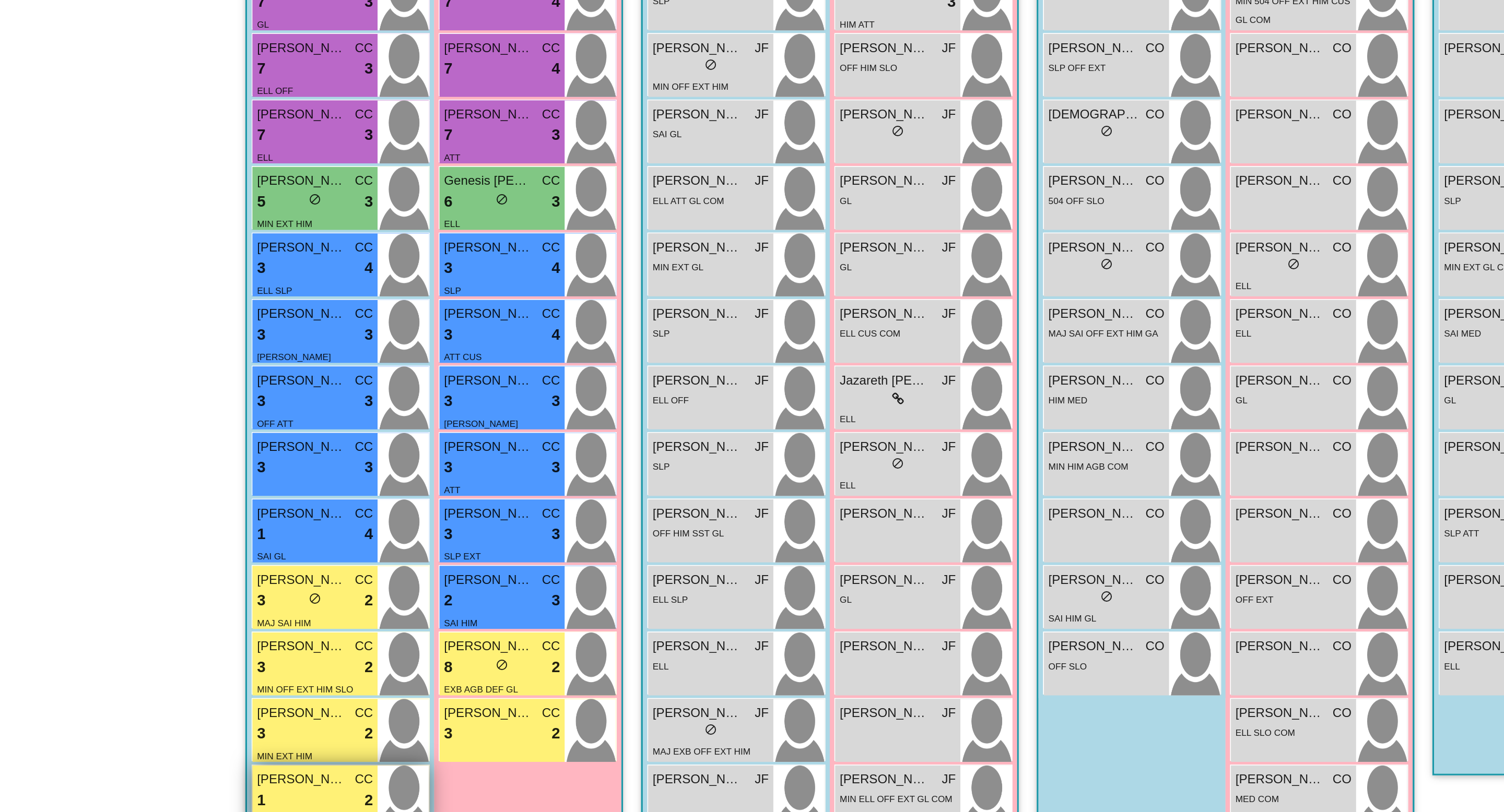
click at [328, 689] on span "Jacob Reyes" at bounding box center [336, 688] width 52 height 11
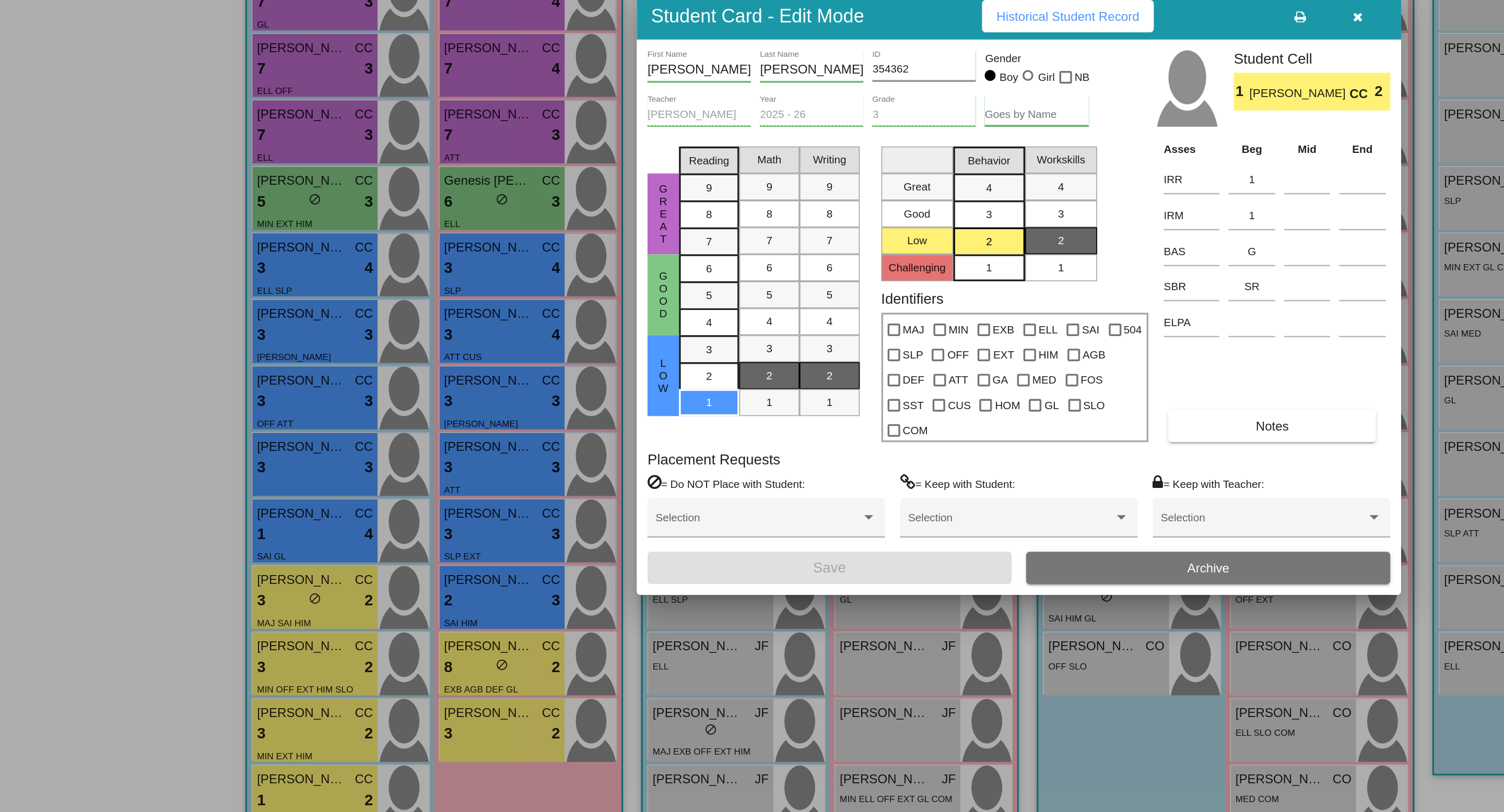
click at [811, 249] on span "Historical Student Record" at bounding box center [780, 245] width 83 height 8
click at [948, 249] on icon "button" at bounding box center [949, 245] width 6 height 7
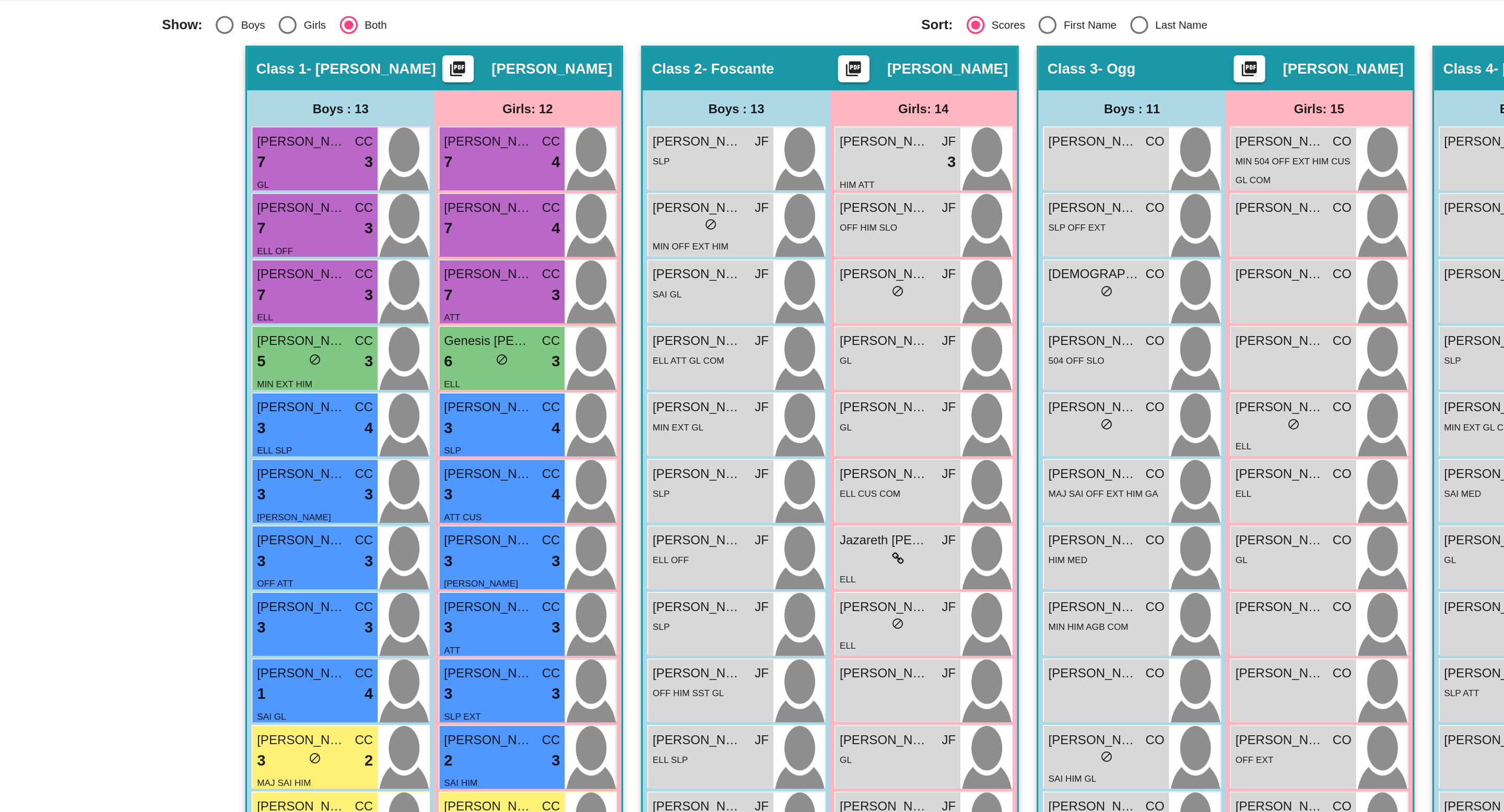
scroll to position [0, 0]
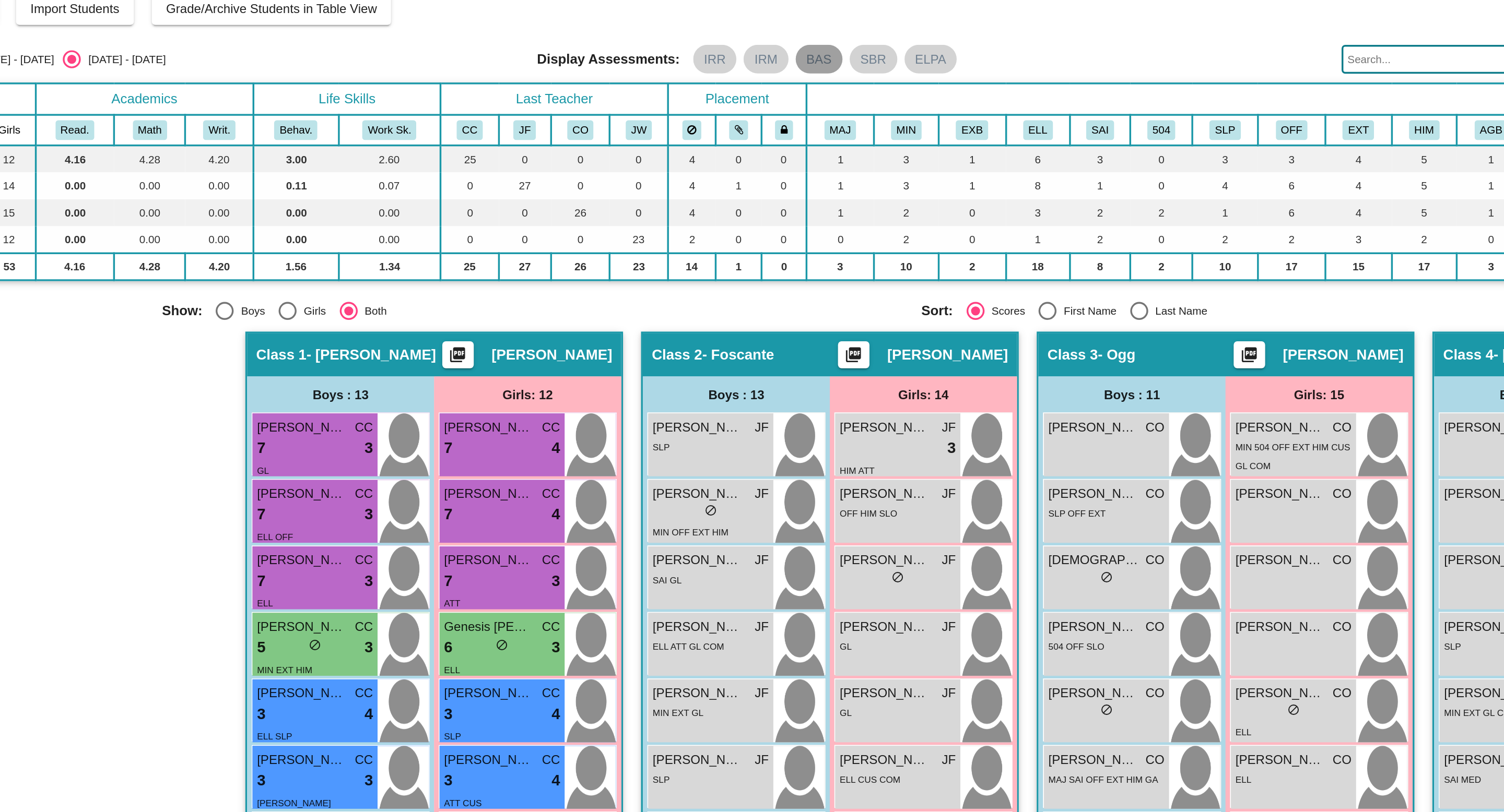
click at [625, 109] on mat-chip "BAS" at bounding box center [636, 110] width 27 height 17
